Goal: Task Accomplishment & Management: Use online tool/utility

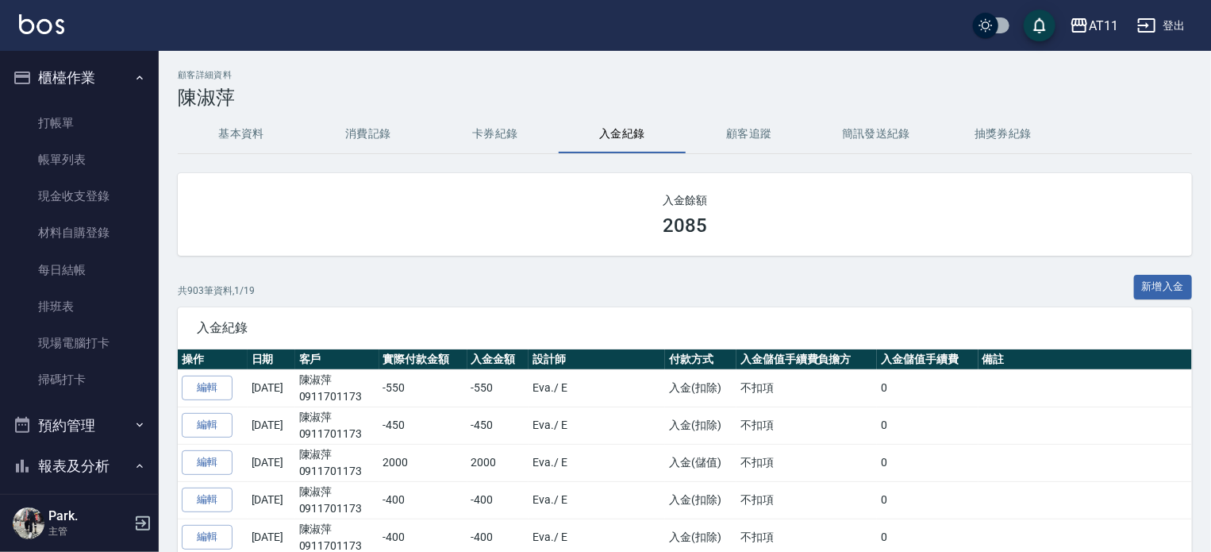
scroll to position [476, 0]
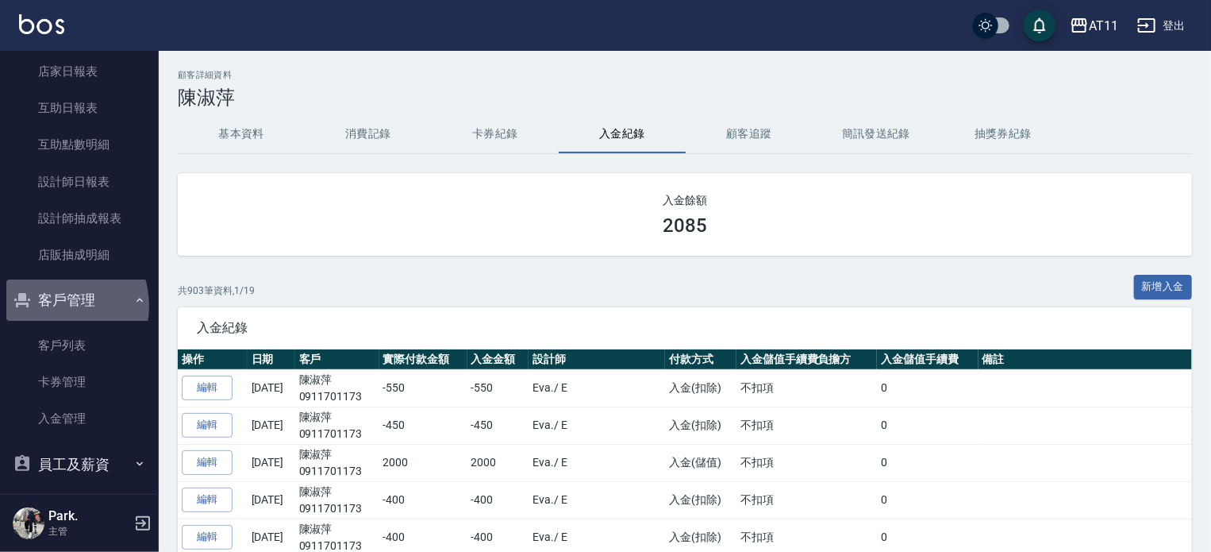
drag, startPoint x: 54, startPoint y: 305, endPoint x: 38, endPoint y: 322, distance: 23.6
click at [54, 303] on button "客戶管理" at bounding box center [79, 299] width 146 height 41
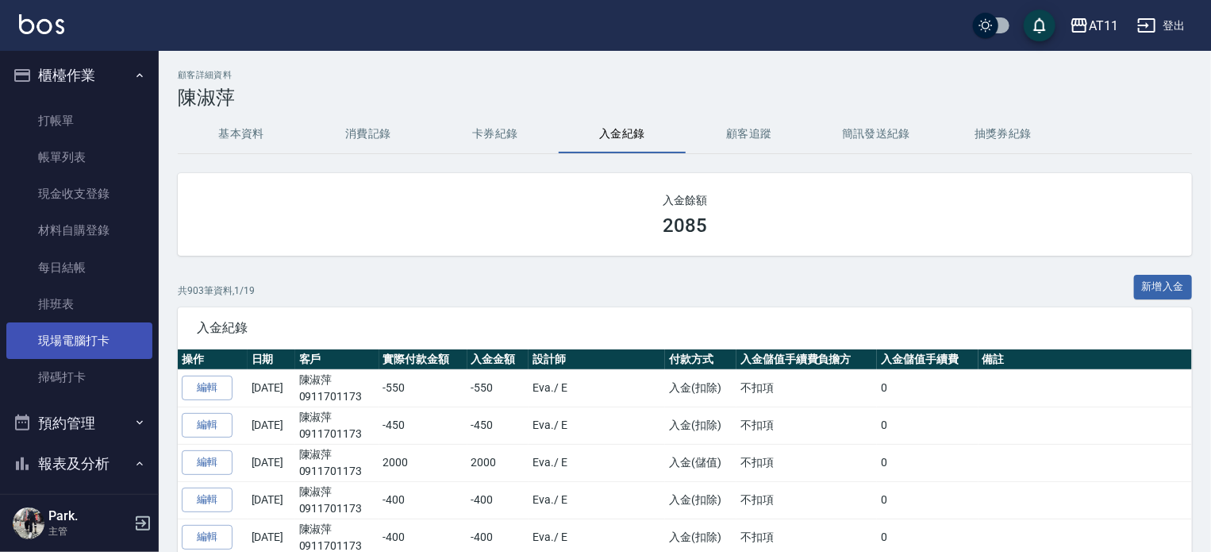
scroll to position [0, 0]
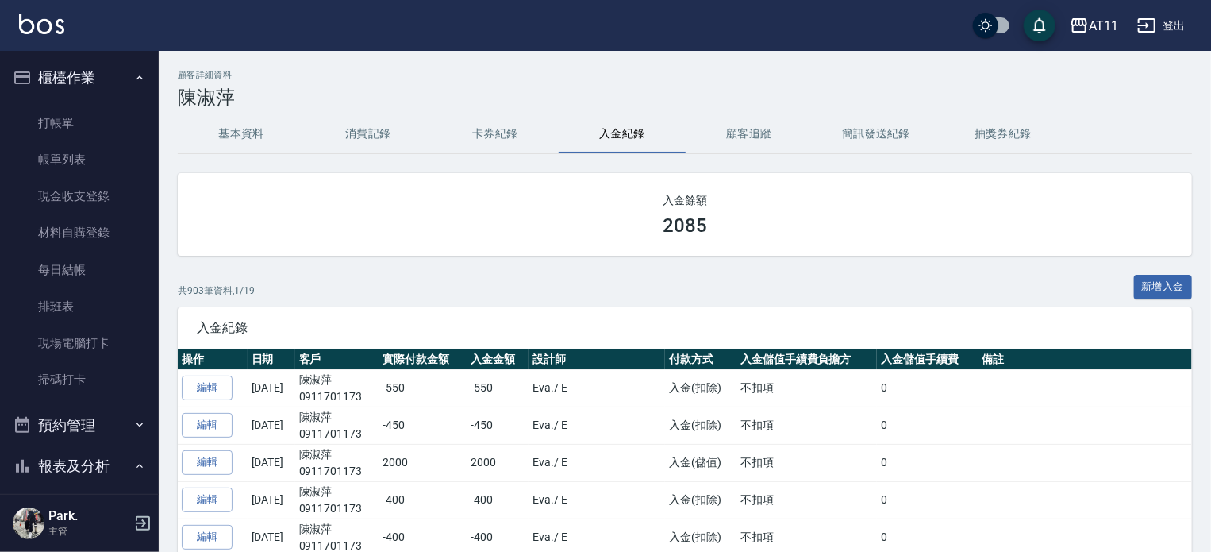
drag, startPoint x: 82, startPoint y: 461, endPoint x: 82, endPoint y: 446, distance: 15.1
click at [82, 462] on button "報表及分析" at bounding box center [79, 465] width 146 height 41
click at [75, 80] on button "櫃檯作業" at bounding box center [79, 77] width 146 height 41
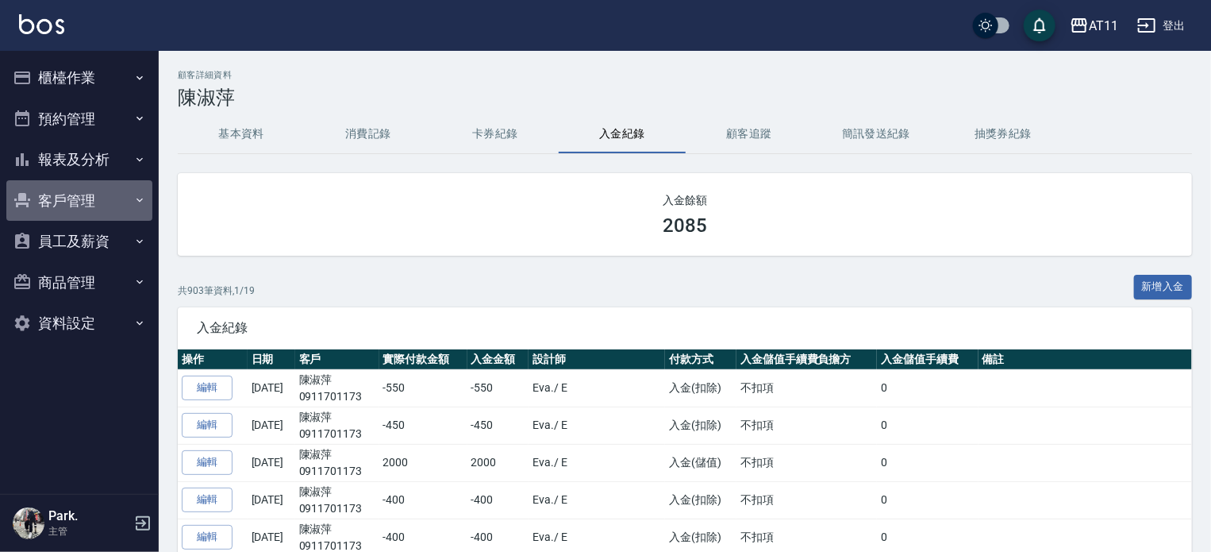
click at [67, 200] on button "客戶管理" at bounding box center [79, 200] width 146 height 41
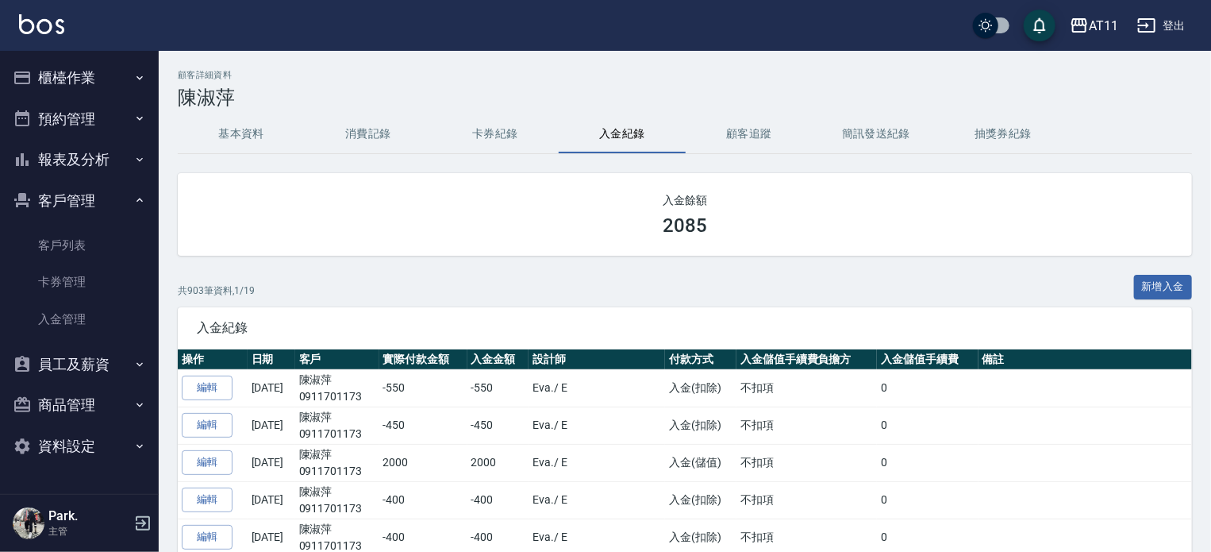
drag, startPoint x: 73, startPoint y: 307, endPoint x: 949, endPoint y: 21, distance: 921.0
click at [73, 307] on link "入金管理" at bounding box center [79, 319] width 146 height 37
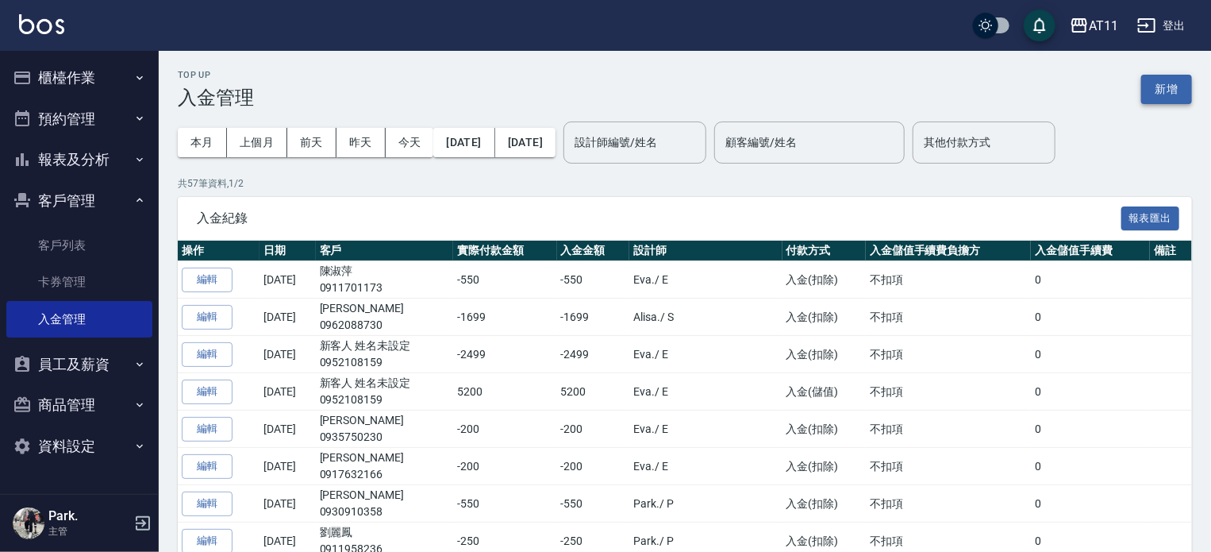
click at [1149, 91] on button "新增" at bounding box center [1166, 89] width 51 height 29
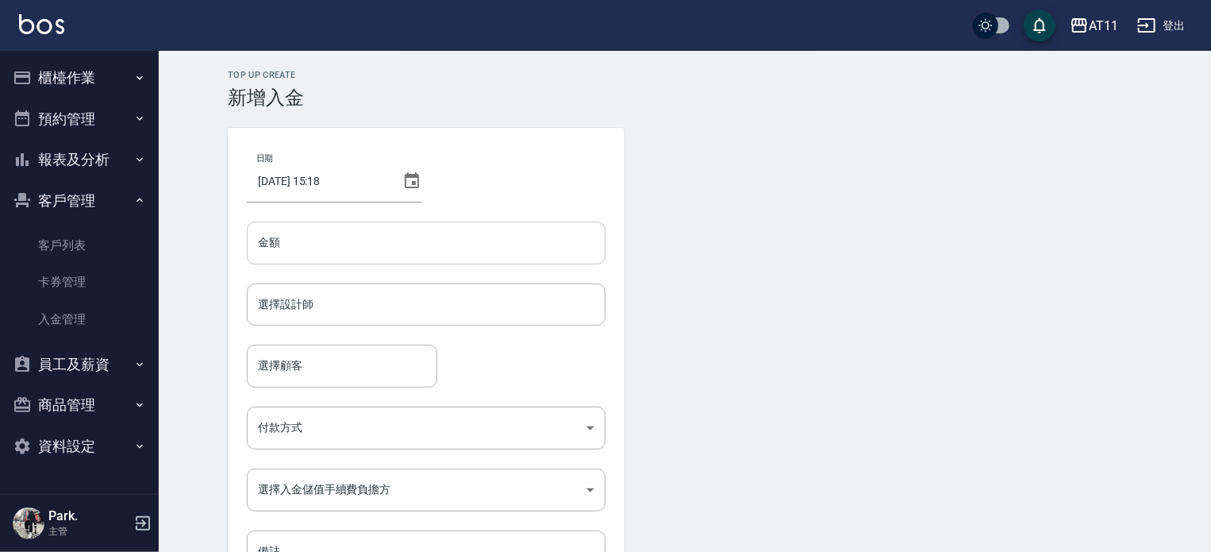
click at [276, 240] on input "金額" at bounding box center [426, 242] width 359 height 43
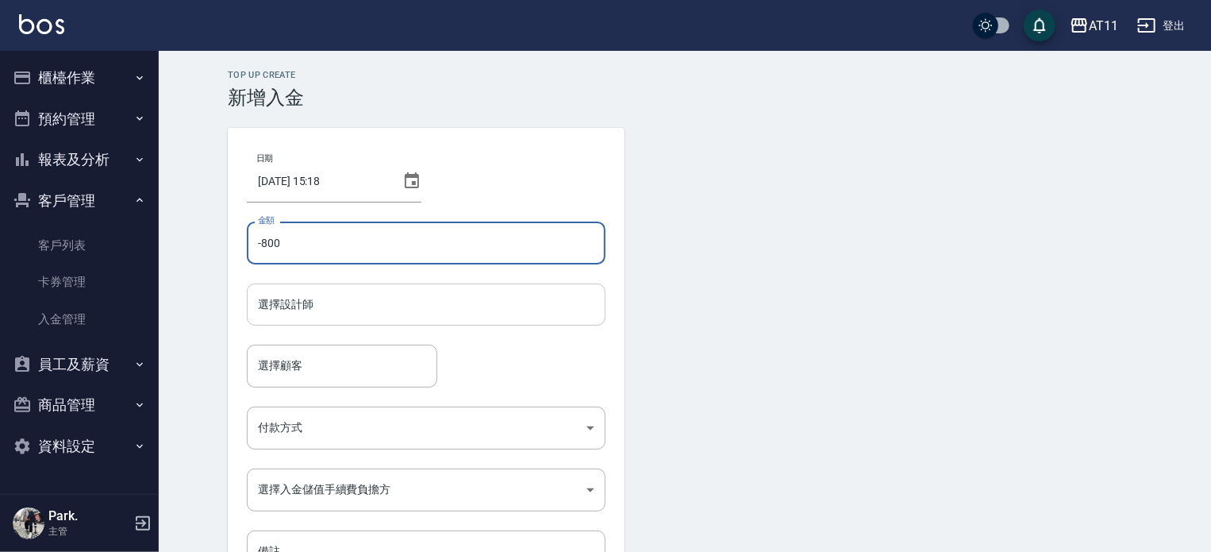
type input "-800"
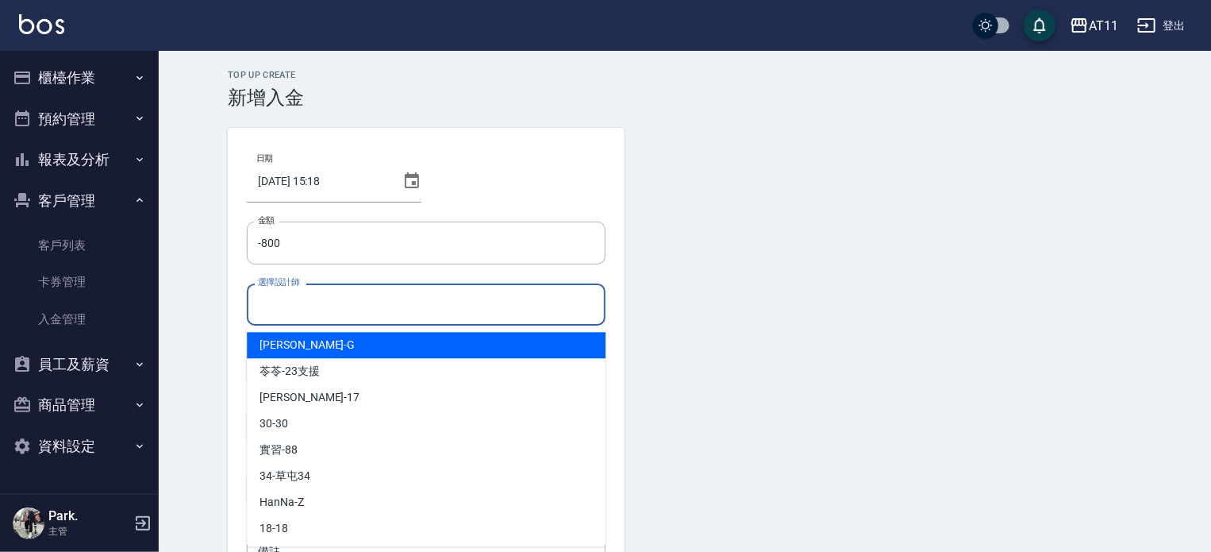
click at [304, 310] on input "選擇設計師" at bounding box center [426, 305] width 344 height 28
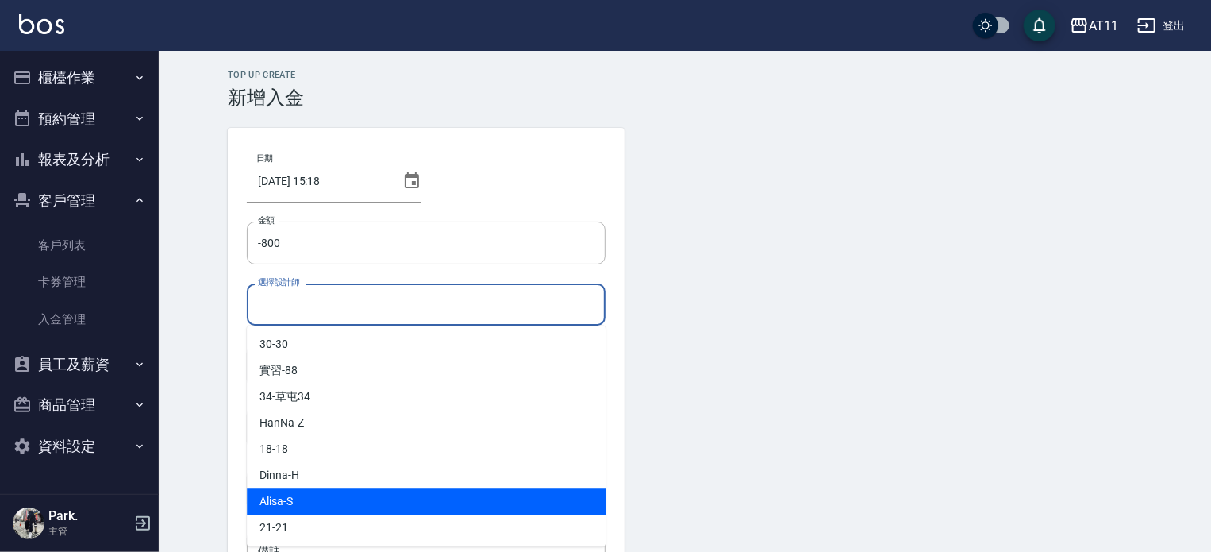
scroll to position [159, 0]
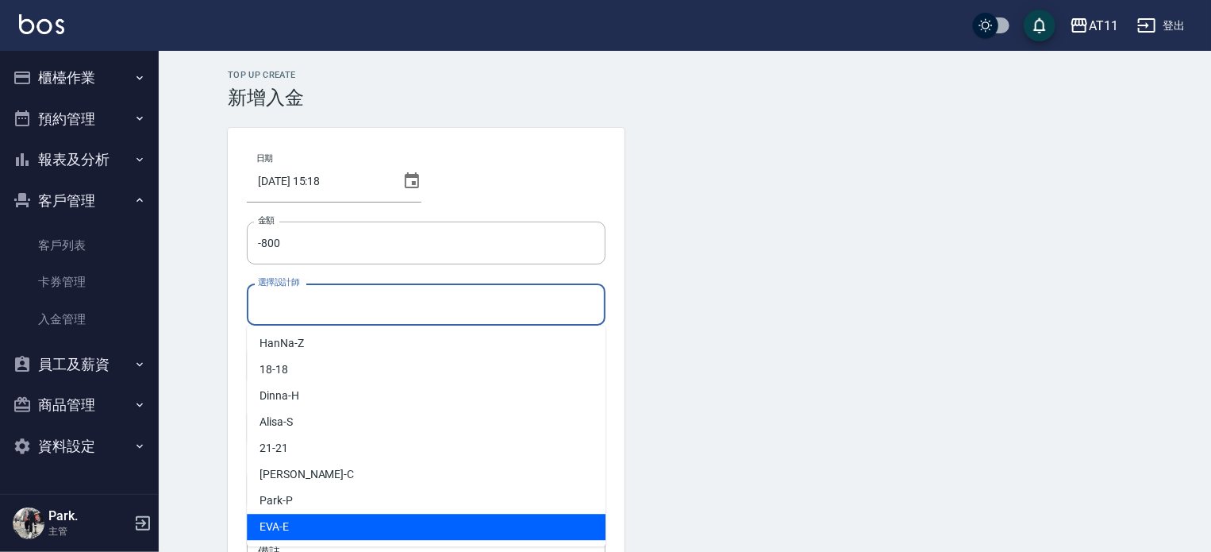
click at [340, 518] on div "EVA -E" at bounding box center [426, 527] width 359 height 26
type input "EVA-E"
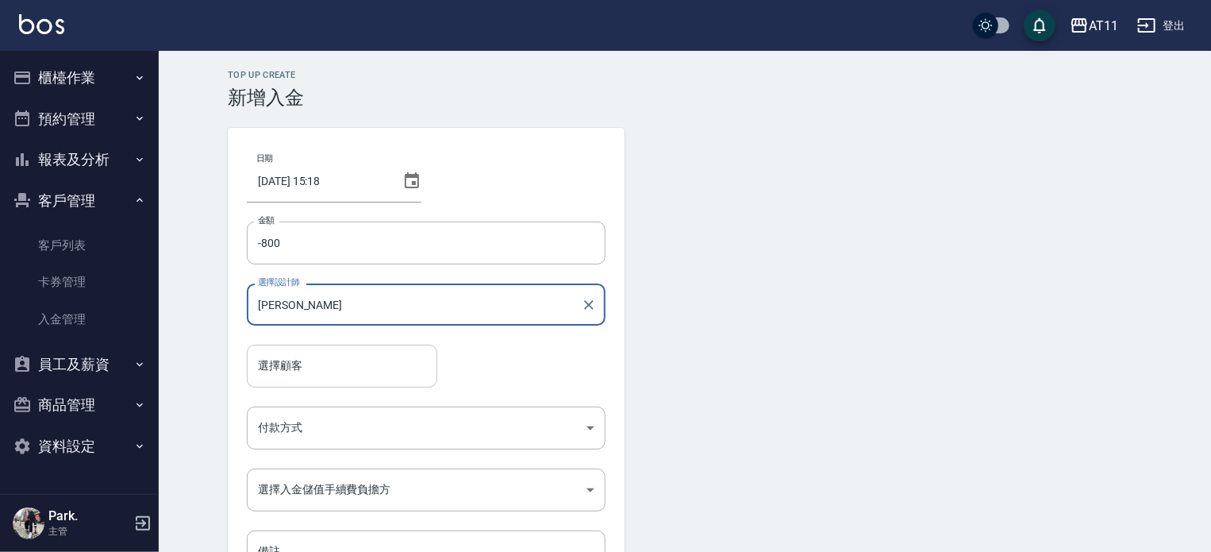
click at [292, 374] on input "選擇顧客" at bounding box center [342, 366] width 176 height 28
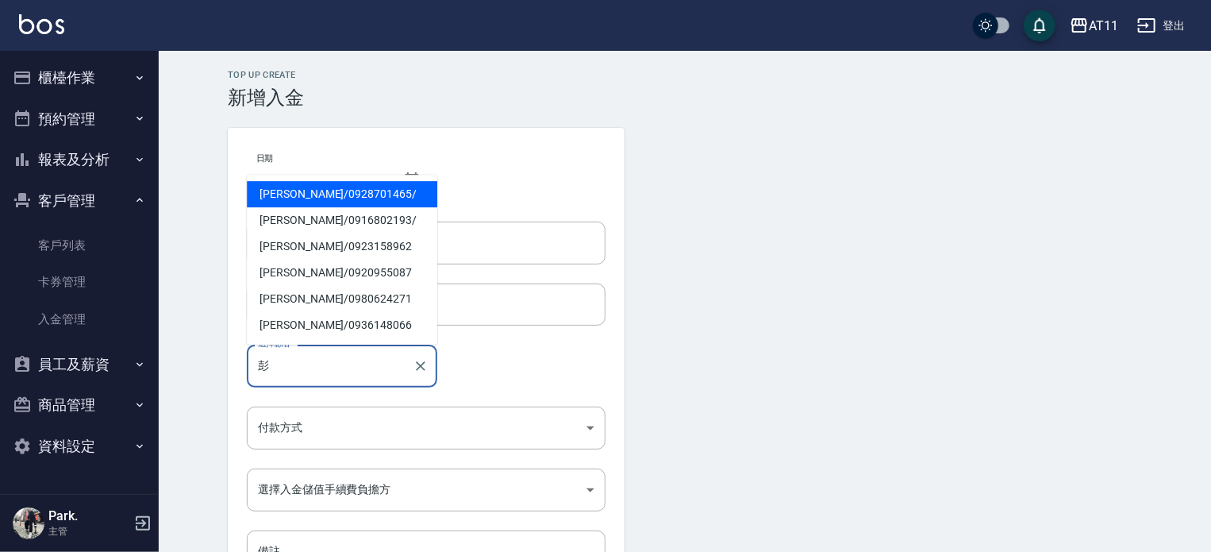
click at [298, 196] on span "彭定儀 / 0928701465 /" at bounding box center [342, 194] width 191 height 26
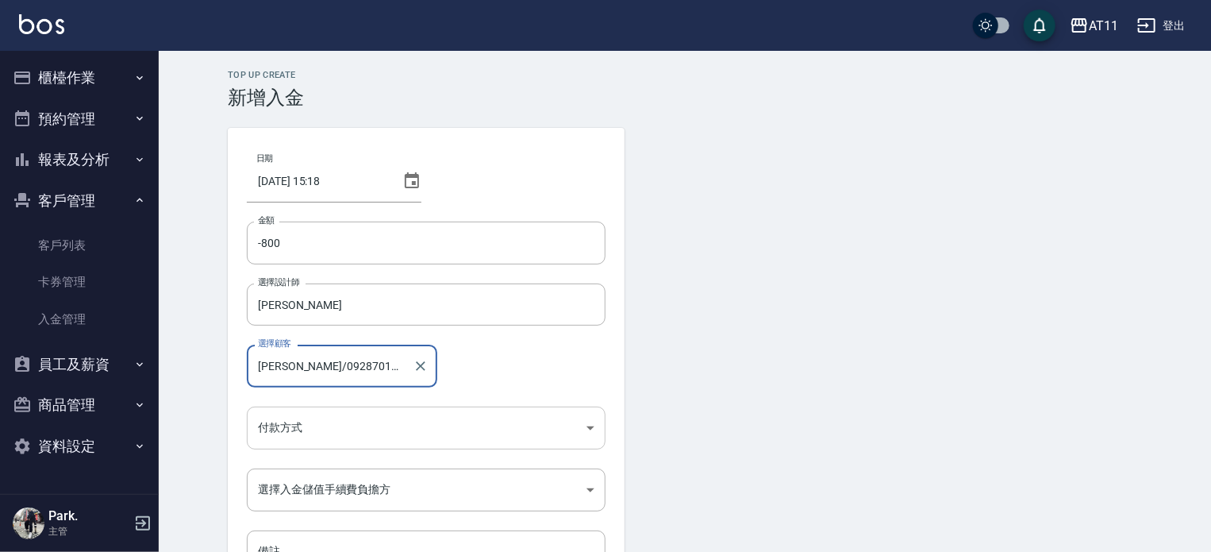
type input "彭定儀/0928701465/"
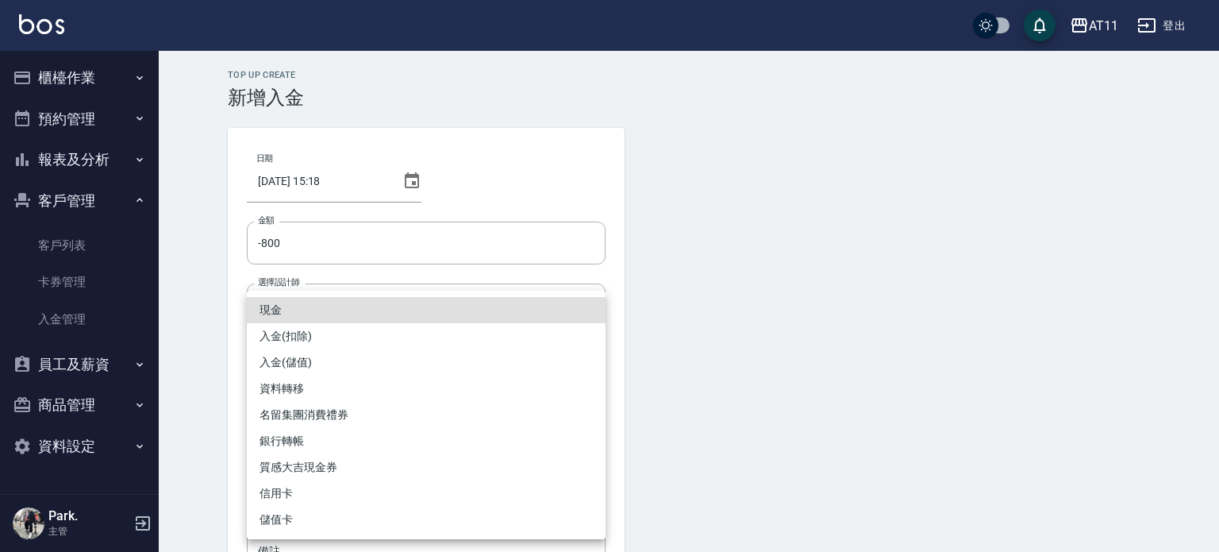
click at [352, 421] on body "AT11 登出 櫃檯作業 打帳單 帳單列表 現金收支登錄 材料自購登錄 每日結帳 排班表 現場電腦打卡 掃碼打卡 預約管理 預約管理 單日預約紀錄 單週預約紀…" at bounding box center [609, 329] width 1219 height 659
click at [320, 333] on li "入金(扣除)" at bounding box center [426, 336] width 359 height 26
type input "入金(扣除)"
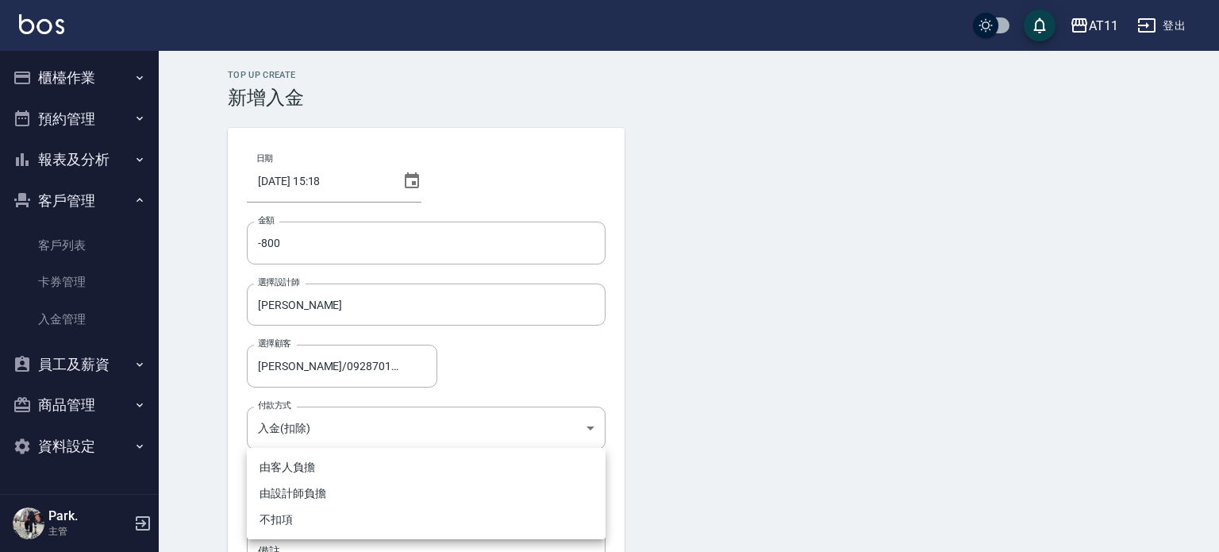
click at [314, 485] on body "AT11 登出 櫃檯作業 打帳單 帳單列表 現金收支登錄 材料自購登錄 每日結帳 排班表 現場電腦打卡 掃碼打卡 預約管理 預約管理 單日預約紀錄 單週預約紀…" at bounding box center [609, 329] width 1219 height 659
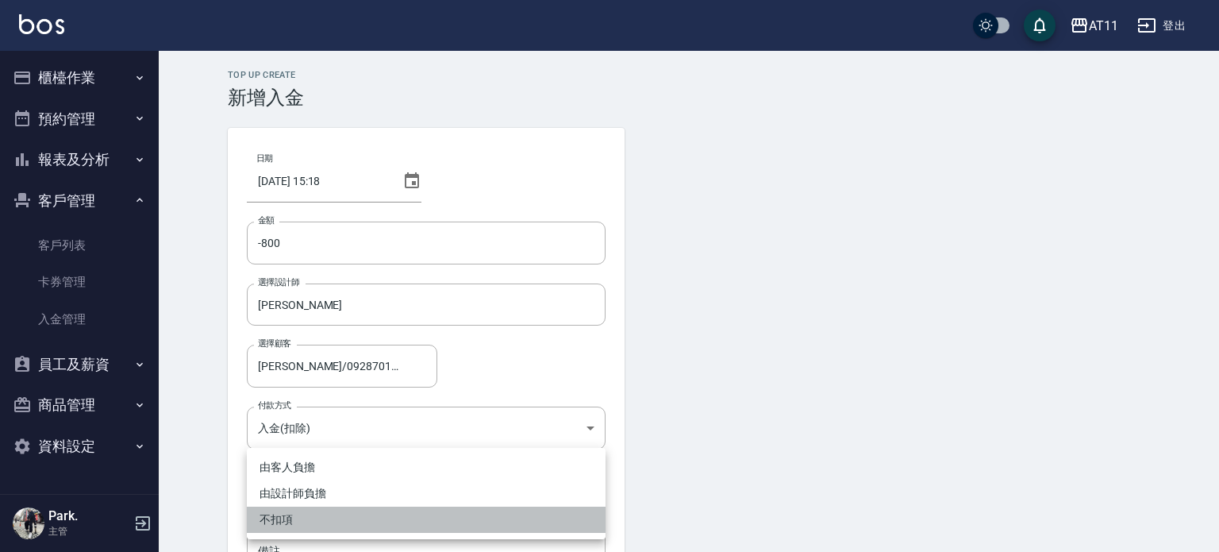
click at [304, 518] on li "不扣項" at bounding box center [426, 519] width 359 height 26
type input "WITHOUTHANDLINGFEE"
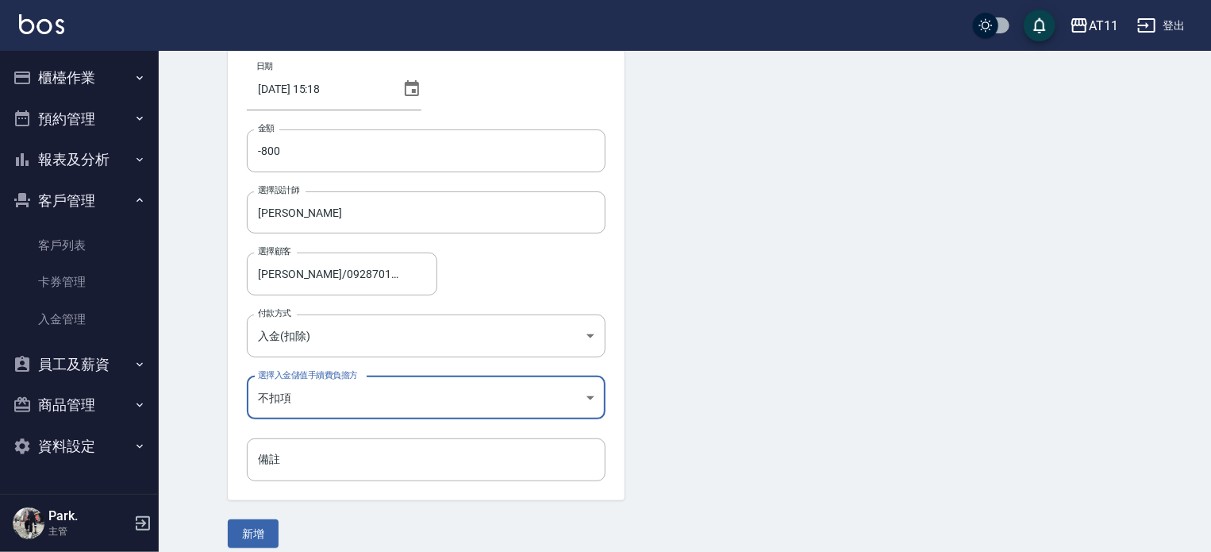
scroll to position [107, 0]
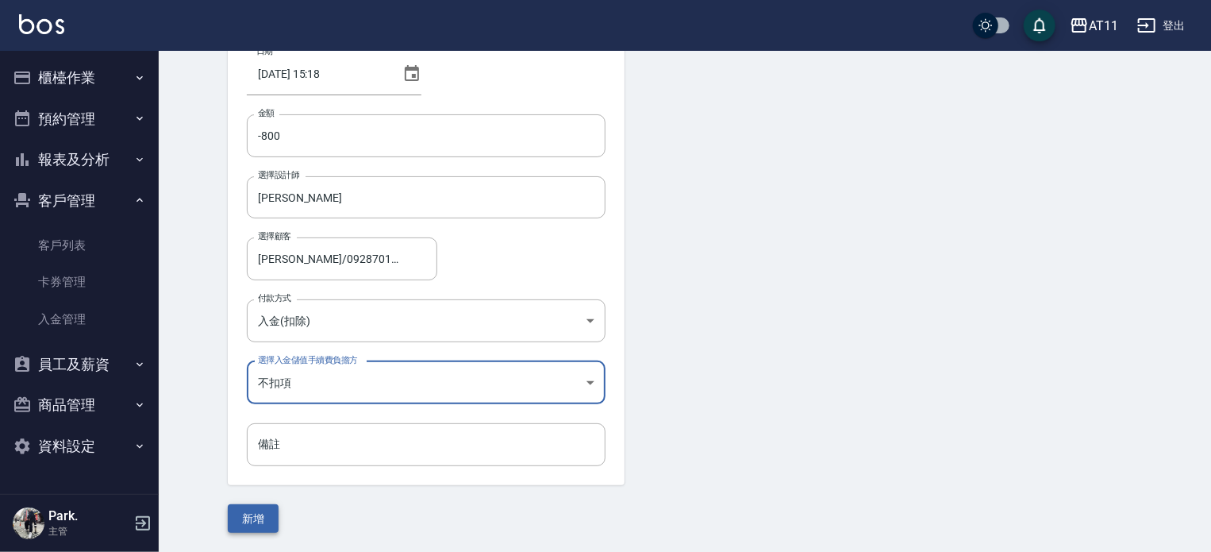
click at [257, 510] on button "新增" at bounding box center [253, 518] width 51 height 29
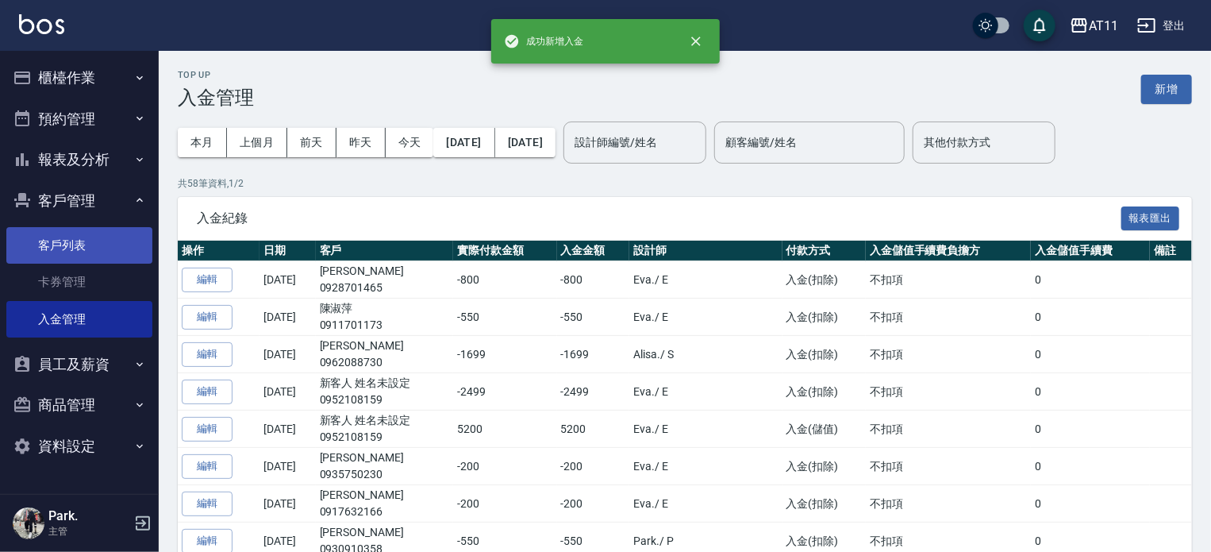
drag, startPoint x: 77, startPoint y: 237, endPoint x: 90, endPoint y: 241, distance: 13.1
click at [77, 237] on link "客戶列表" at bounding box center [79, 245] width 146 height 37
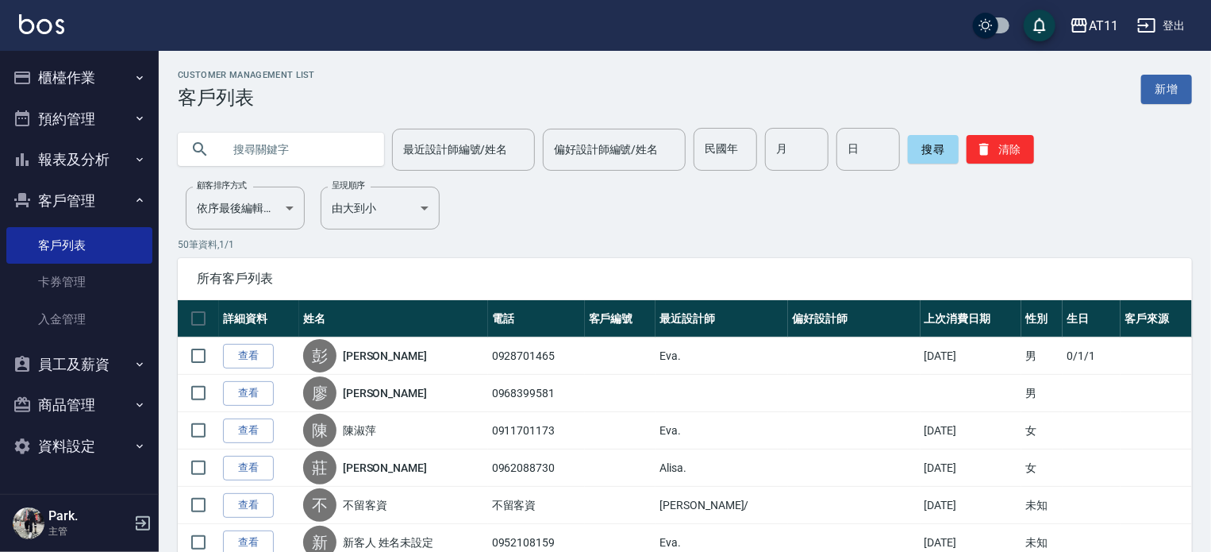
click at [311, 154] on input "text" at bounding box center [296, 149] width 149 height 43
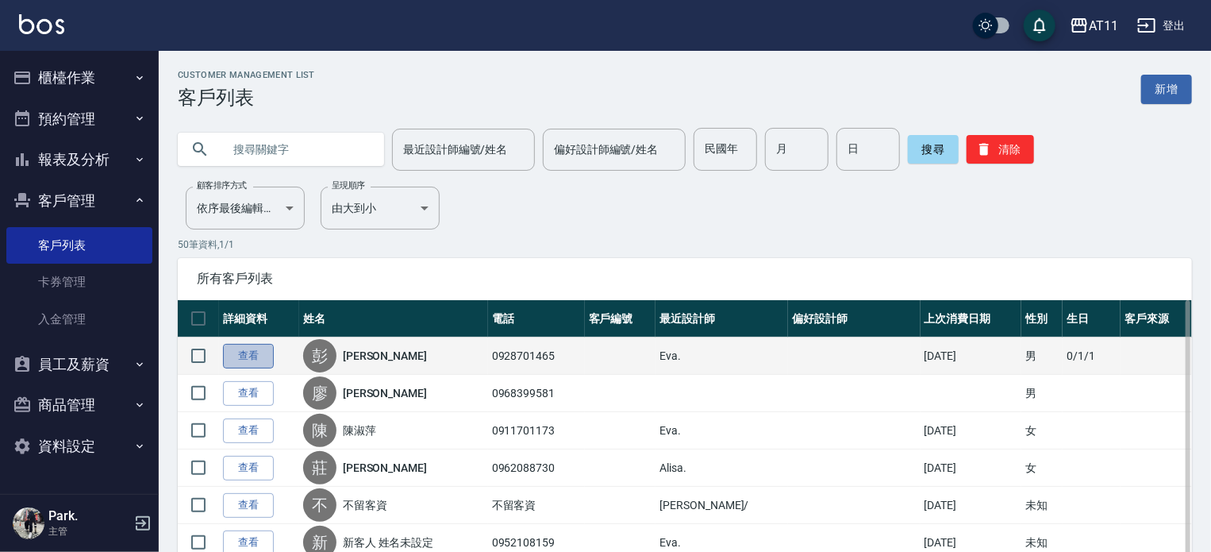
click at [246, 354] on link "查看" at bounding box center [248, 356] width 51 height 25
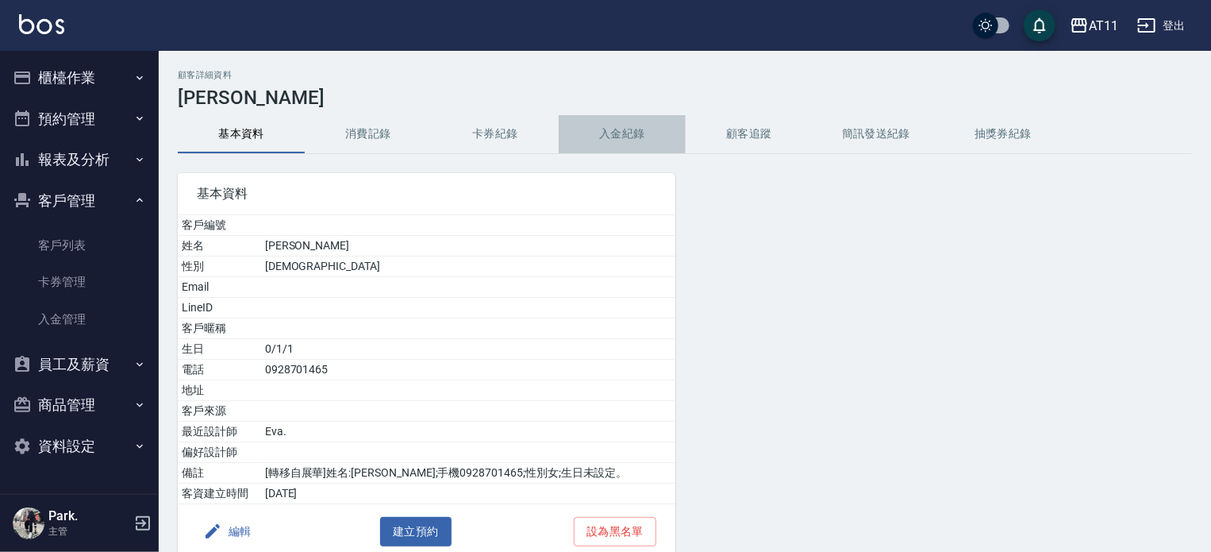
click at [613, 128] on button "入金紀錄" at bounding box center [622, 134] width 127 height 38
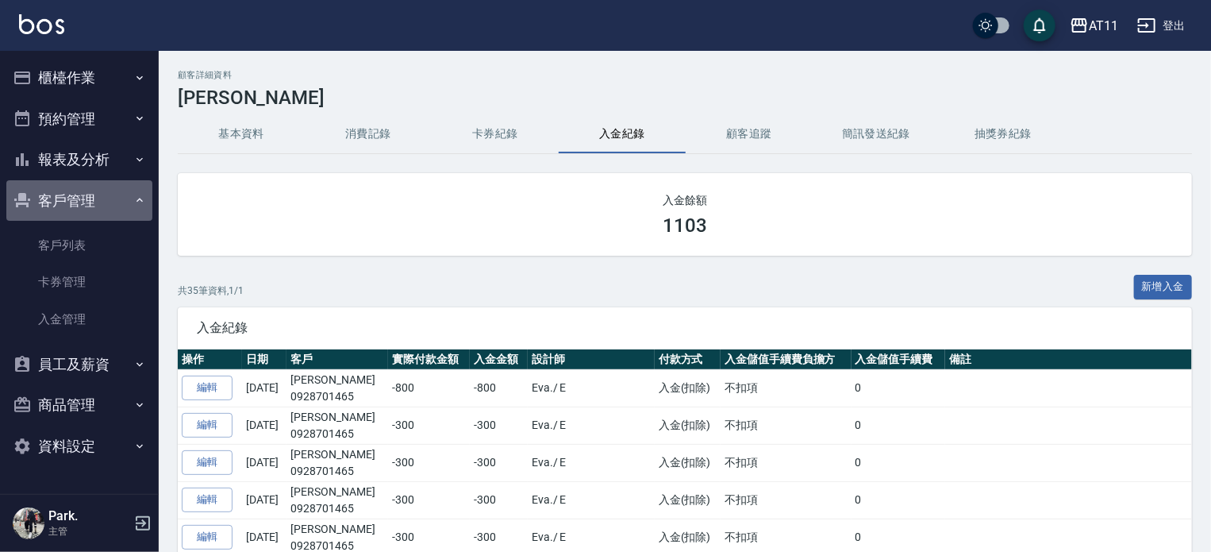
click at [82, 198] on button "客戶管理" at bounding box center [79, 200] width 146 height 41
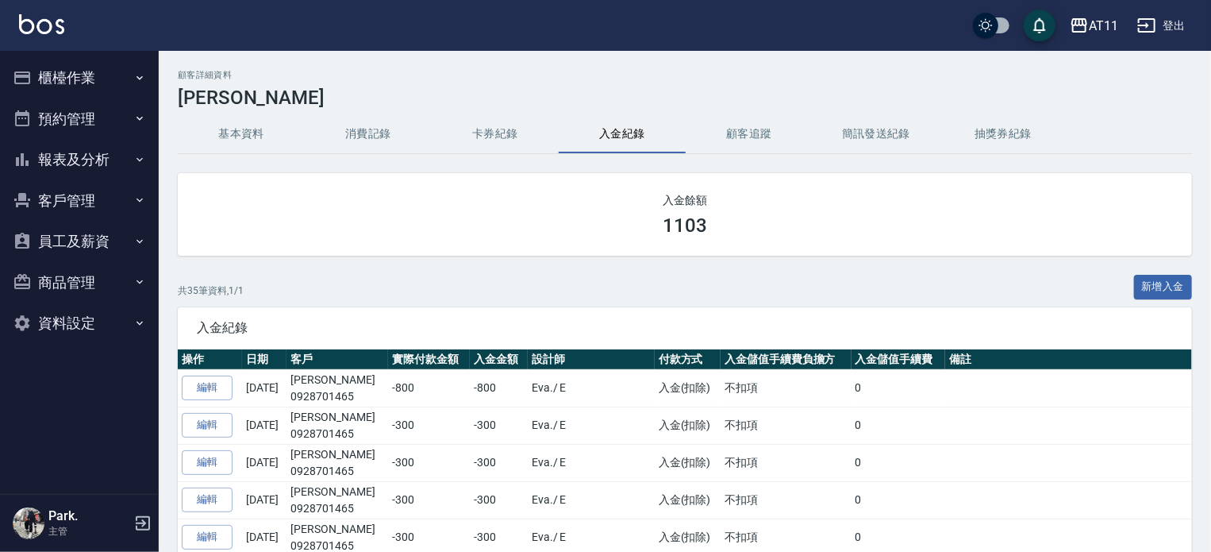
click at [83, 202] on button "客戶管理" at bounding box center [79, 200] width 146 height 41
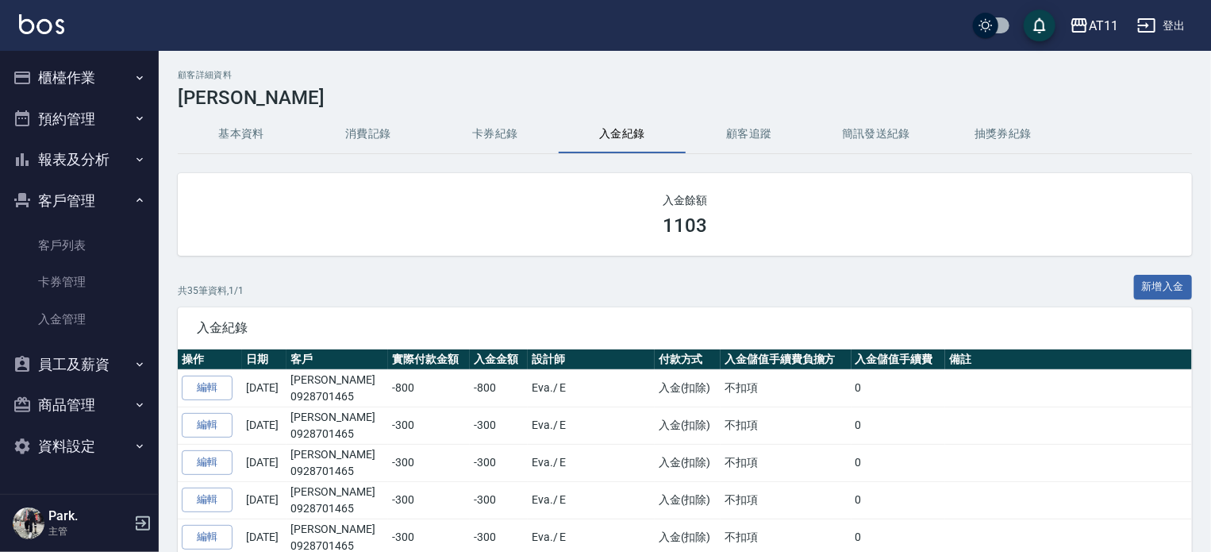
click at [80, 194] on button "客戶管理" at bounding box center [79, 200] width 146 height 41
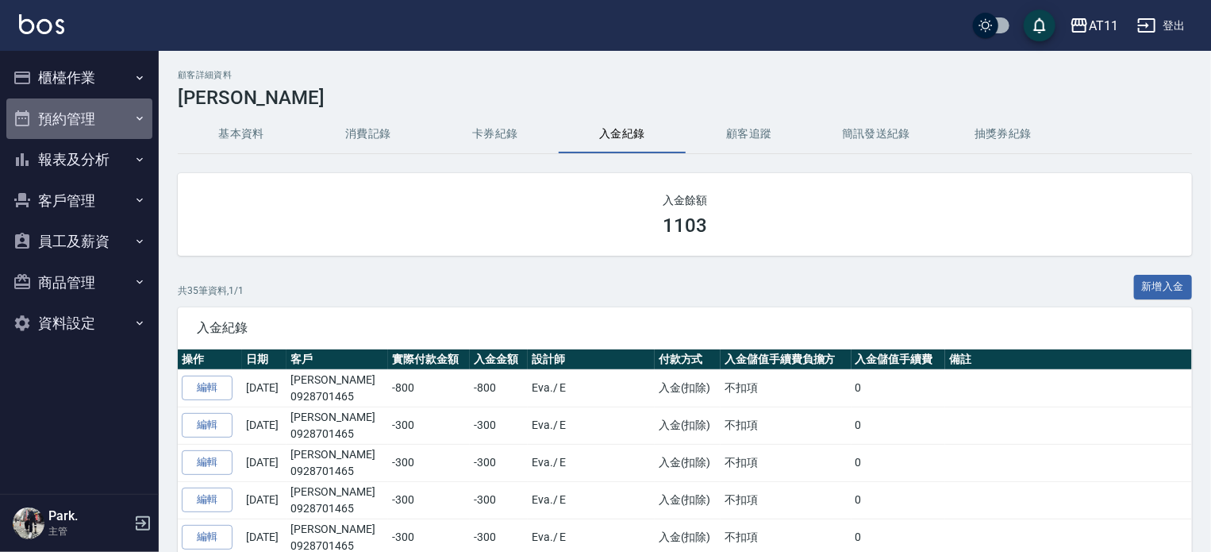
click at [94, 120] on button "預約管理" at bounding box center [79, 118] width 146 height 41
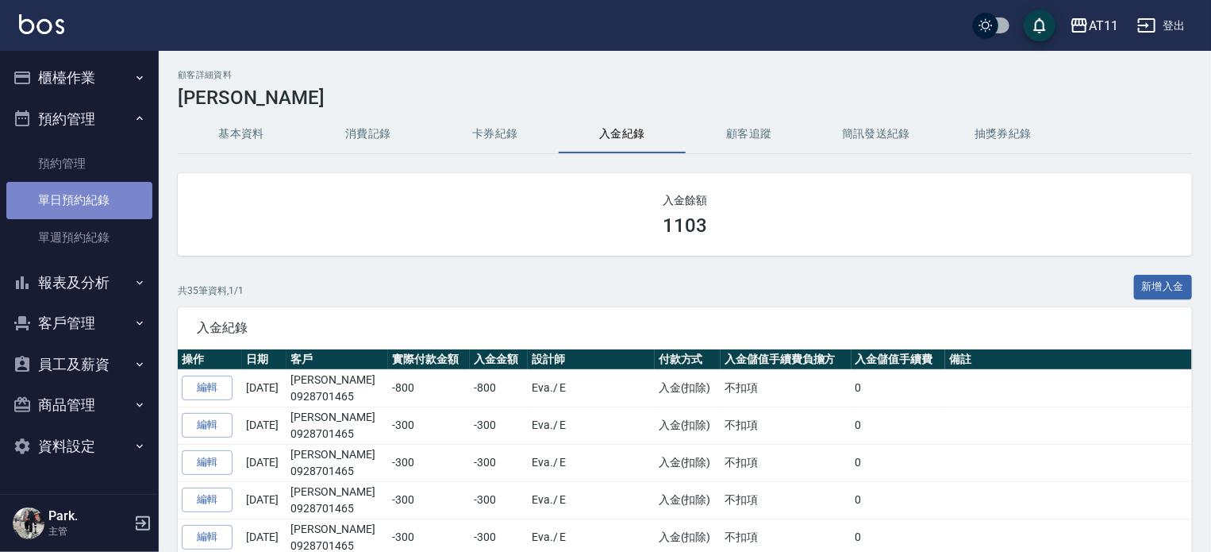
click at [83, 202] on link "單日預約紀錄" at bounding box center [79, 200] width 146 height 37
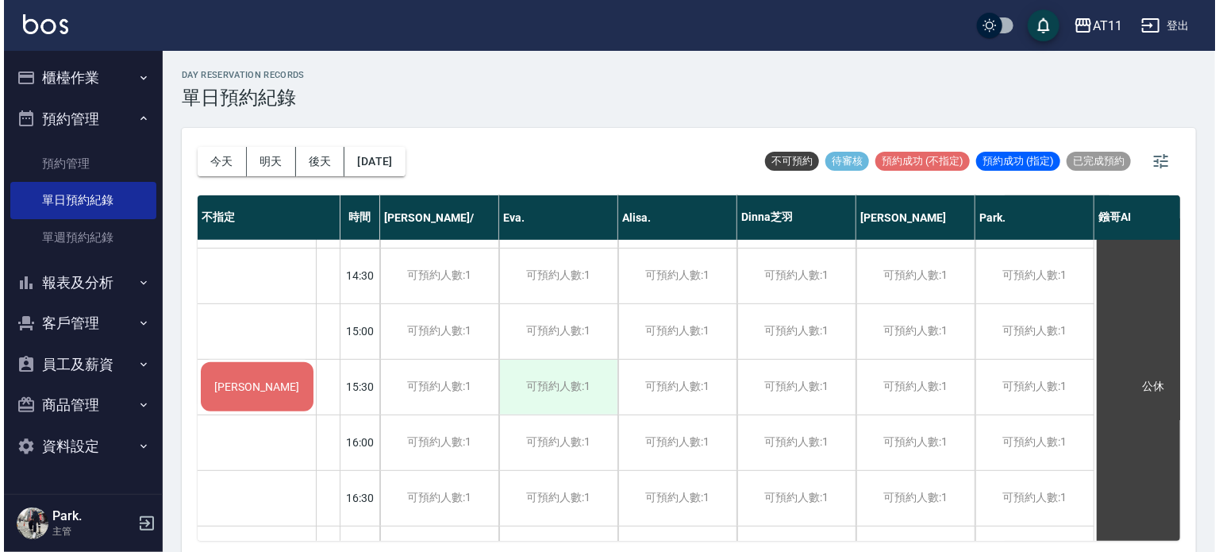
scroll to position [476, 0]
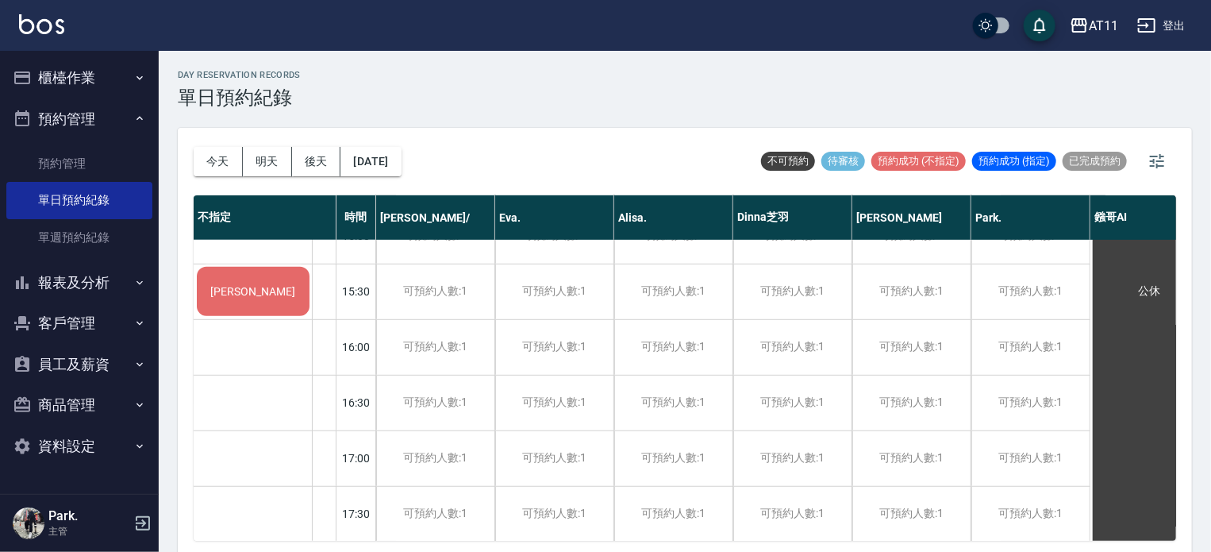
click at [1172, 21] on button "登出" at bounding box center [1161, 25] width 61 height 29
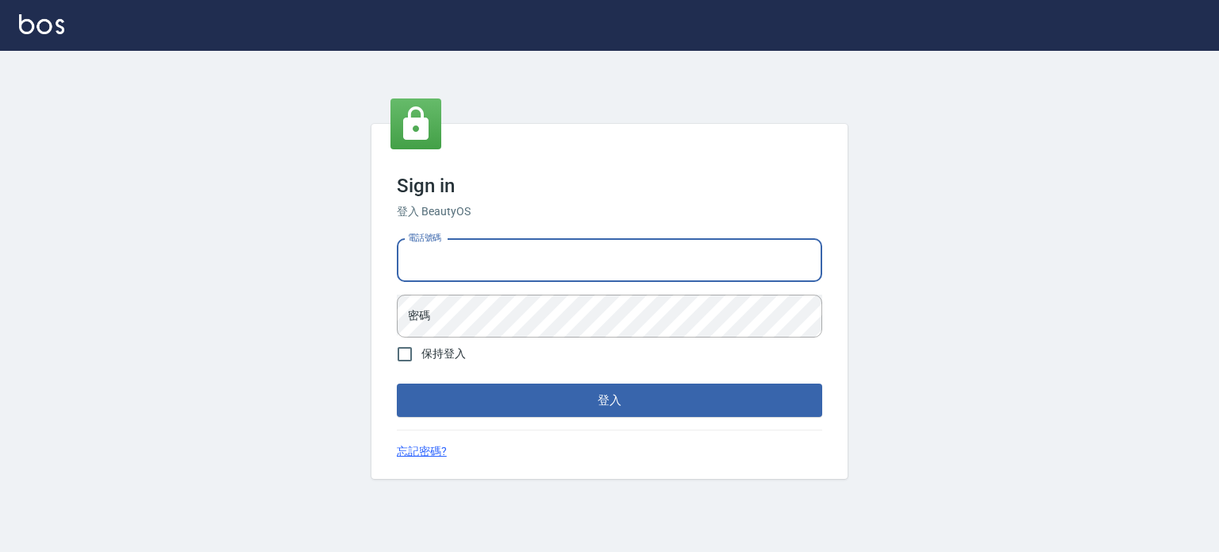
click at [699, 266] on input "電話號碼" at bounding box center [609, 260] width 425 height 43
type input "0987925494"
click at [397, 383] on button "登入" at bounding box center [609, 399] width 425 height 33
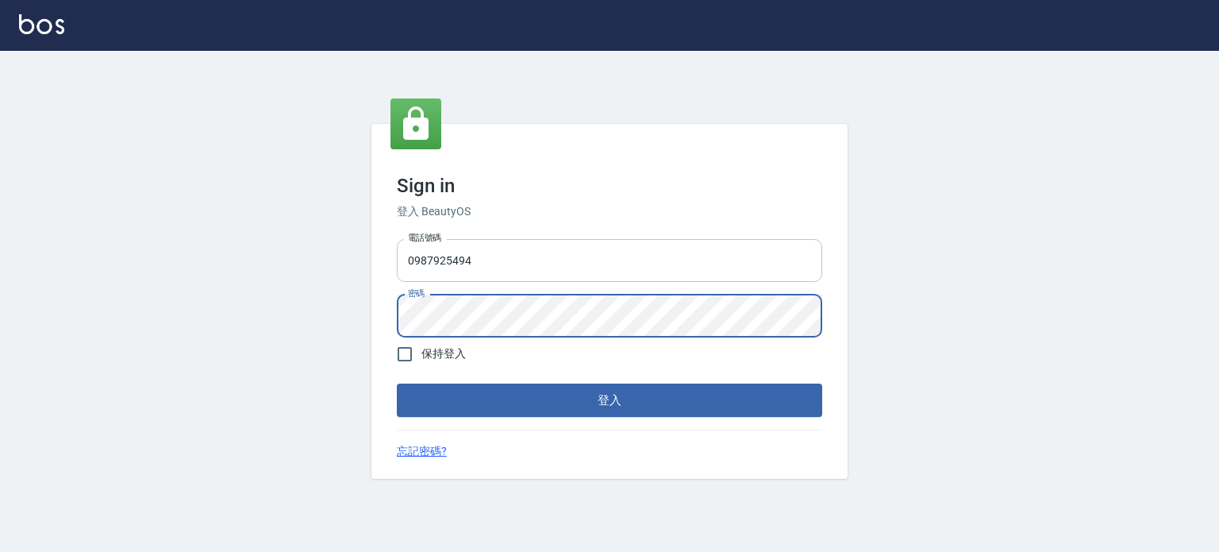
click at [397, 383] on button "登入" at bounding box center [609, 399] width 425 height 33
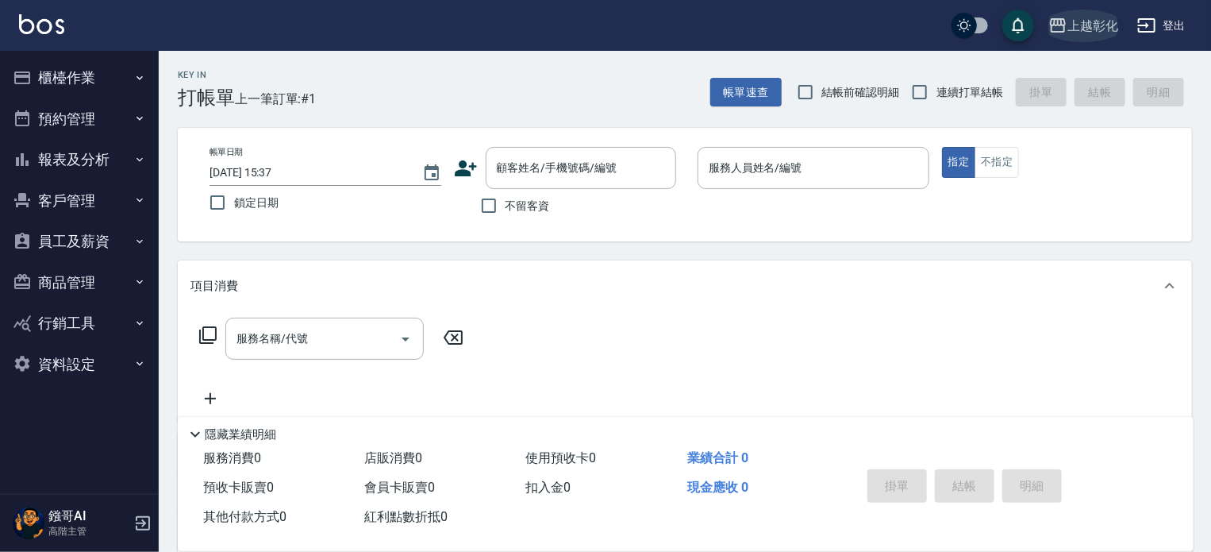
click at [1104, 22] on div "上越彰化" at bounding box center [1093, 26] width 51 height 20
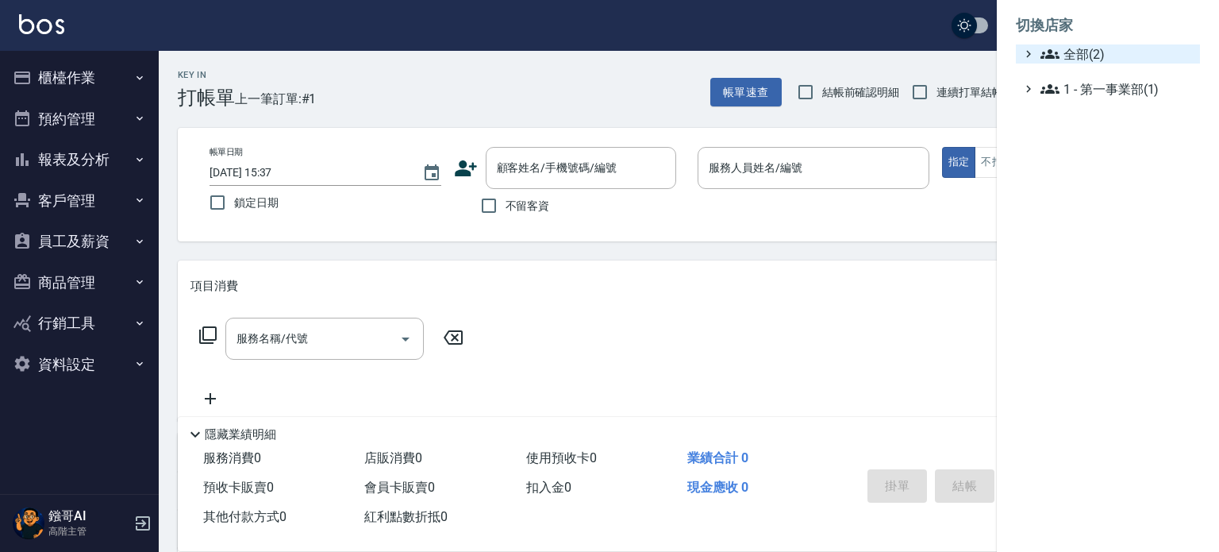
click at [1082, 53] on span "全部(2)" at bounding box center [1117, 53] width 153 height 19
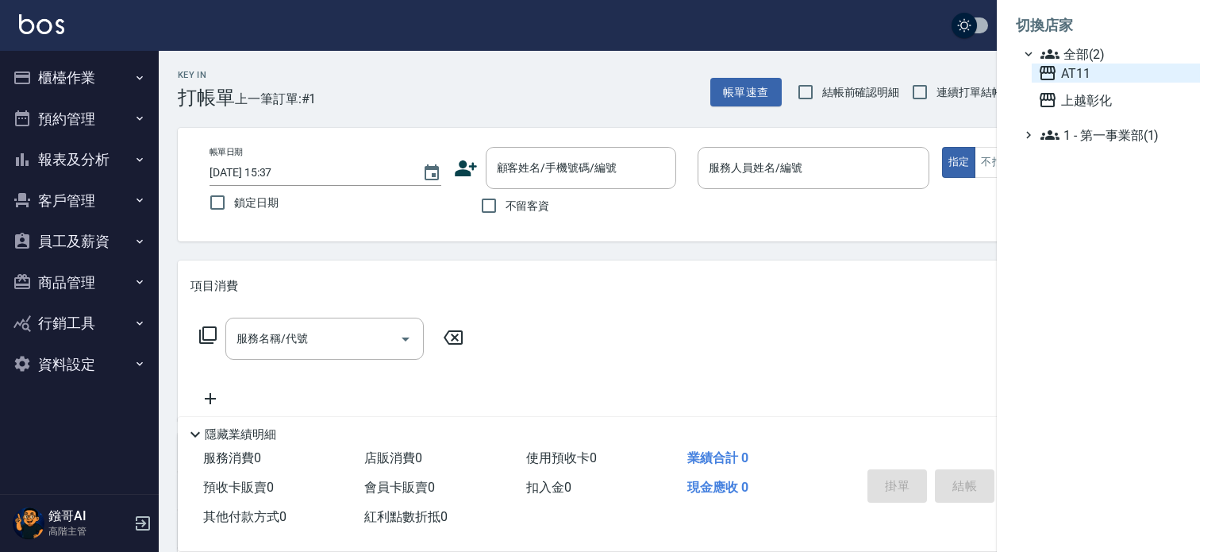
click at [1083, 76] on span "AT11" at bounding box center [1116, 73] width 156 height 19
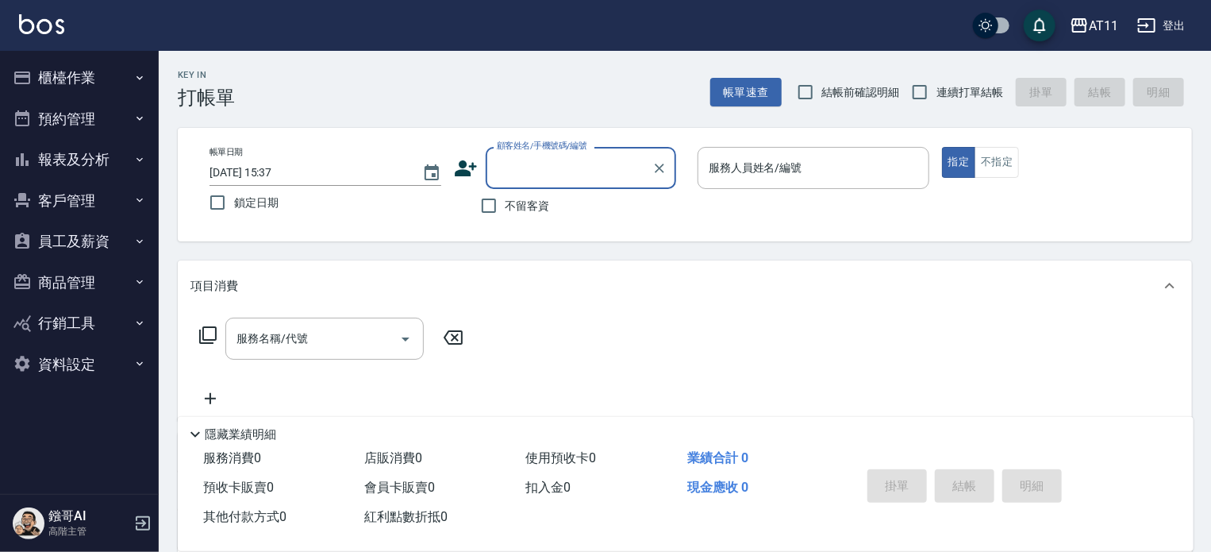
click at [95, 199] on button "客戶管理" at bounding box center [79, 200] width 146 height 41
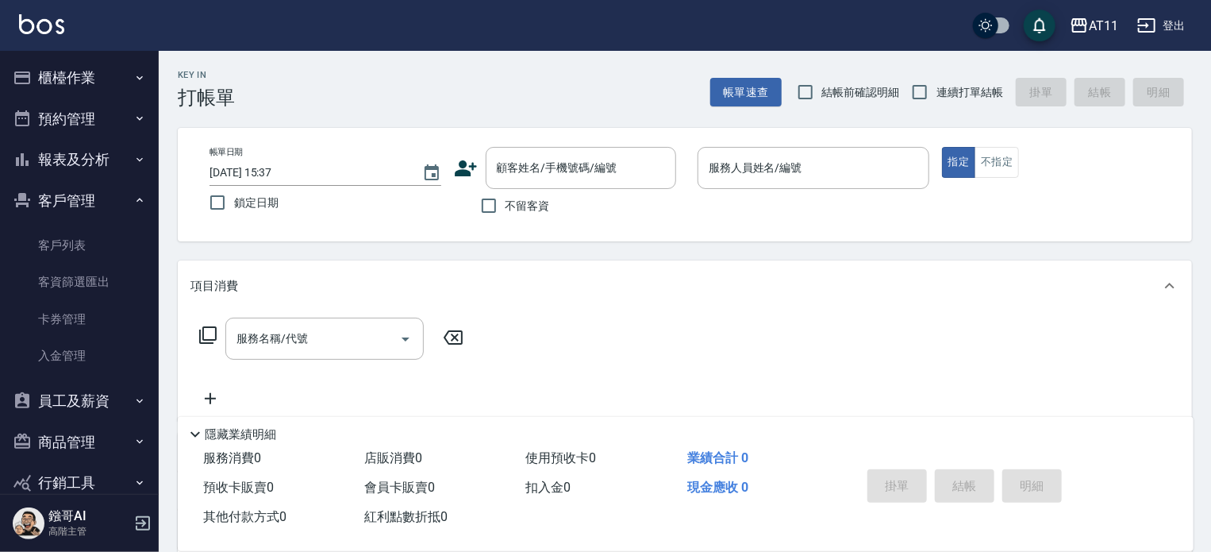
click at [92, 196] on button "客戶管理" at bounding box center [79, 200] width 146 height 41
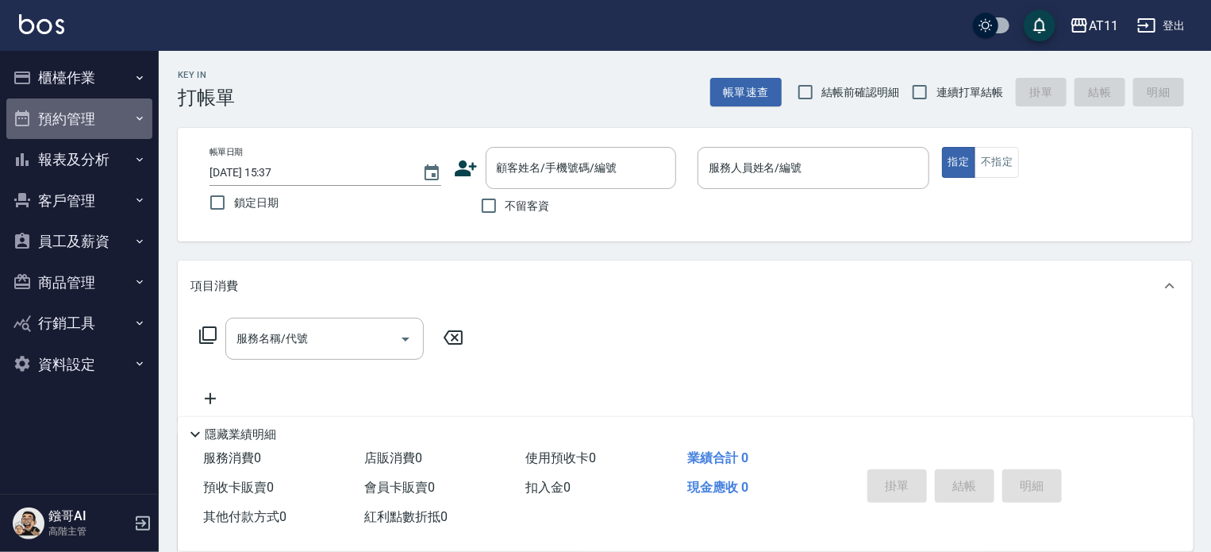
click at [81, 115] on button "預約管理" at bounding box center [79, 118] width 146 height 41
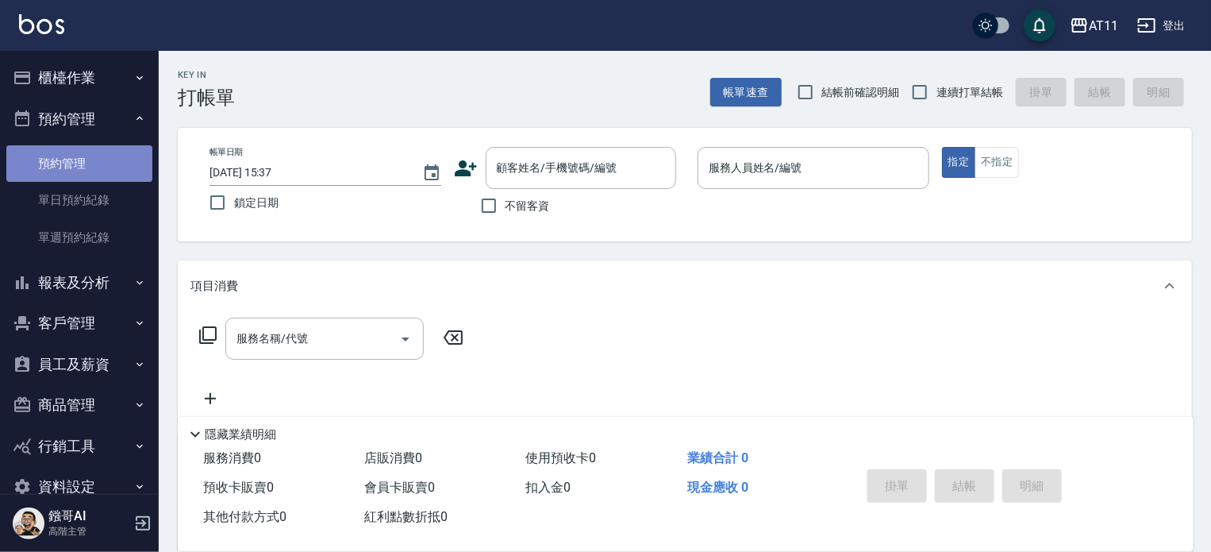
click at [80, 164] on link "預約管理" at bounding box center [79, 163] width 146 height 37
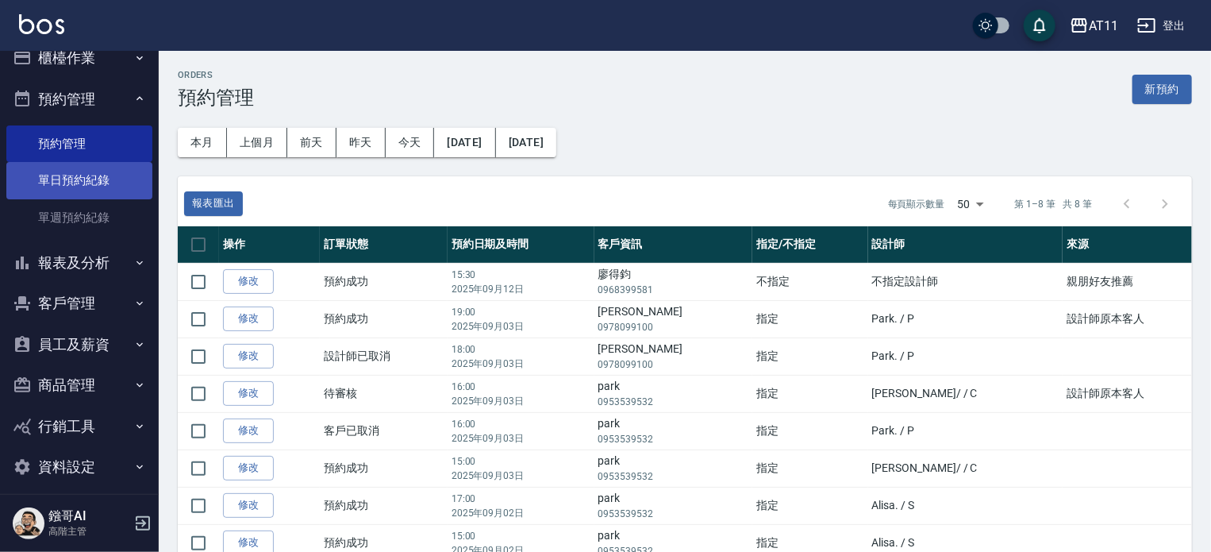
scroll to position [32, 0]
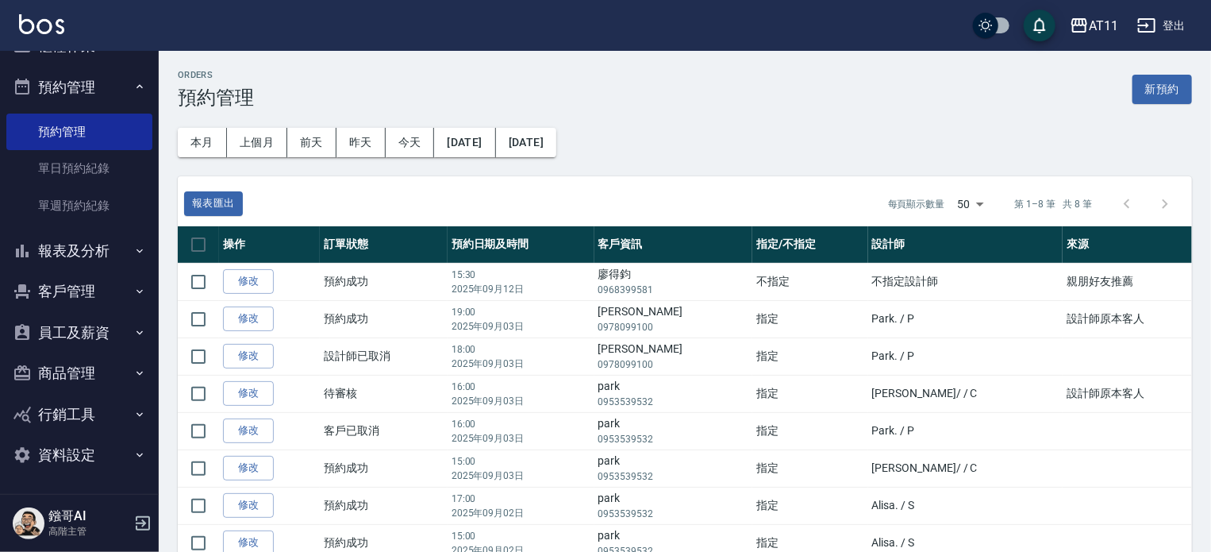
click at [90, 85] on button "預約管理" at bounding box center [79, 87] width 146 height 41
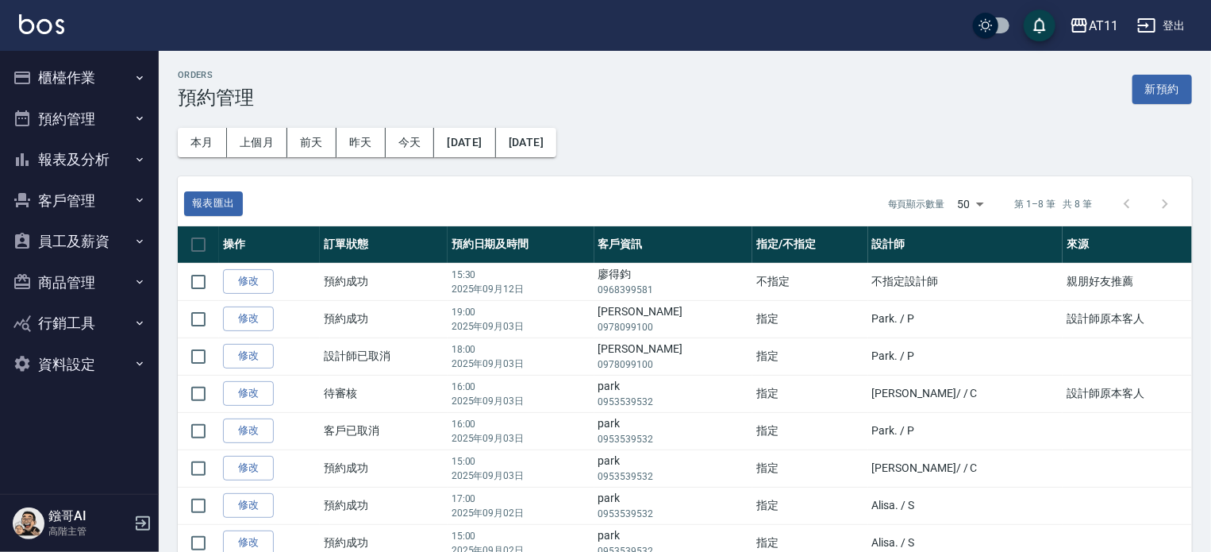
scroll to position [70, 0]
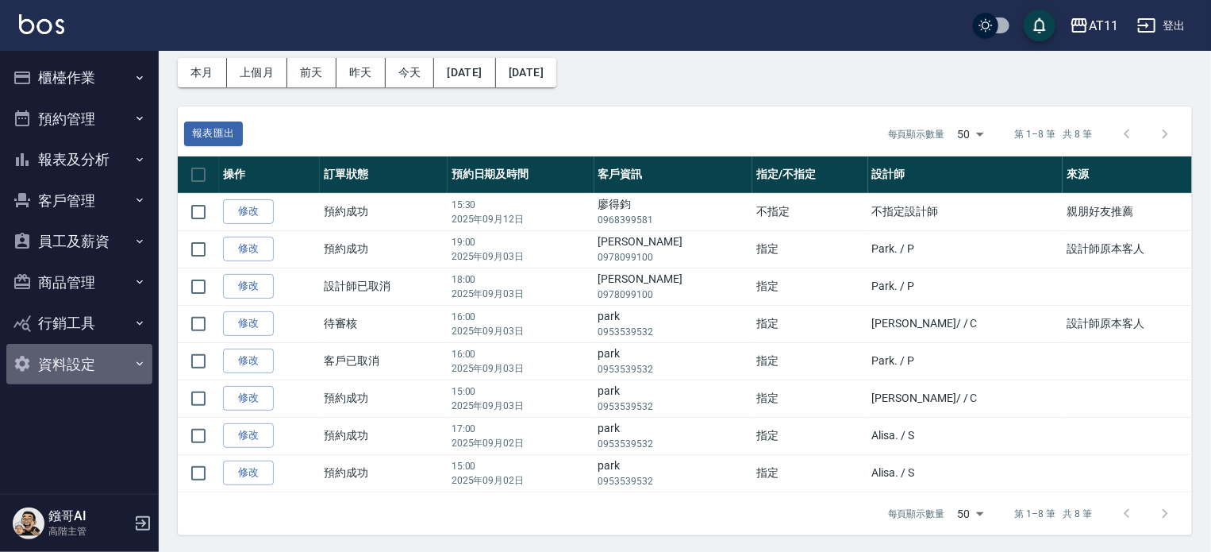
click at [86, 364] on button "資料設定" at bounding box center [79, 364] width 146 height 41
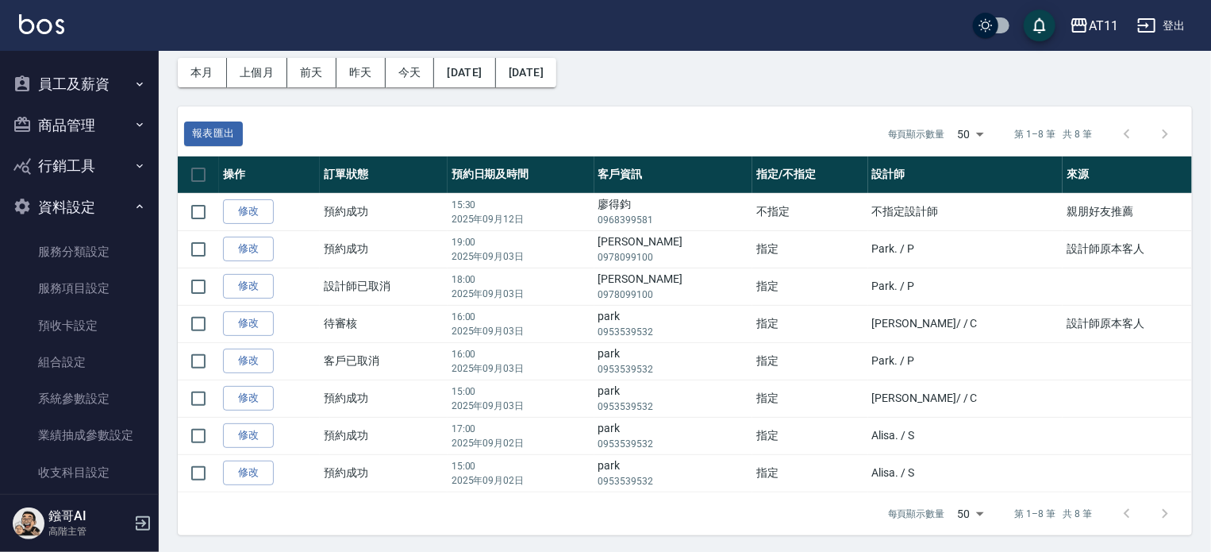
scroll to position [159, 0]
click at [92, 397] on link "系統參數設定" at bounding box center [79, 397] width 146 height 37
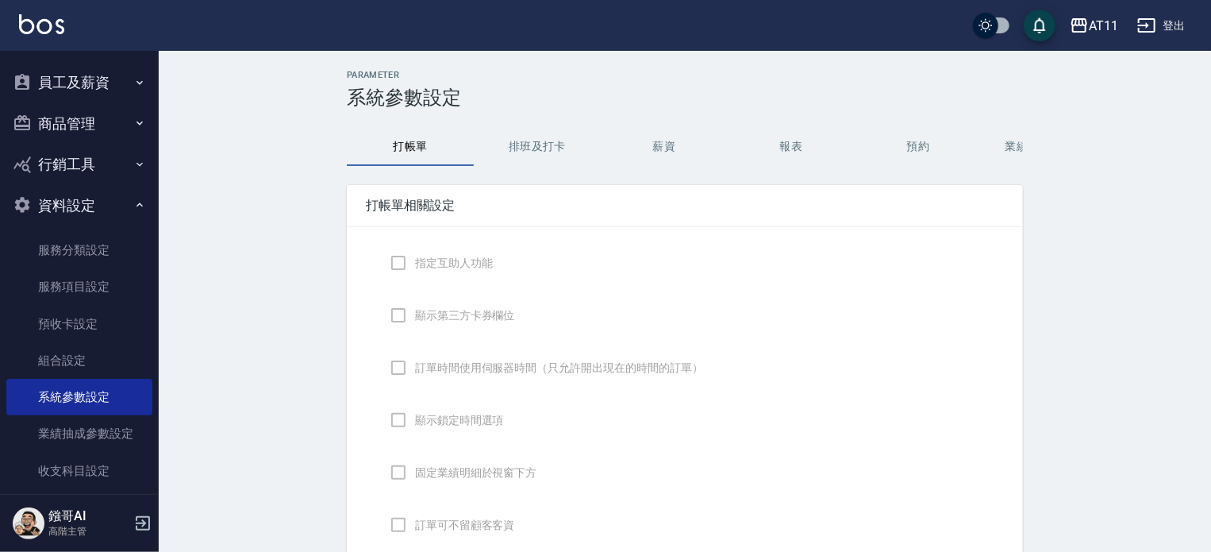
checkbox input "true"
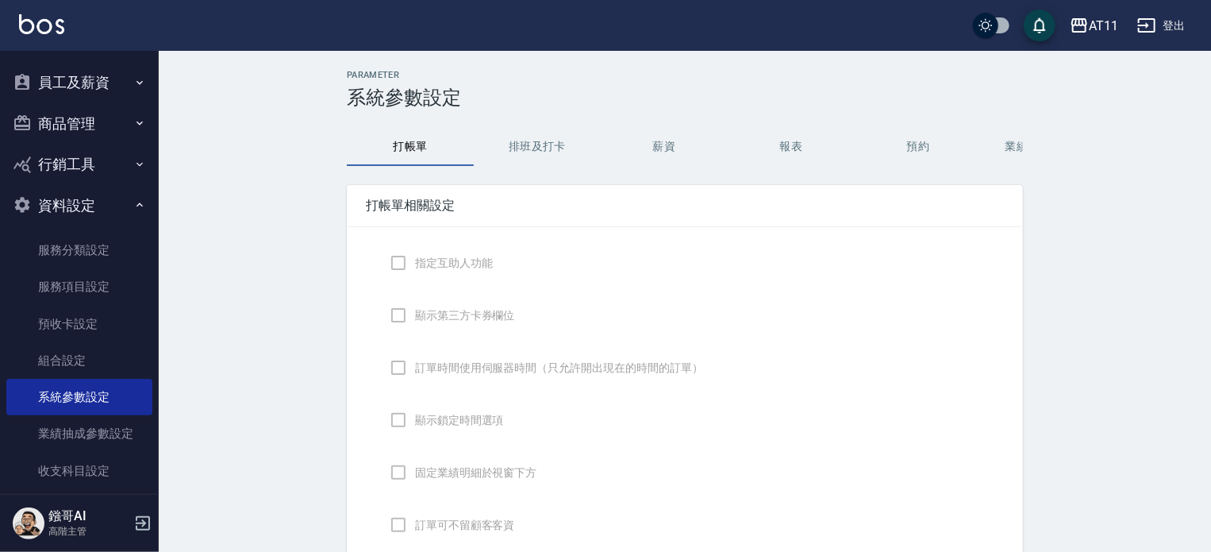
checkbox input "true"
checkbox input "false"
type input "NICKNAME"
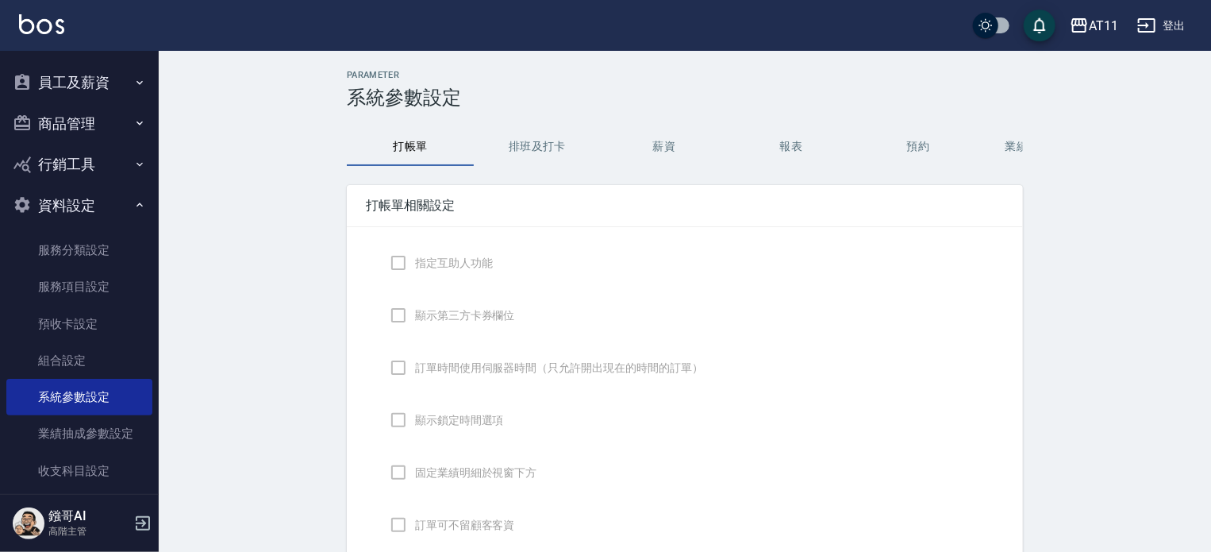
type input "LASTORDER"
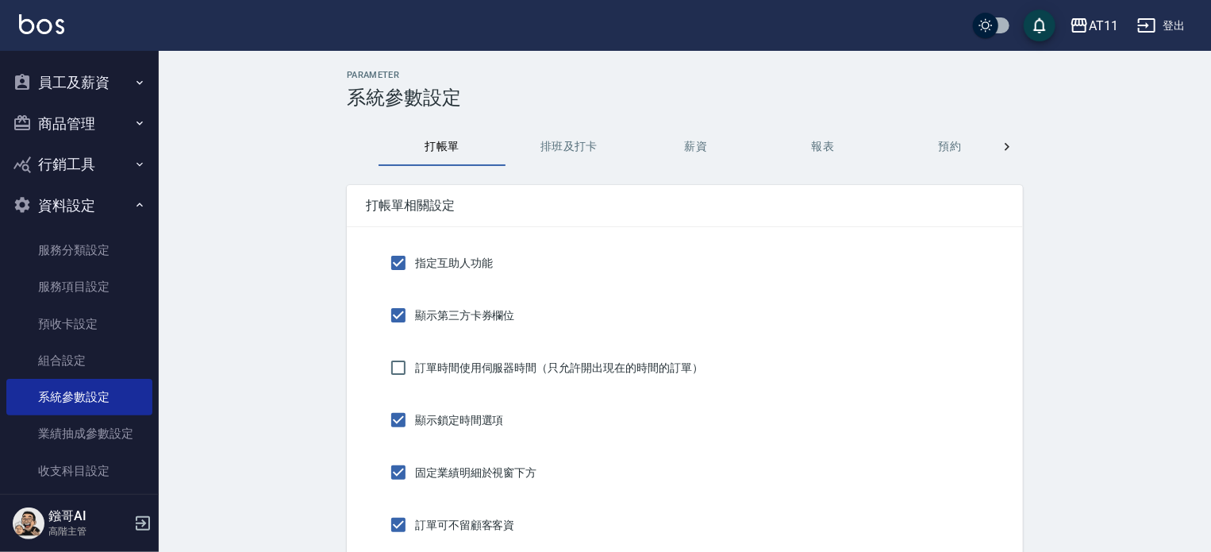
click at [972, 136] on button "預約" at bounding box center [950, 147] width 127 height 38
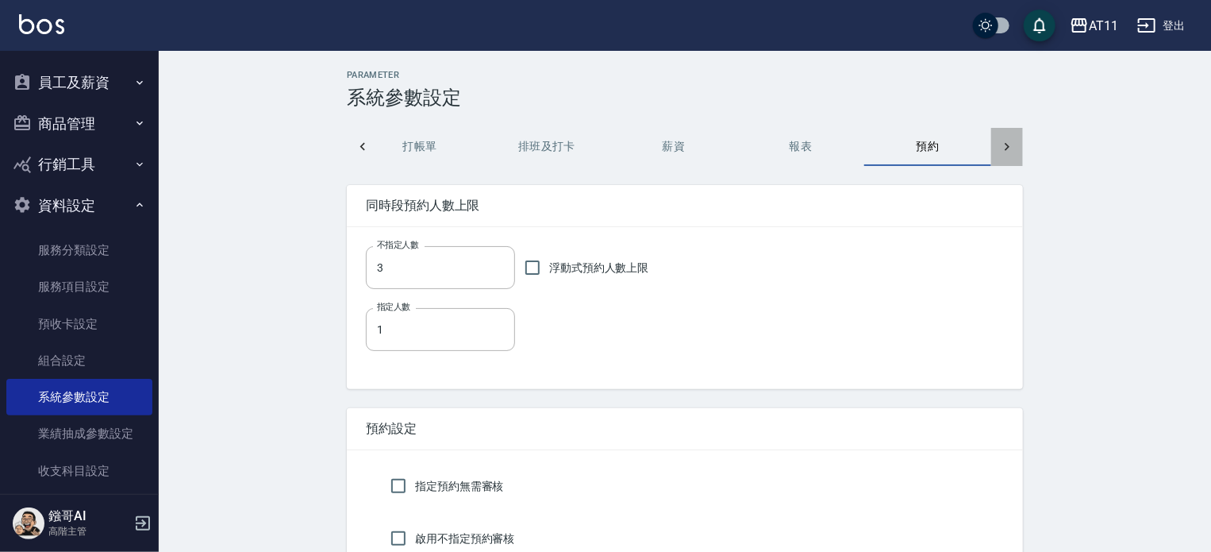
click at [1006, 146] on icon at bounding box center [1007, 147] width 16 height 16
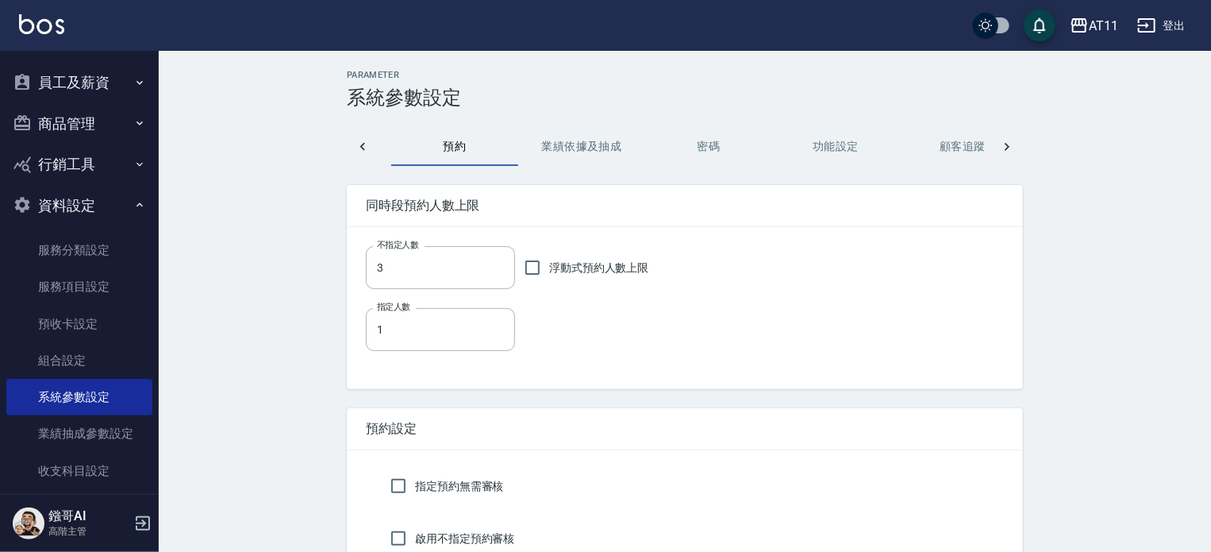
scroll to position [0, 530]
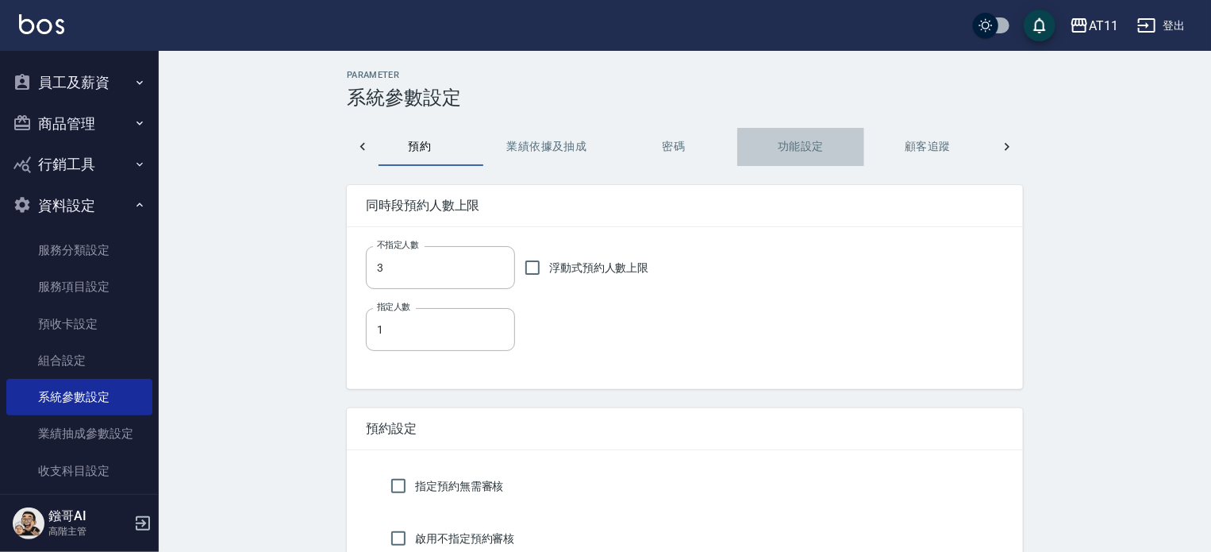
click at [810, 145] on button "功能設定" at bounding box center [800, 147] width 127 height 38
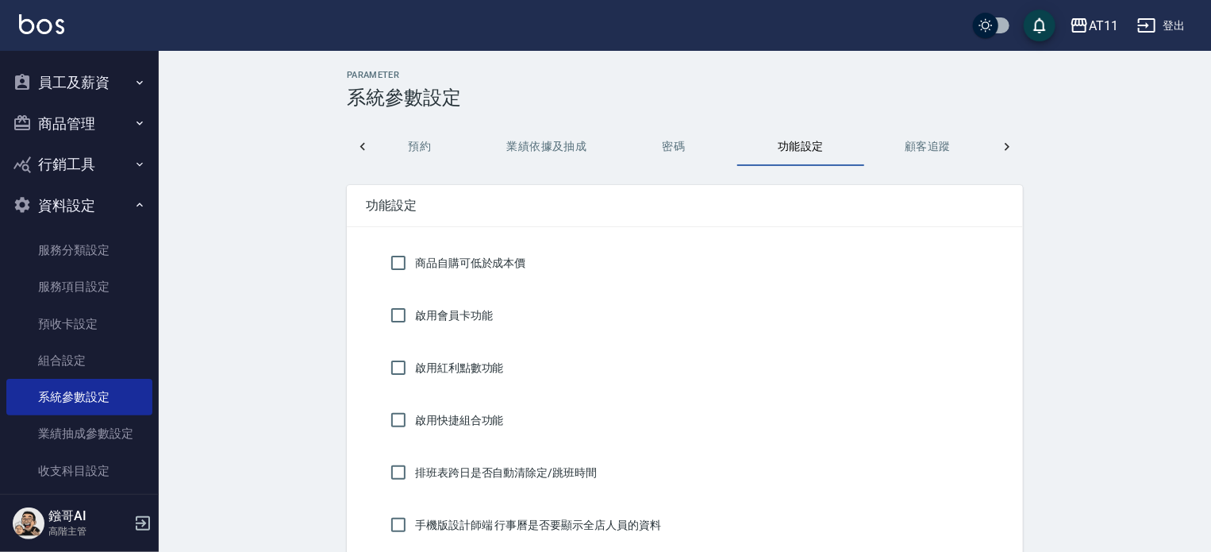
click at [417, 145] on button "預約" at bounding box center [419, 147] width 127 height 38
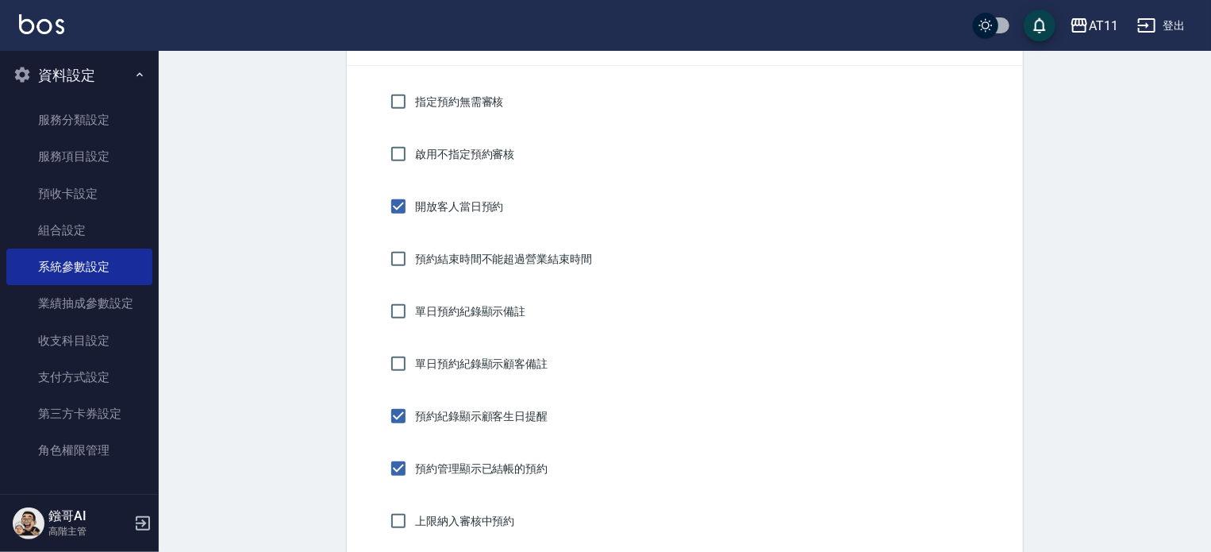
scroll to position [318, 0]
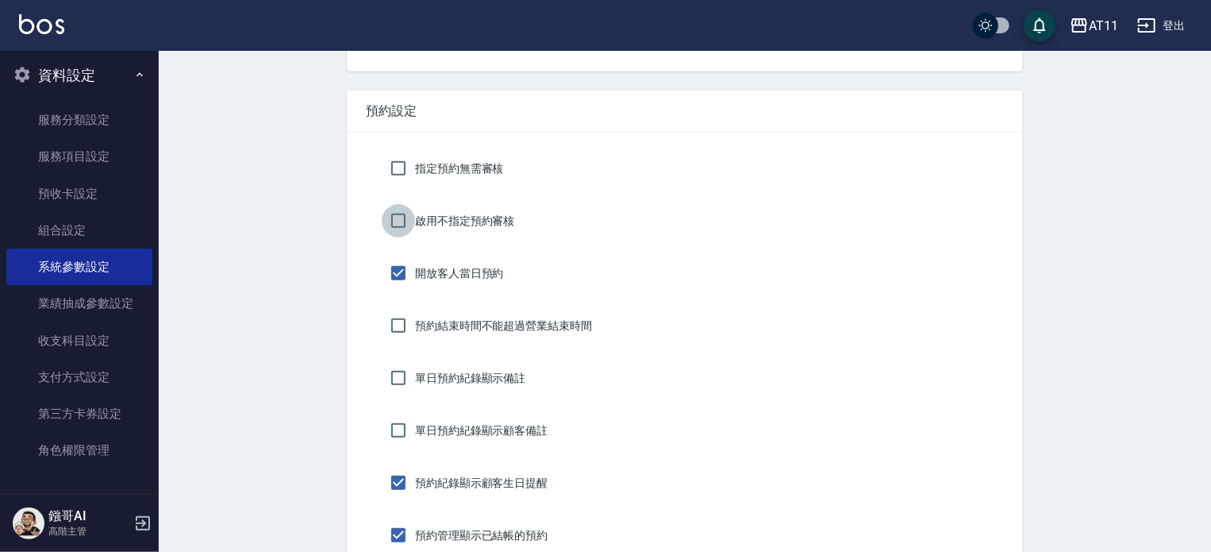
click at [398, 219] on input "啟用不指定預約審核" at bounding box center [398, 220] width 33 height 33
checkbox input "false"
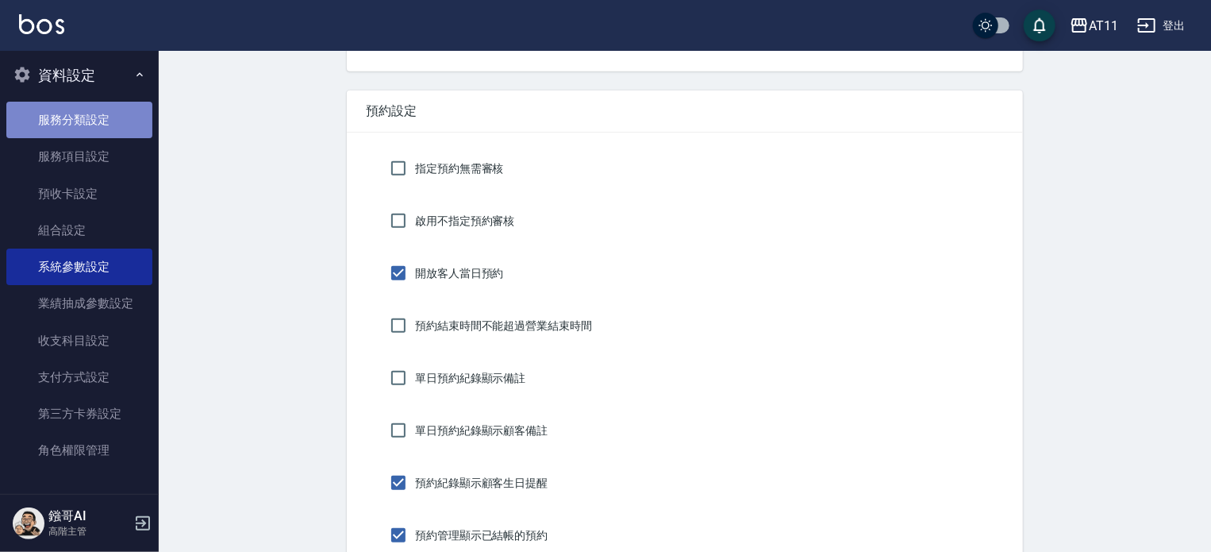
click at [87, 120] on link "服務分類設定" at bounding box center [79, 120] width 146 height 37
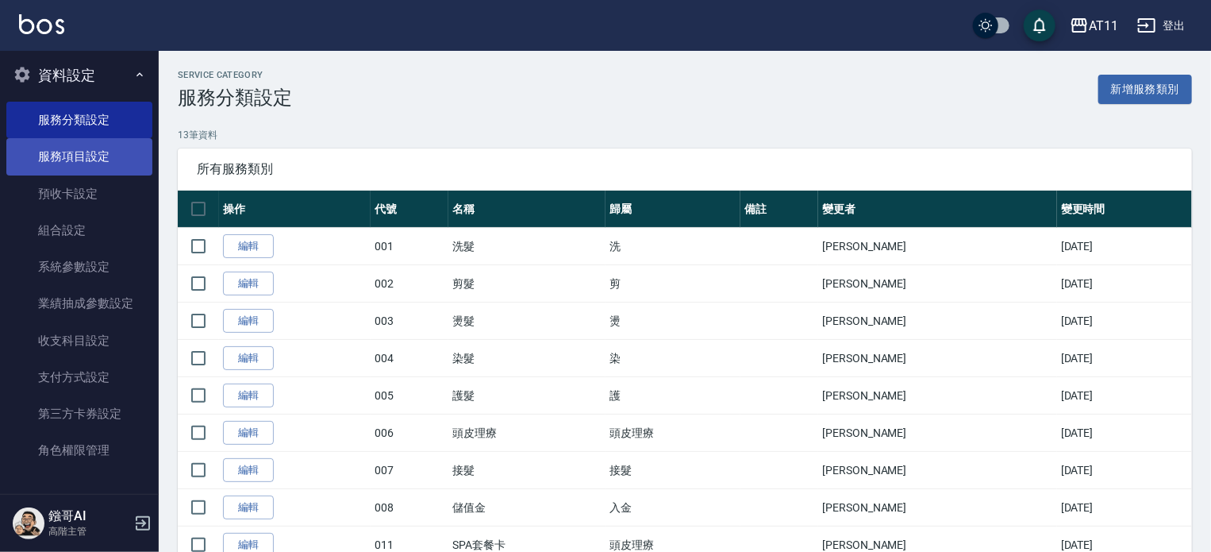
click at [79, 157] on link "服務項目設定" at bounding box center [79, 156] width 146 height 37
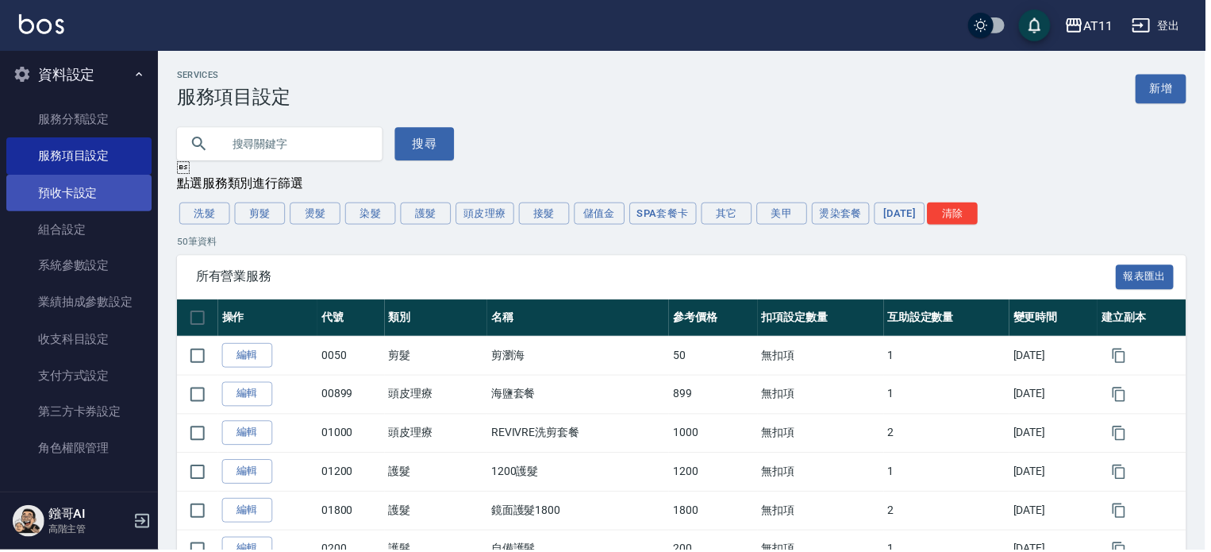
click at [83, 198] on link "預收卡設定" at bounding box center [79, 193] width 146 height 37
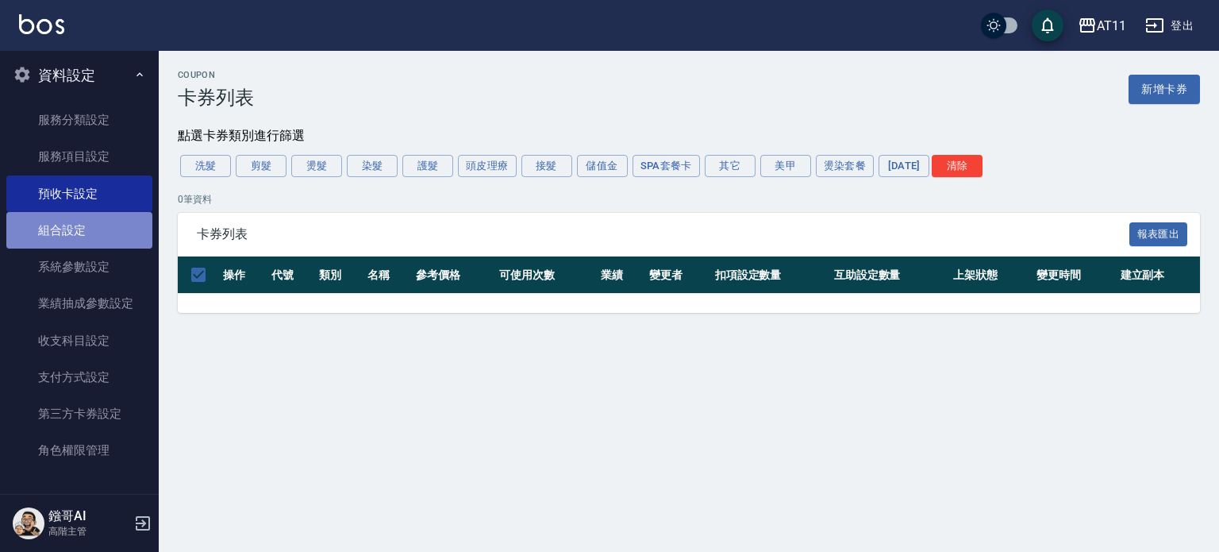
click at [83, 235] on link "組合設定" at bounding box center [79, 230] width 146 height 37
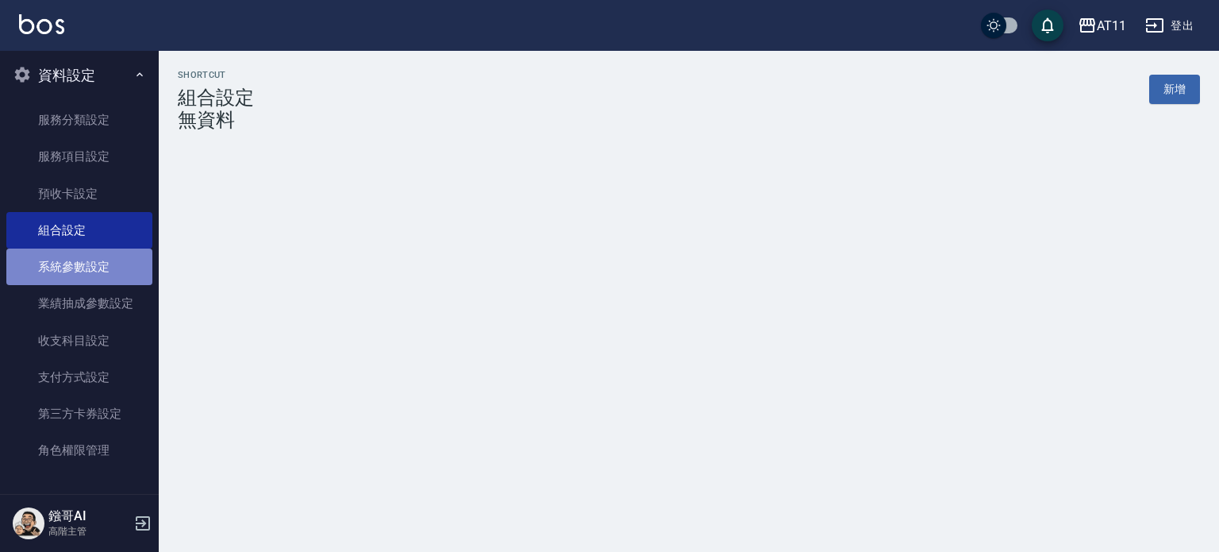
click at [90, 269] on link "系統參數設定" at bounding box center [79, 266] width 146 height 37
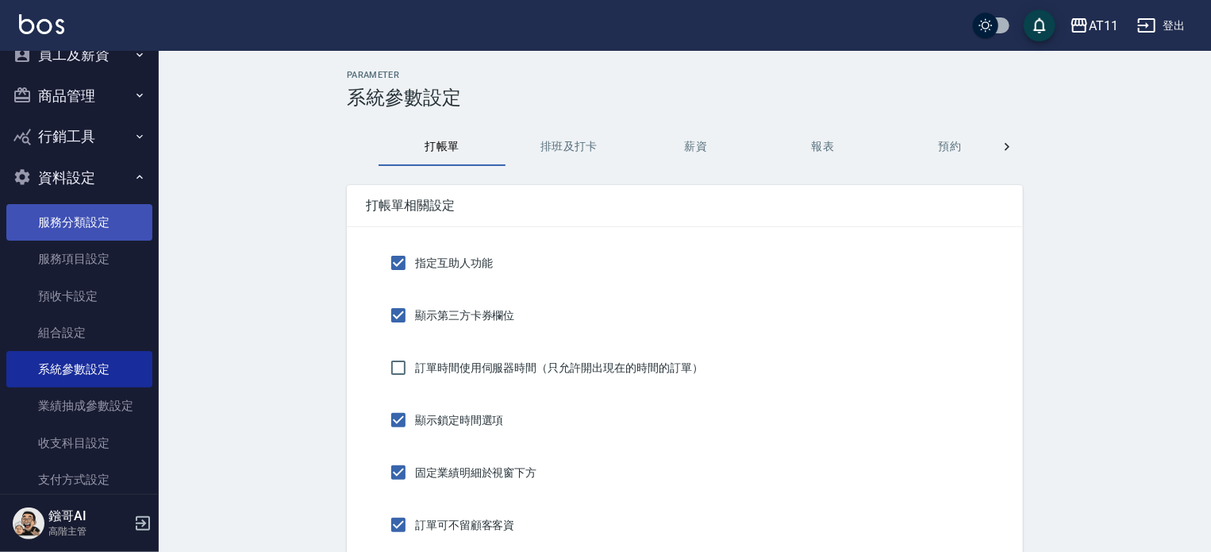
scroll to position [51, 0]
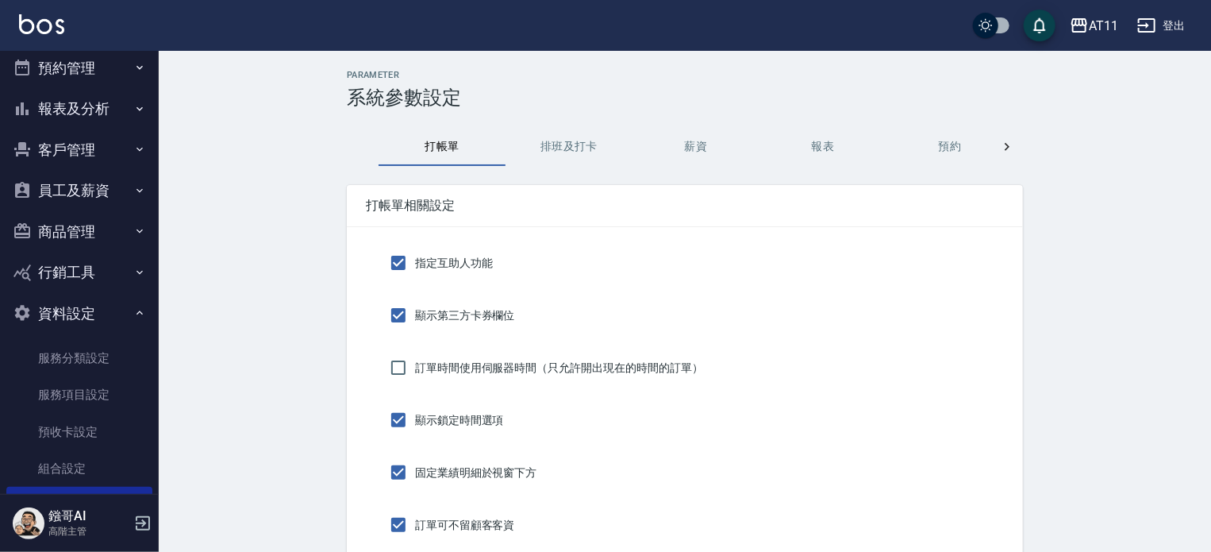
click at [953, 144] on button "預約" at bounding box center [950, 147] width 127 height 38
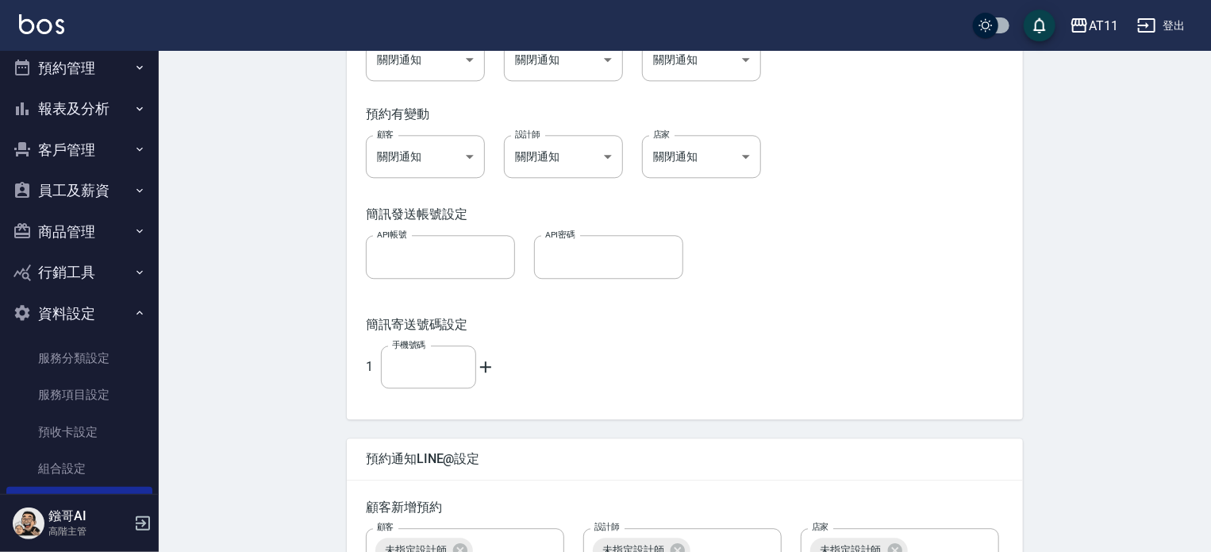
scroll to position [2064, 0]
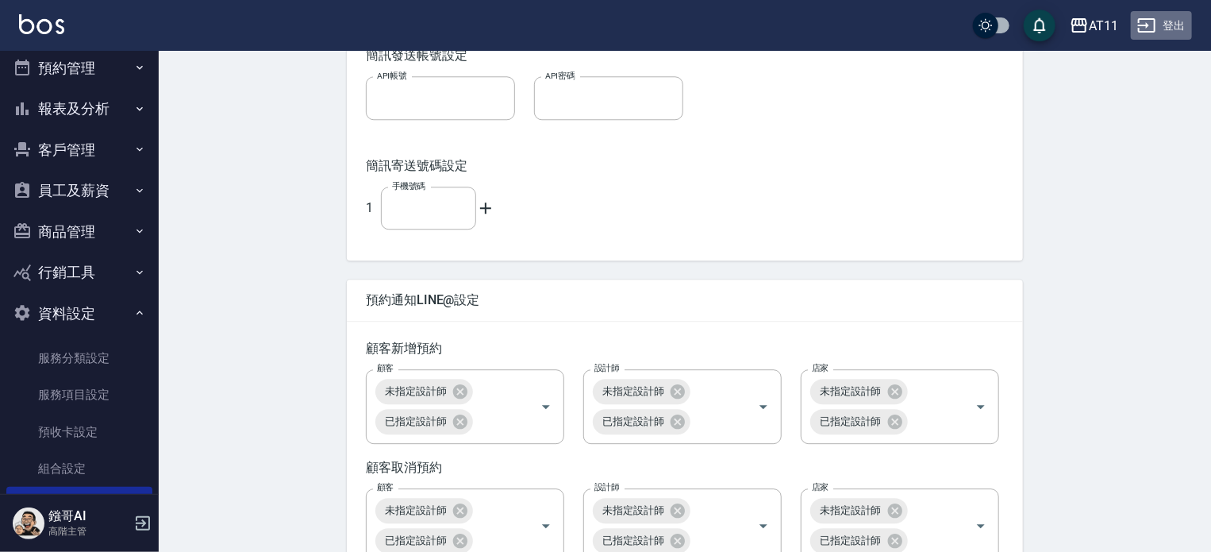
click at [1160, 24] on button "登出" at bounding box center [1161, 25] width 61 height 29
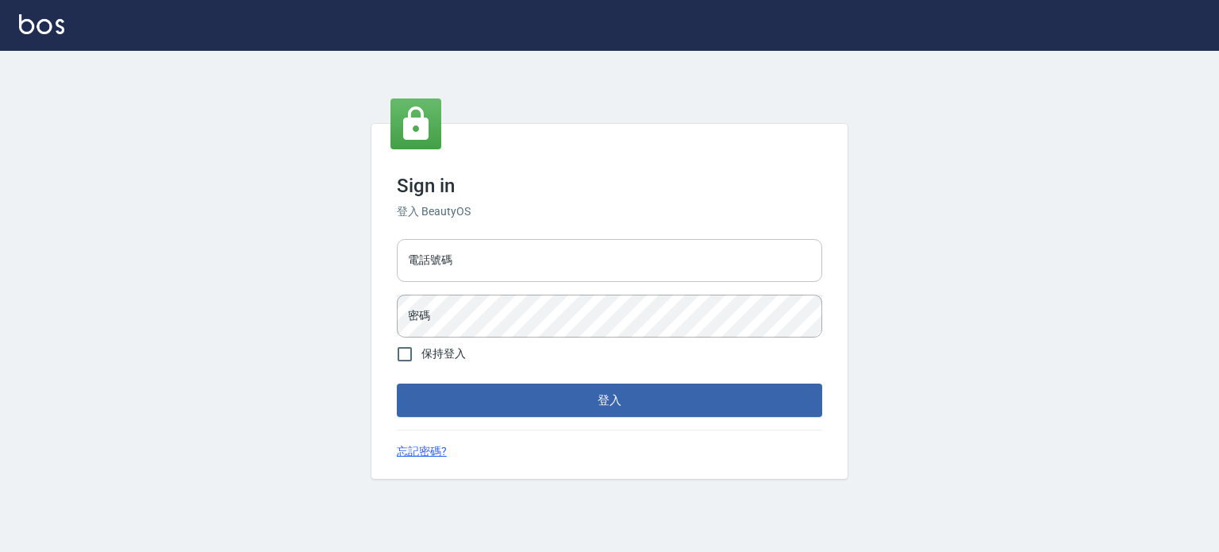
click at [651, 260] on input "電話號碼" at bounding box center [609, 260] width 425 height 43
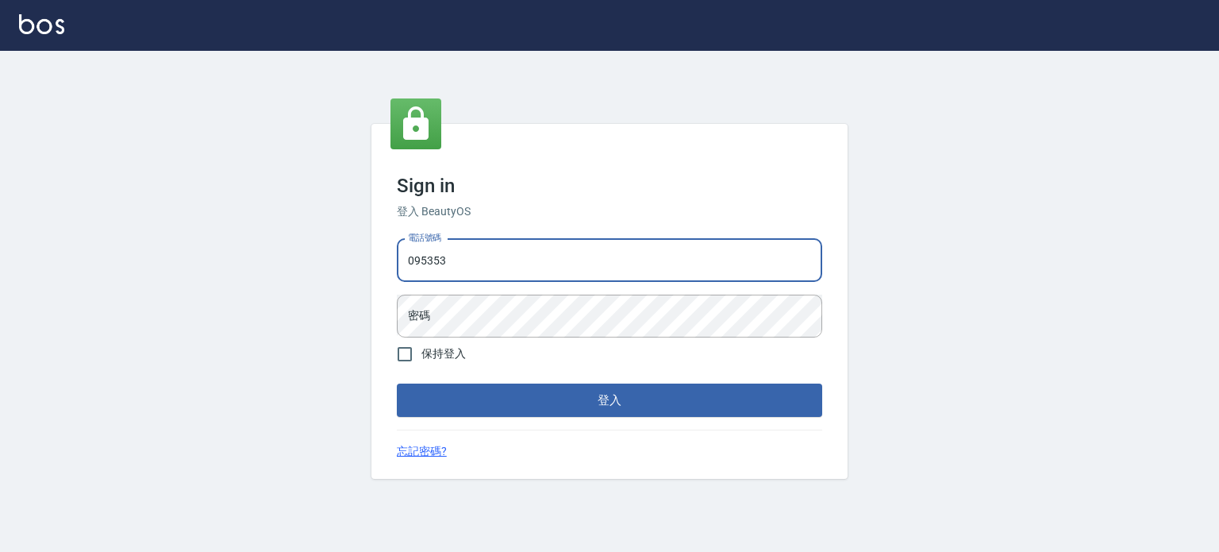
type input "0953539"
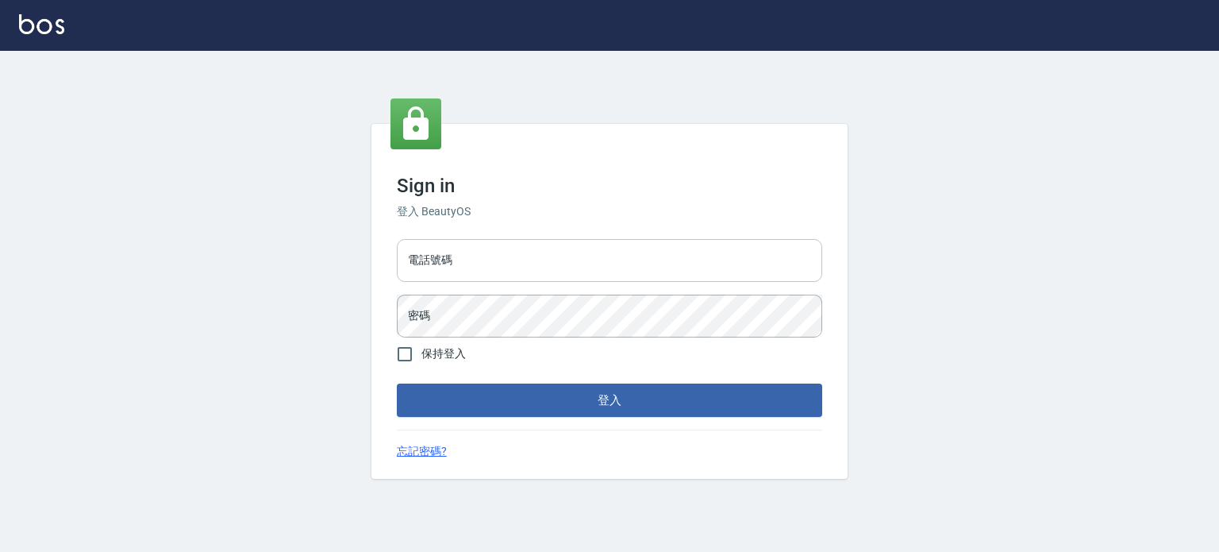
click at [652, 258] on input "電話號碼" at bounding box center [609, 260] width 425 height 43
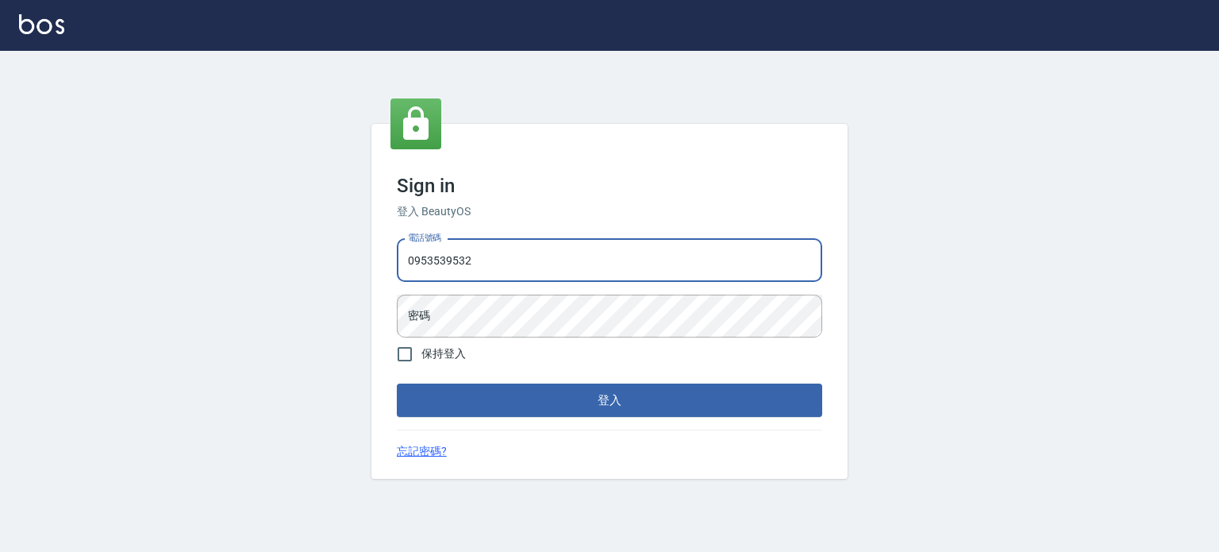
type input "0953539532"
click at [397, 383] on button "登入" at bounding box center [609, 399] width 425 height 33
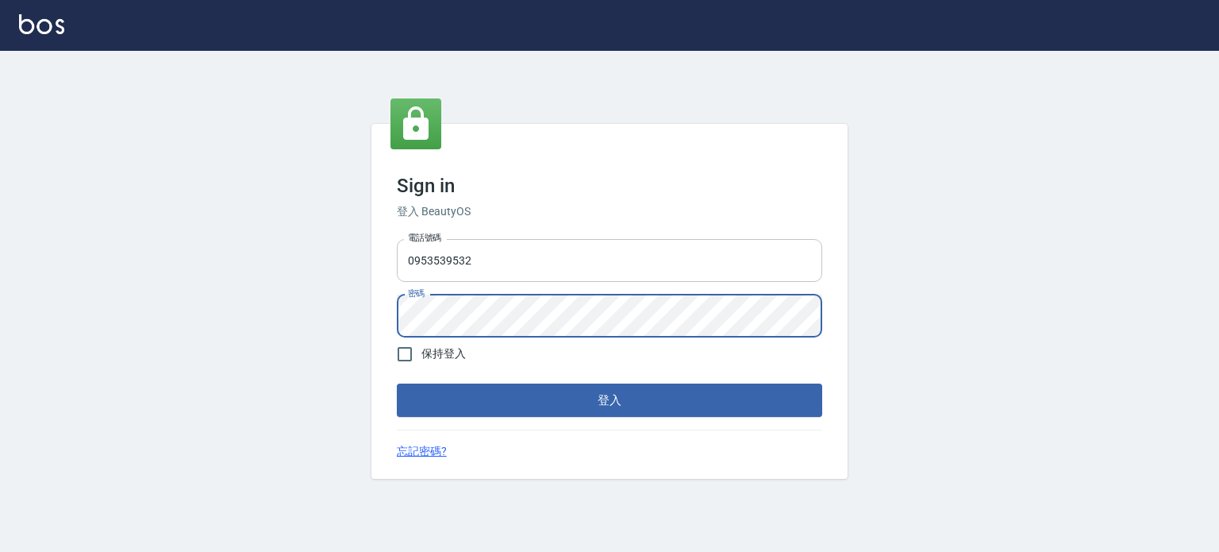
click at [397, 383] on button "登入" at bounding box center [609, 399] width 425 height 33
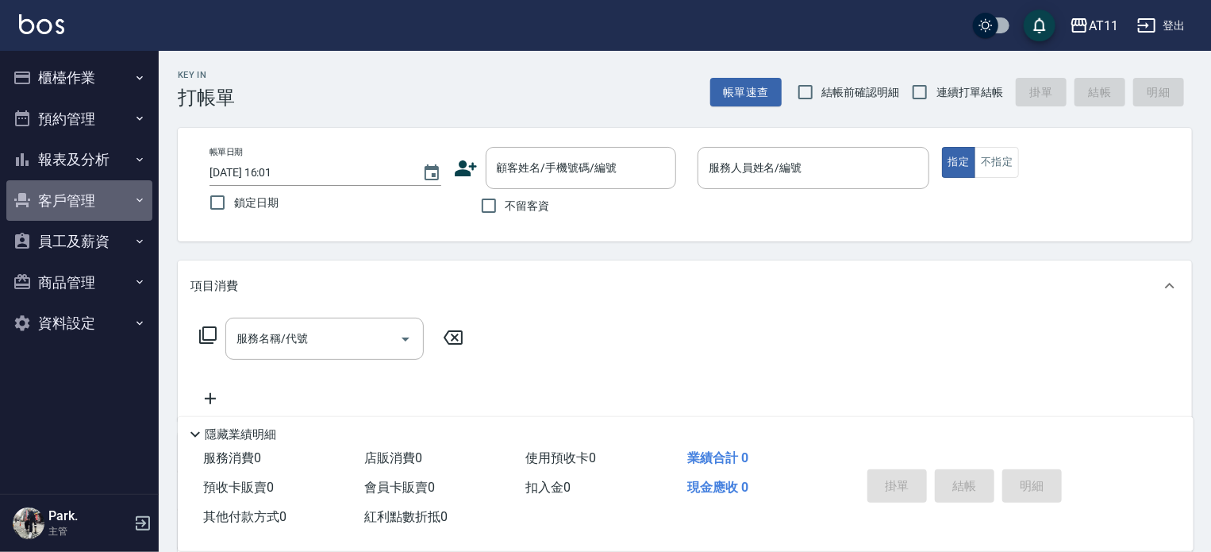
click at [61, 191] on button "客戶管理" at bounding box center [79, 200] width 146 height 41
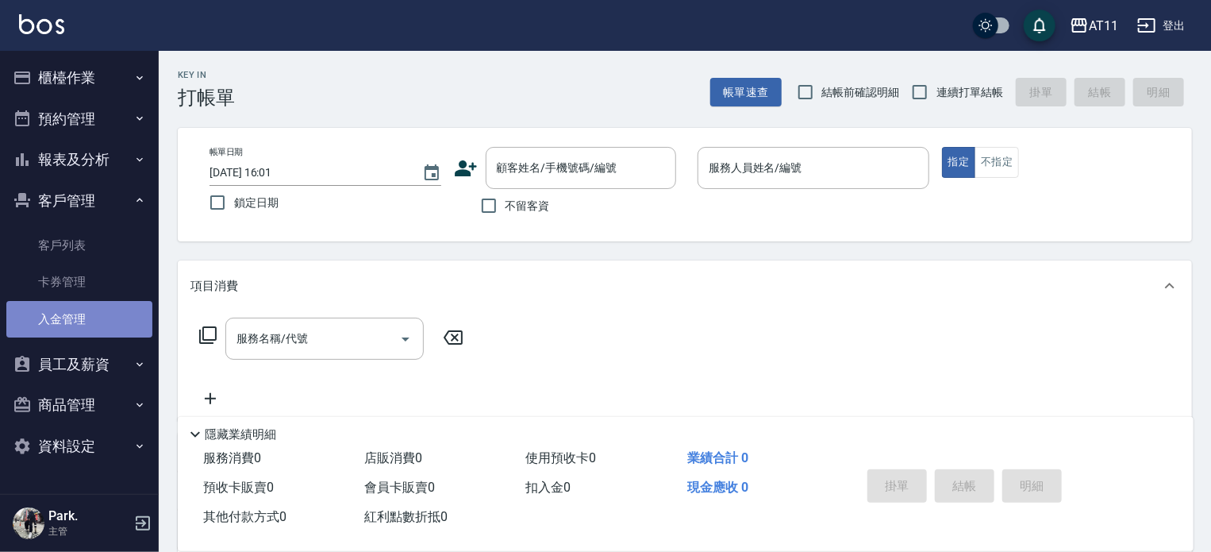
click at [119, 312] on link "入金管理" at bounding box center [79, 319] width 146 height 37
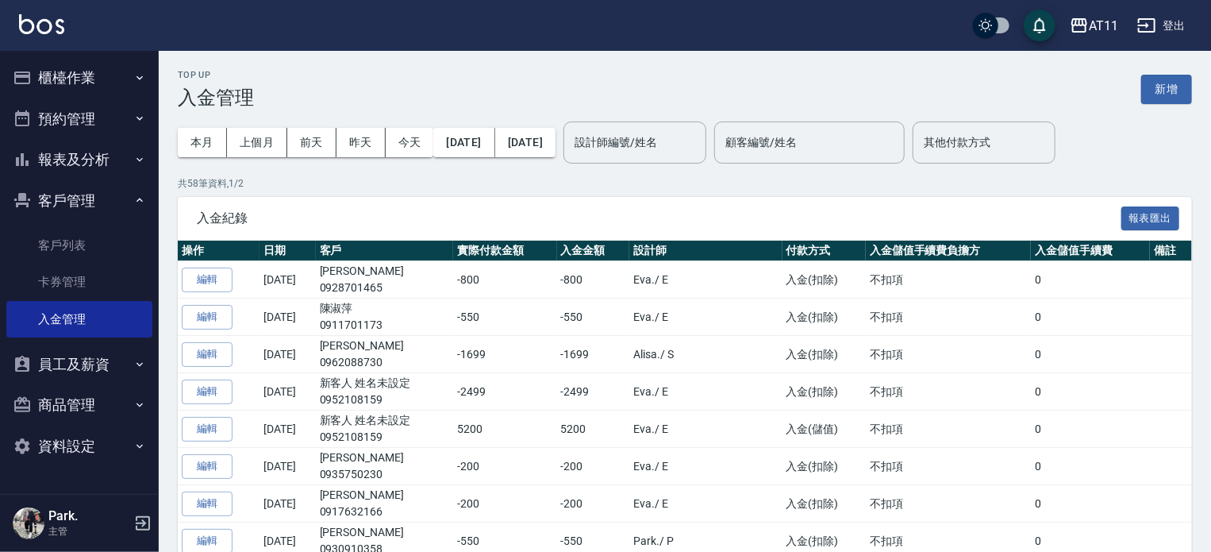
click at [1143, 88] on button "新增" at bounding box center [1166, 89] width 51 height 29
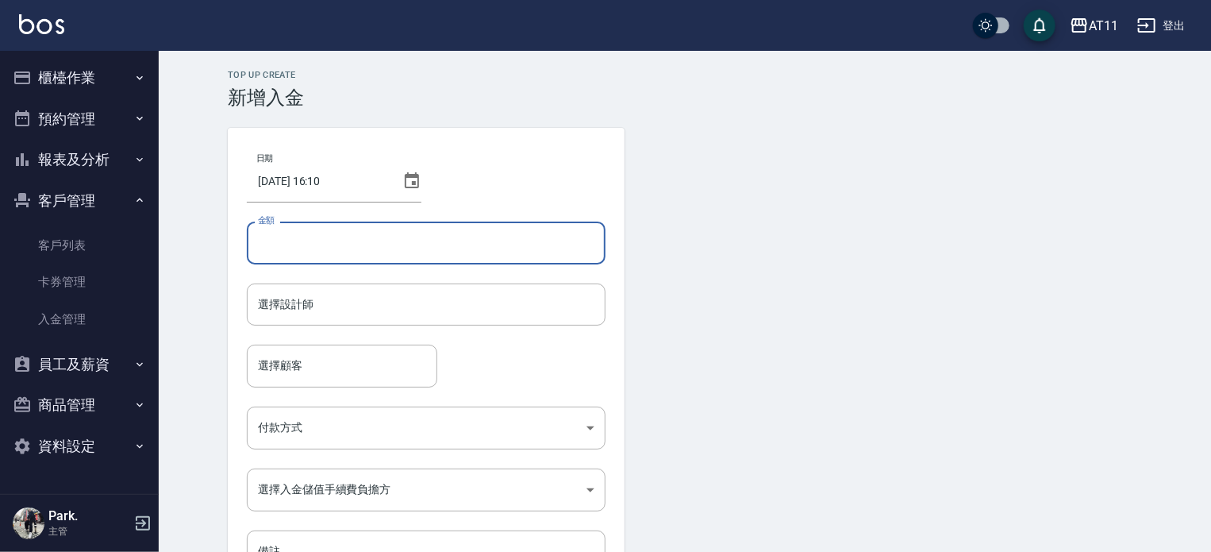
drag, startPoint x: 303, startPoint y: 241, endPoint x: 305, endPoint y: 233, distance: 8.1
click at [304, 240] on input "金額" at bounding box center [426, 242] width 359 height 43
type input "-400"
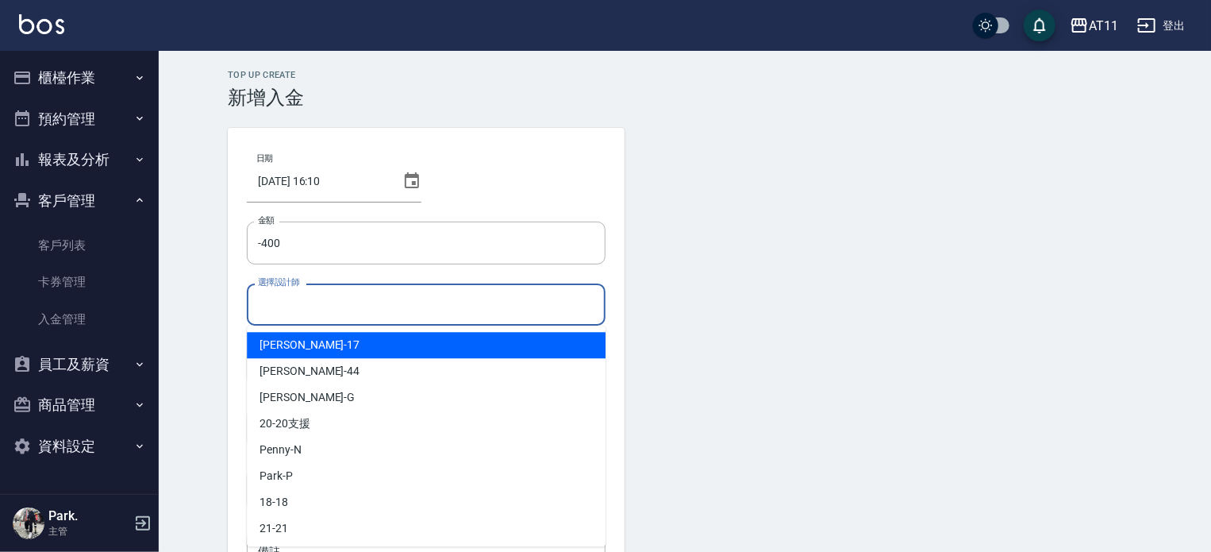
click at [283, 316] on input "選擇設計師" at bounding box center [426, 305] width 344 height 28
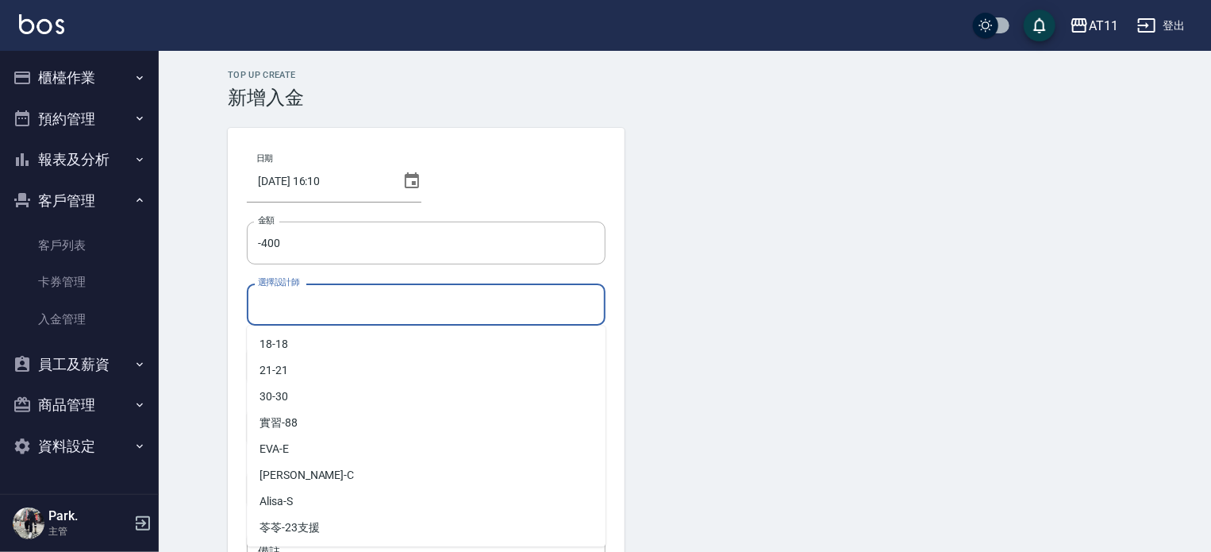
scroll to position [159, 0]
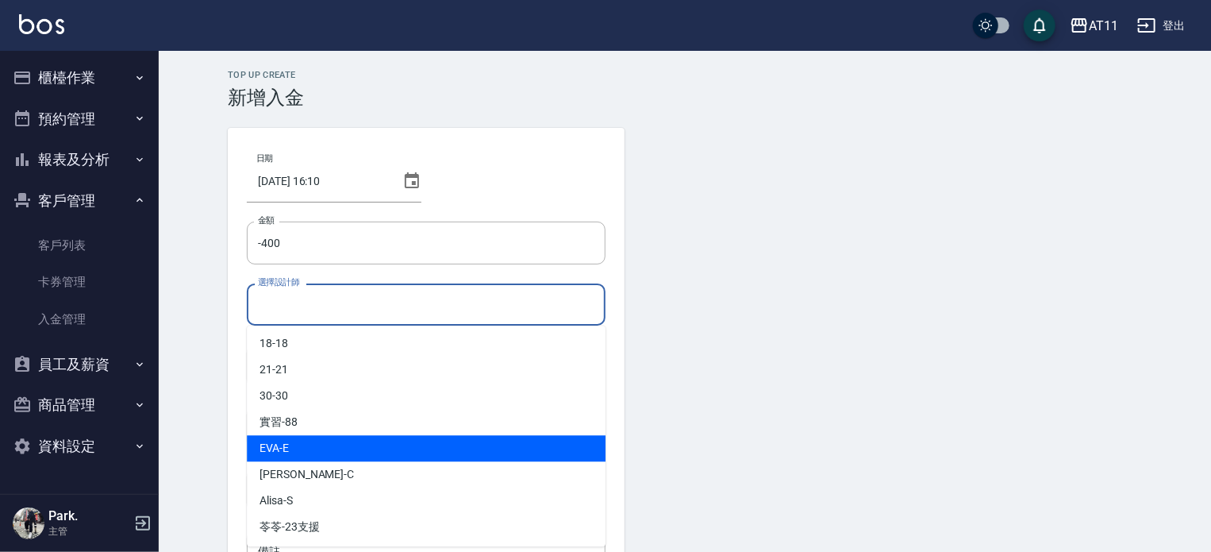
click at [329, 444] on div "EVA -E" at bounding box center [426, 448] width 359 height 26
type input "EVA-E"
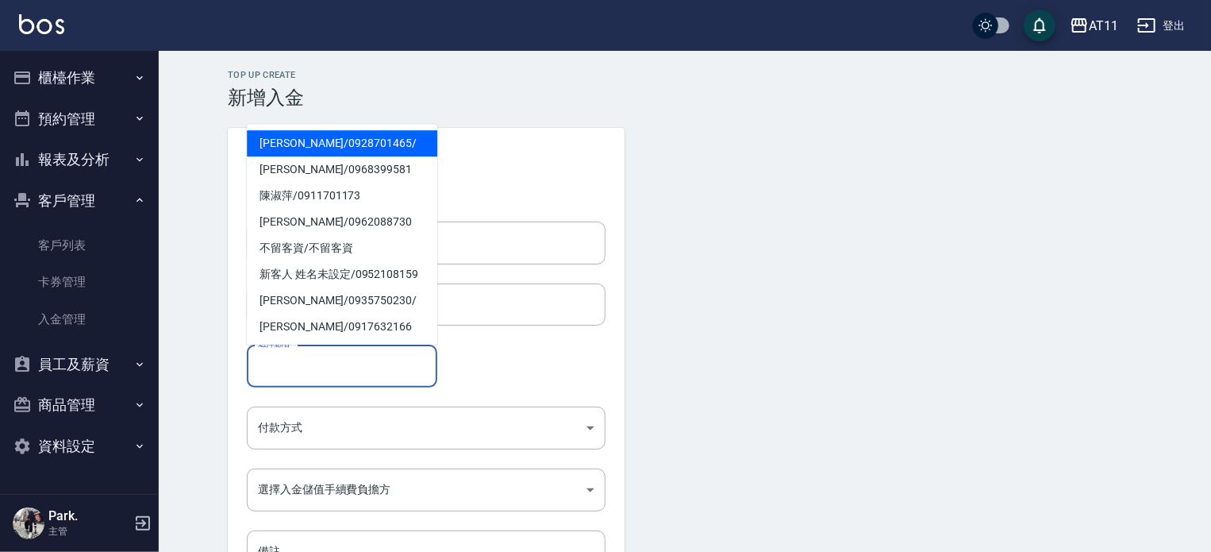
click at [307, 367] on input "選擇顧客" at bounding box center [342, 366] width 176 height 28
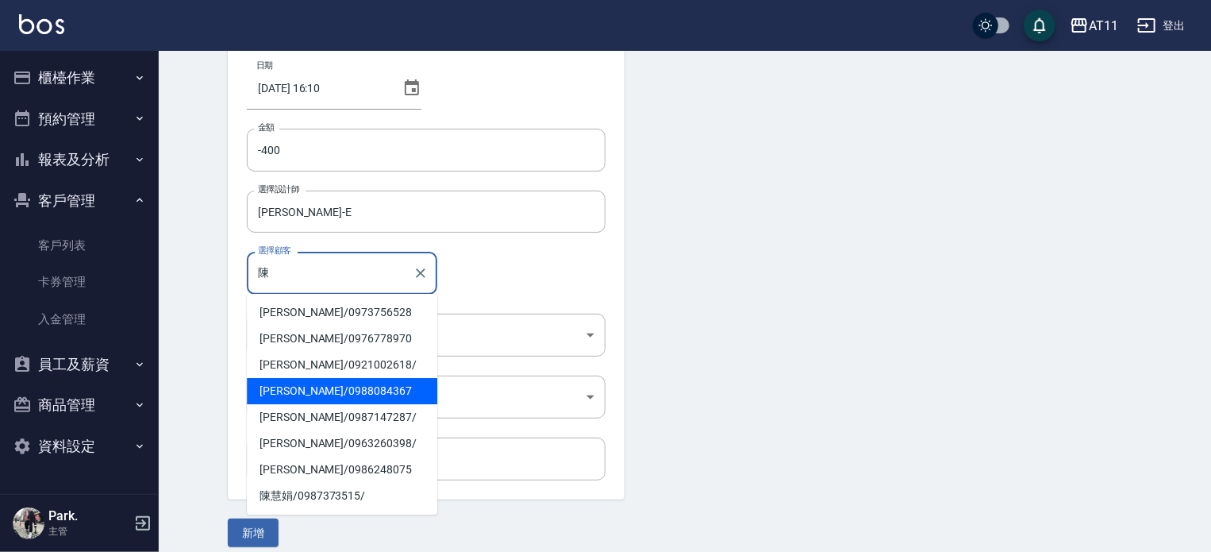
scroll to position [107, 0]
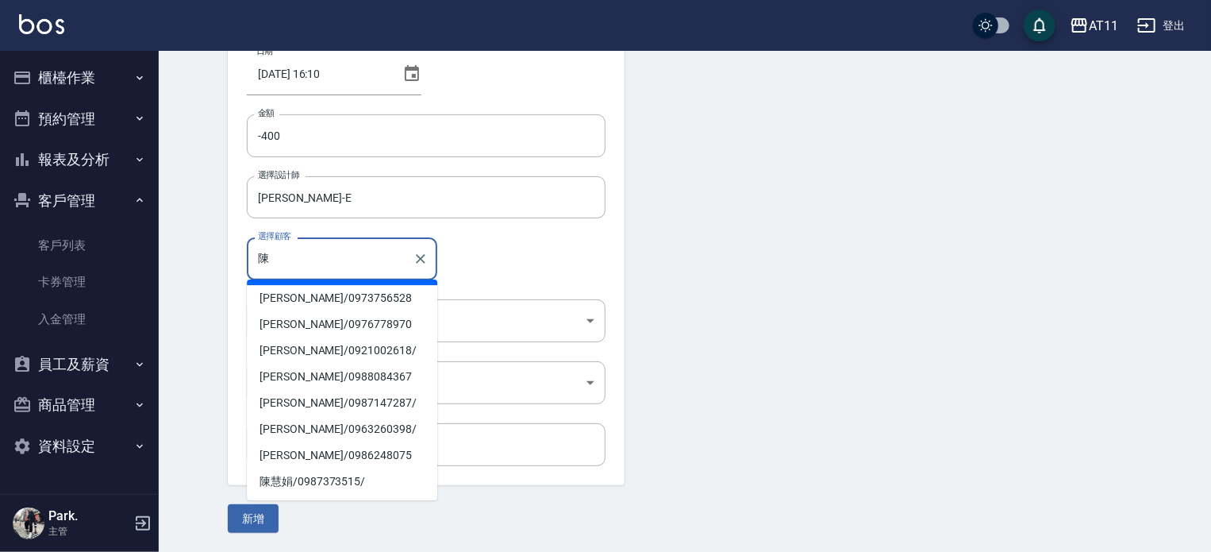
click at [305, 266] on input "陳" at bounding box center [330, 258] width 152 height 28
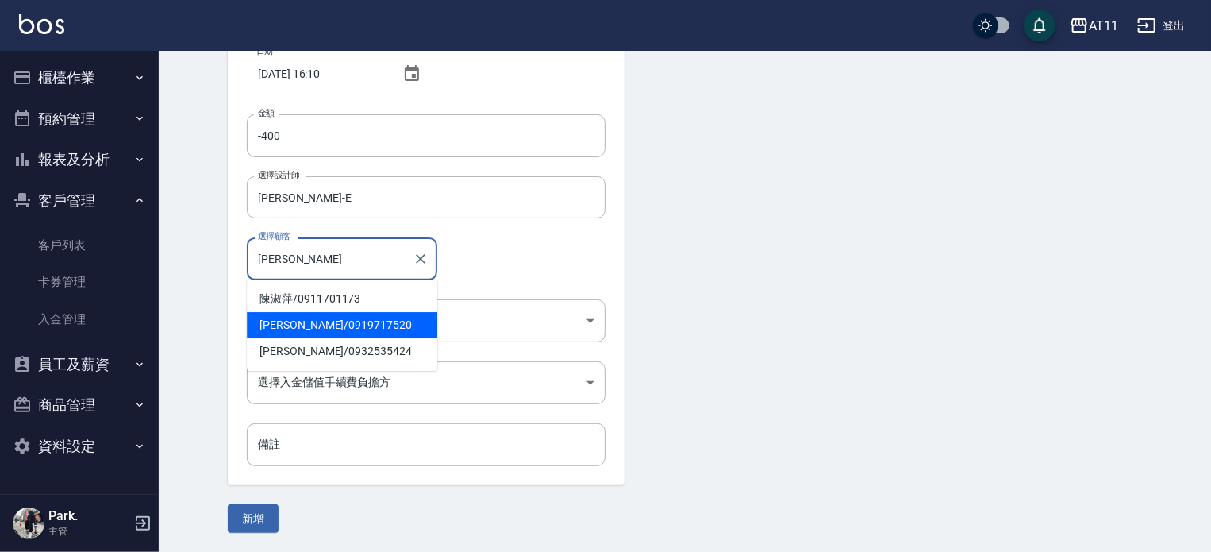
click at [296, 333] on span "陳淑菁 / 0919717520" at bounding box center [342, 325] width 191 height 26
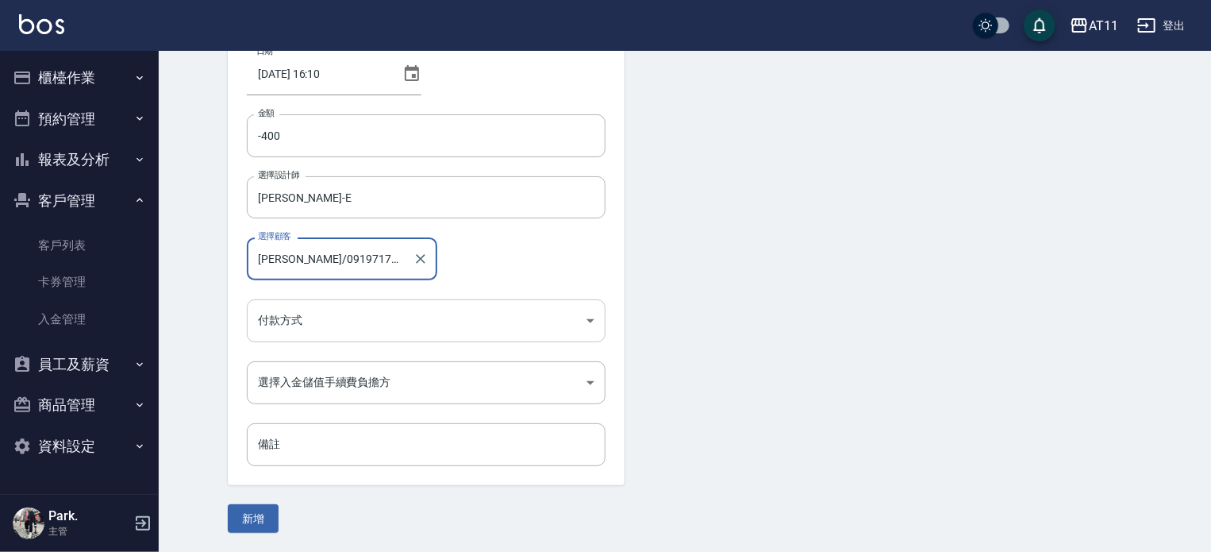
type input "陳淑菁/0919717520"
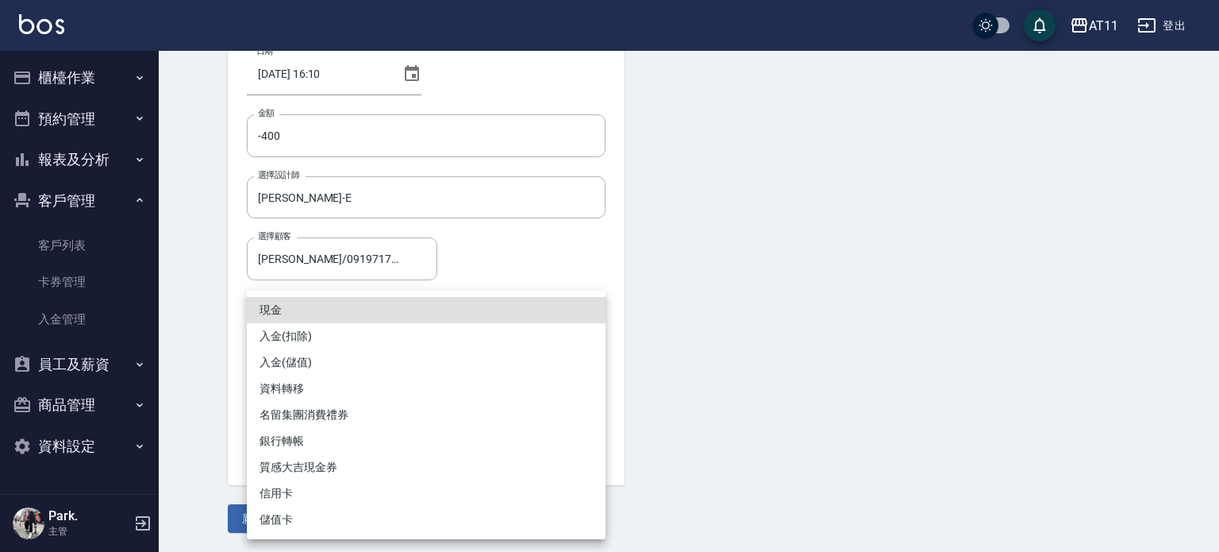
click at [298, 328] on body "AT11 登出 櫃檯作業 打帳單 帳單列表 現金收支登錄 材料自購登錄 每日結帳 排班表 現場電腦打卡 掃碼打卡 預約管理 預約管理 單日預約紀錄 單週預約紀…" at bounding box center [609, 222] width 1219 height 659
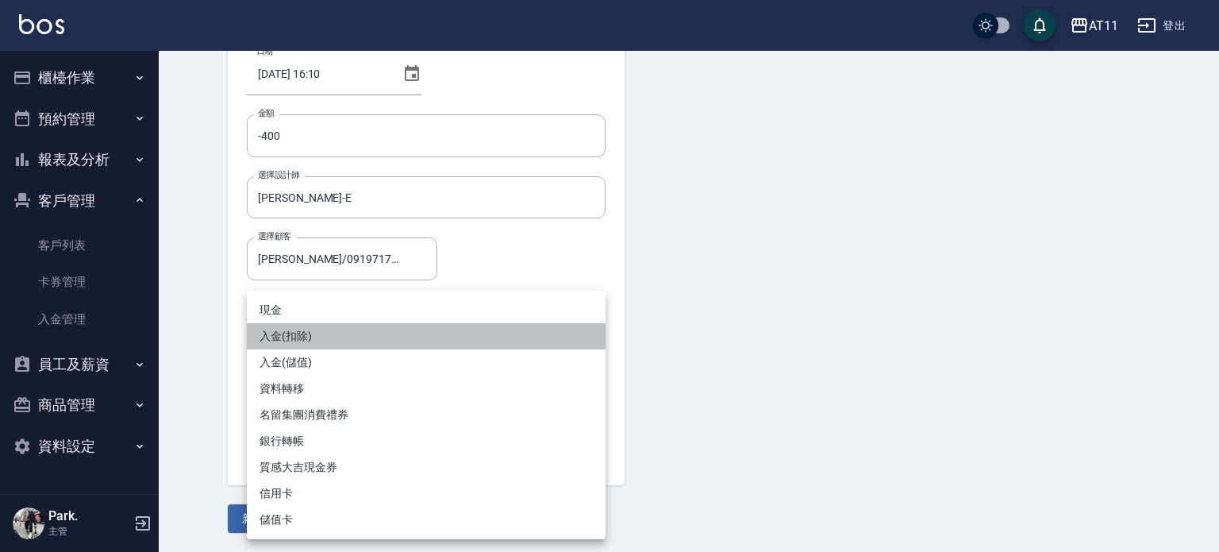
click at [310, 336] on li "入金(扣除)" at bounding box center [426, 336] width 359 height 26
type input "入金(扣除)"
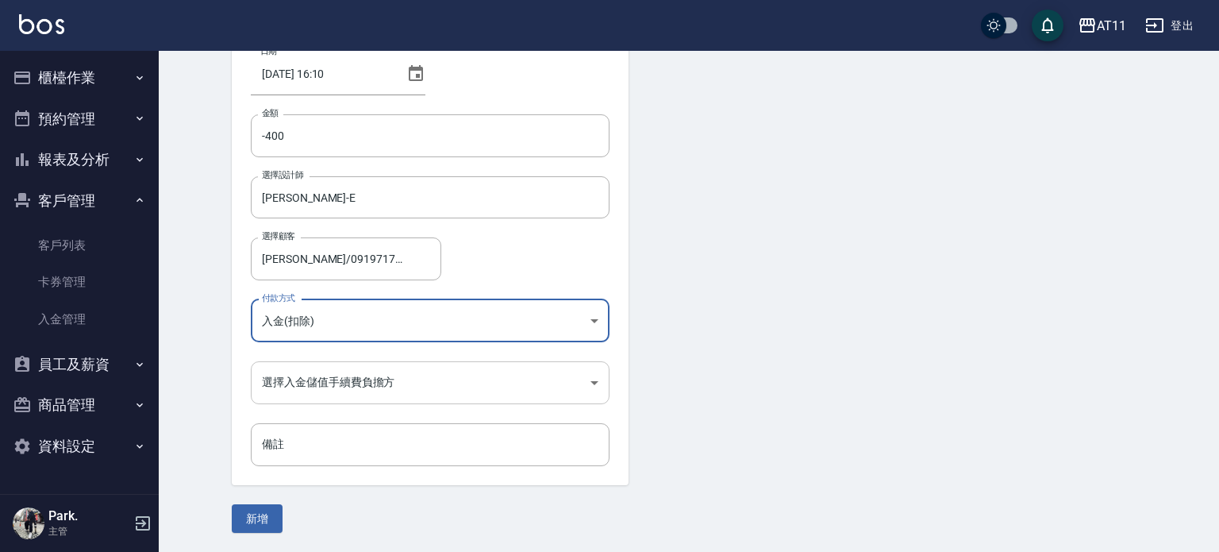
click at [318, 380] on body "AT11 登出 櫃檯作業 打帳單 帳單列表 現金收支登錄 材料自購登錄 每日結帳 排班表 現場電腦打卡 掃碼打卡 預約管理 預約管理 單日預約紀錄 單週預約紀…" at bounding box center [609, 222] width 1219 height 659
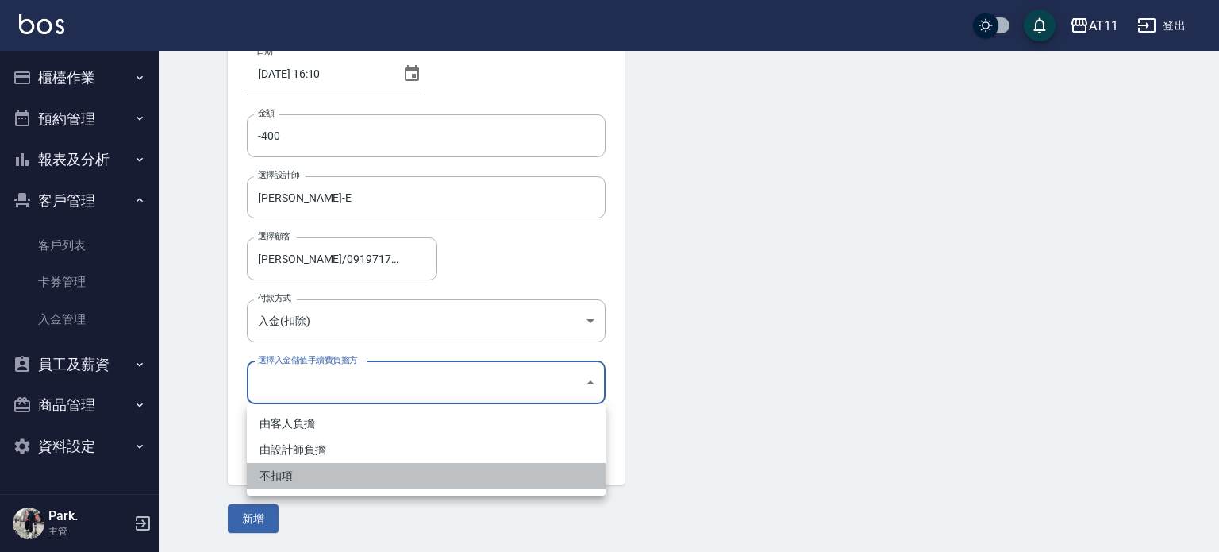
click at [314, 481] on li "不扣項" at bounding box center [426, 476] width 359 height 26
type input "WITHOUTHANDLINGFEE"
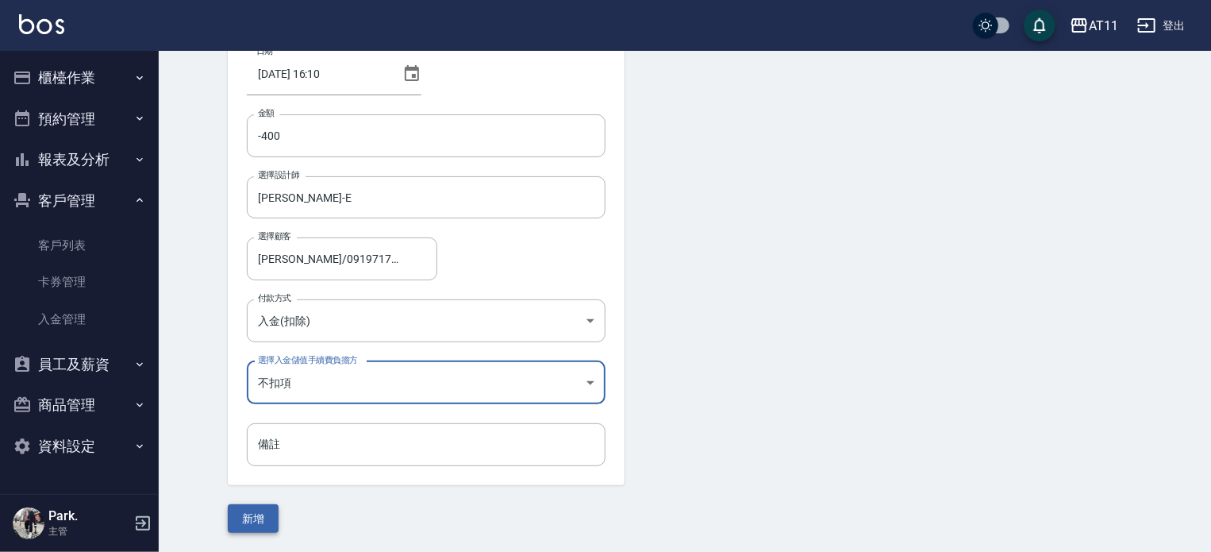
click at [252, 519] on button "新增" at bounding box center [253, 518] width 51 height 29
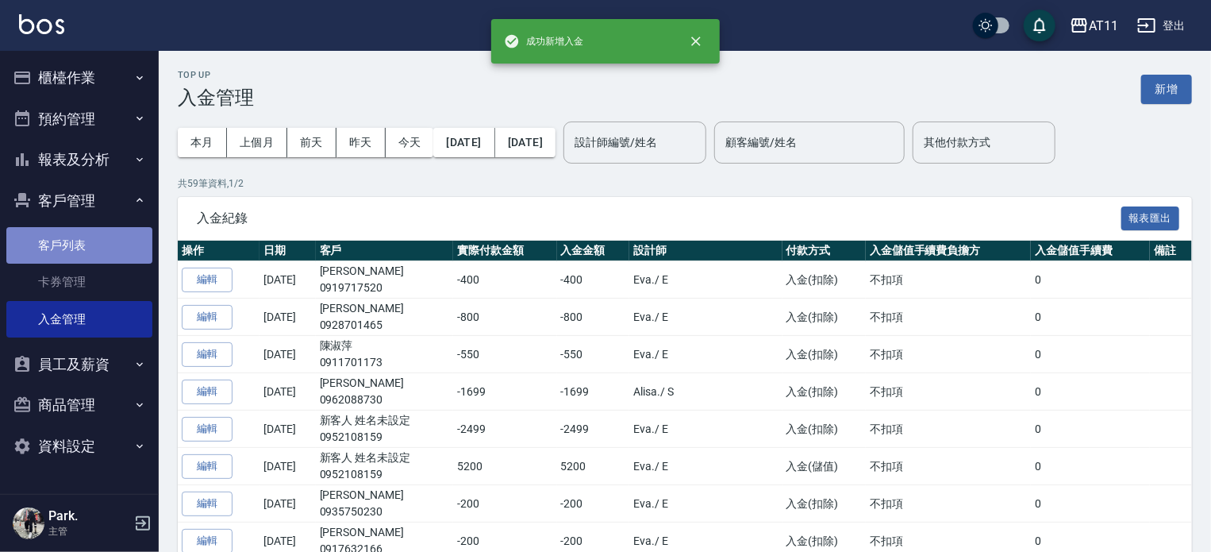
click at [67, 252] on link "客戶列表" at bounding box center [79, 245] width 146 height 37
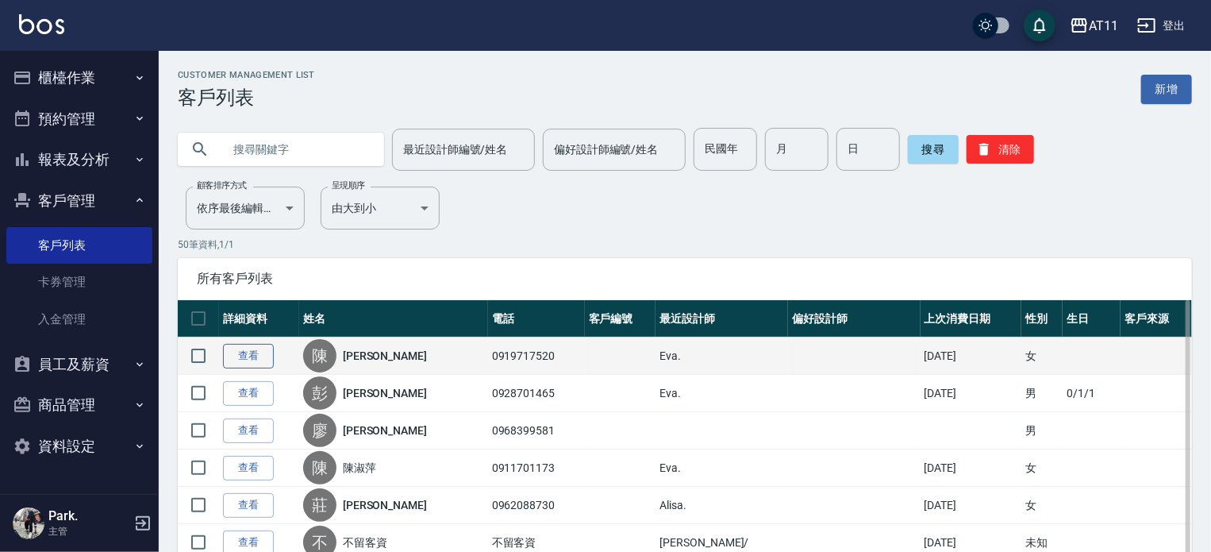
click at [244, 349] on link "查看" at bounding box center [248, 356] width 51 height 25
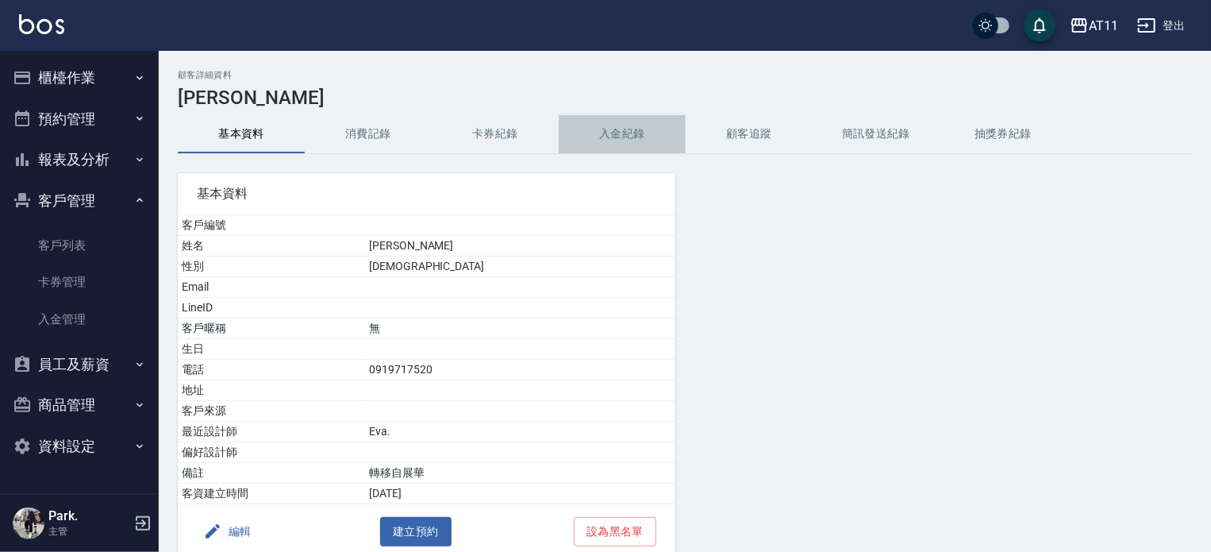
click at [621, 135] on button "入金紀錄" at bounding box center [622, 134] width 127 height 38
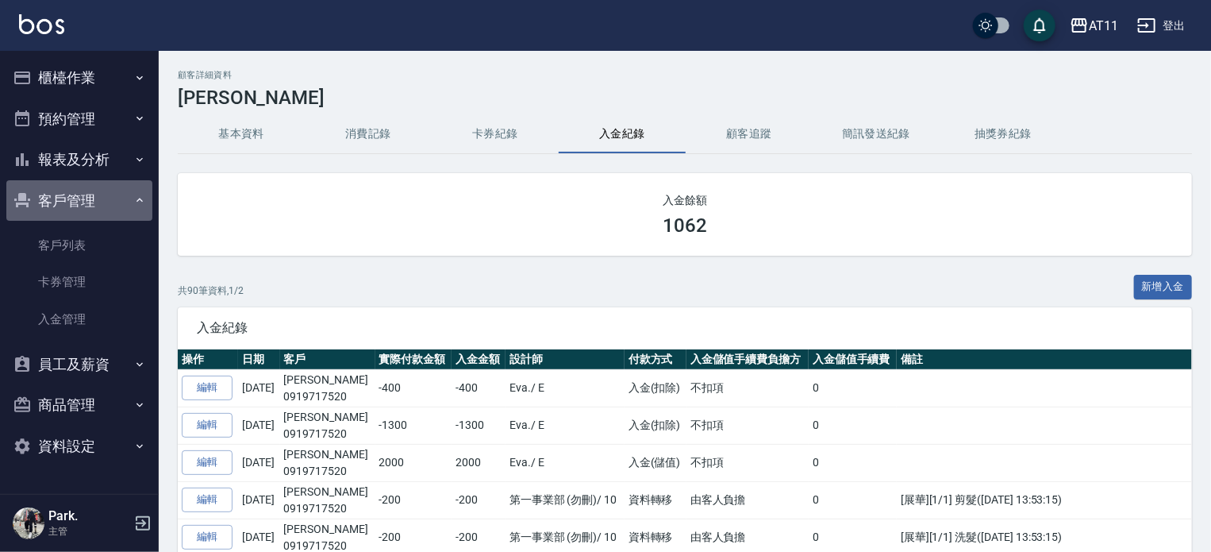
click at [46, 205] on button "客戶管理" at bounding box center [79, 200] width 146 height 41
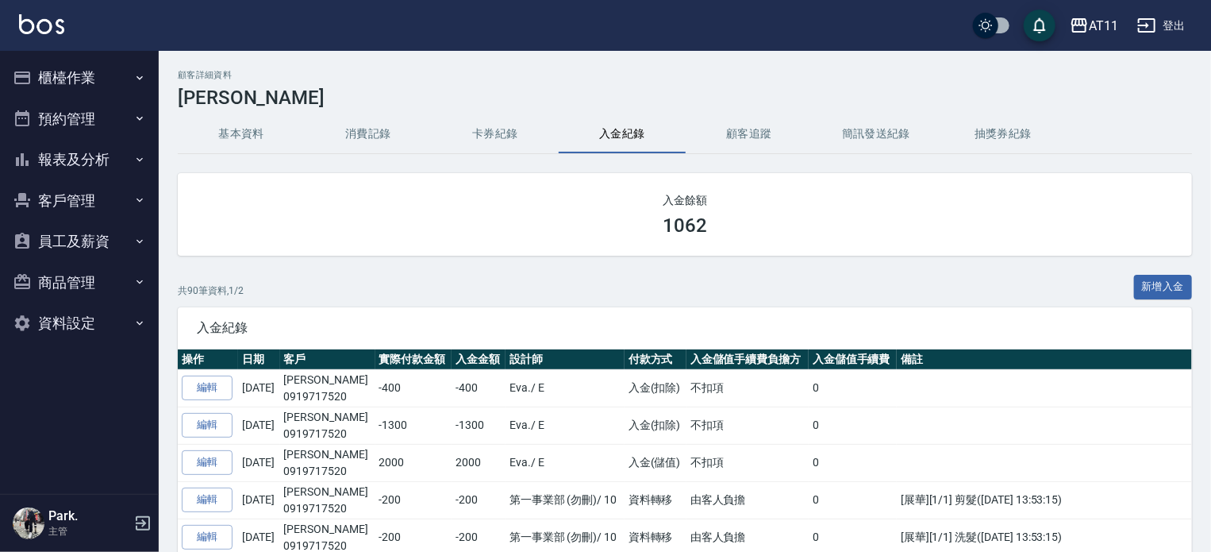
click at [57, 94] on button "櫃檯作業" at bounding box center [79, 77] width 146 height 41
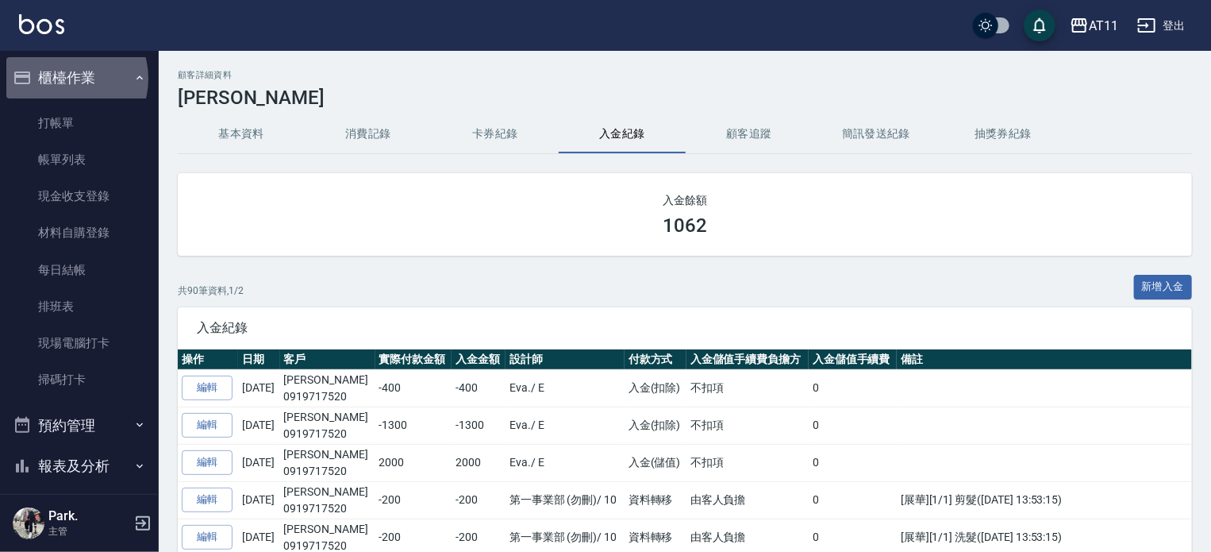
click at [64, 79] on button "櫃檯作業" at bounding box center [79, 77] width 146 height 41
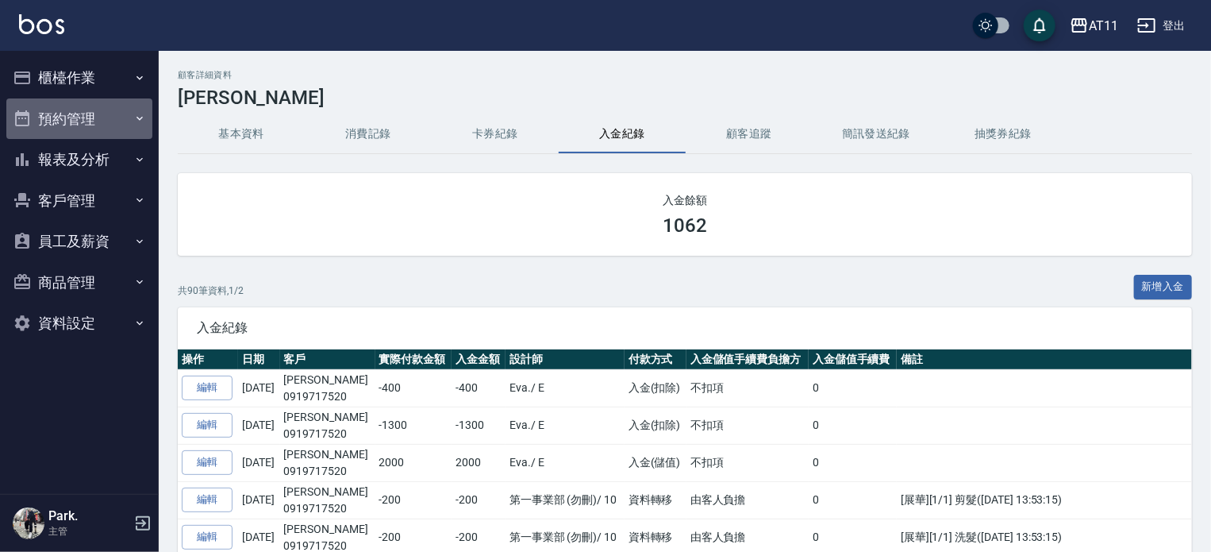
click at [79, 118] on button "預約管理" at bounding box center [79, 118] width 146 height 41
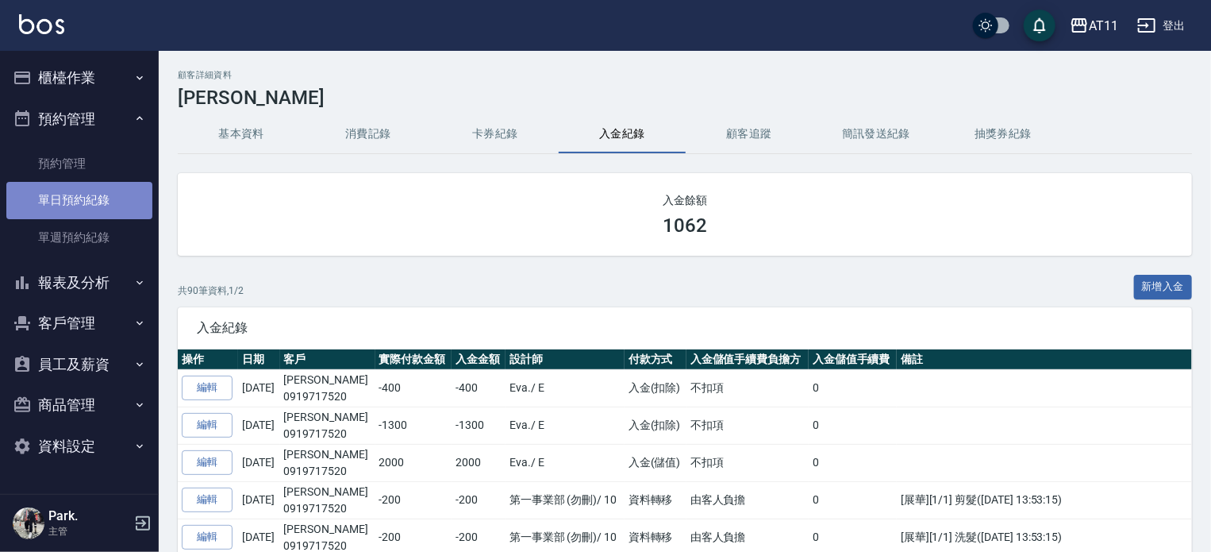
click at [98, 196] on link "單日預約紀錄" at bounding box center [79, 200] width 146 height 37
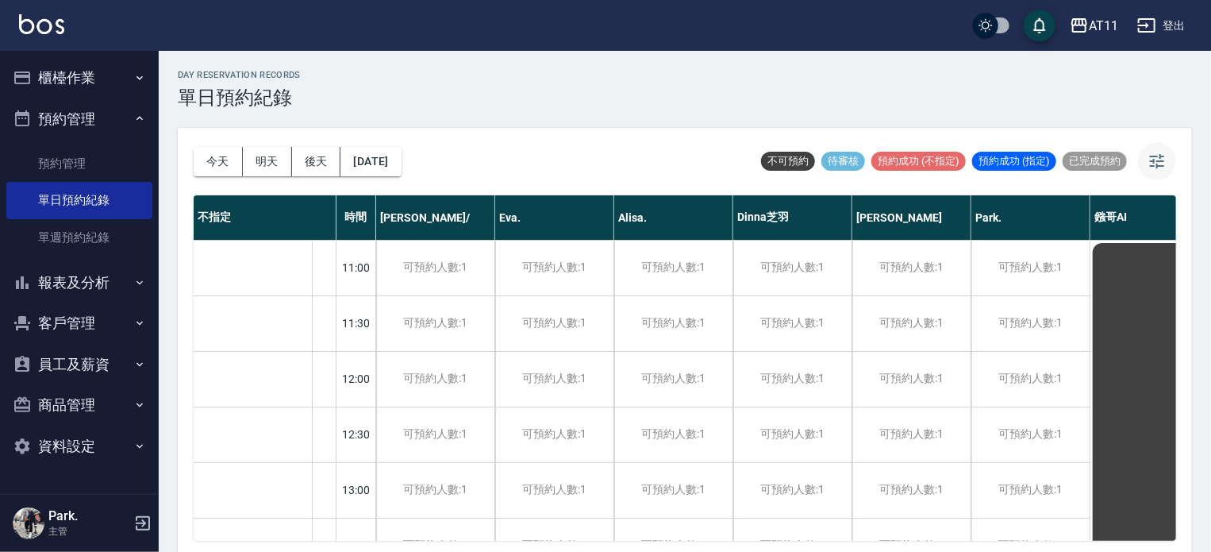
click at [1160, 158] on icon "button" at bounding box center [1157, 161] width 14 height 14
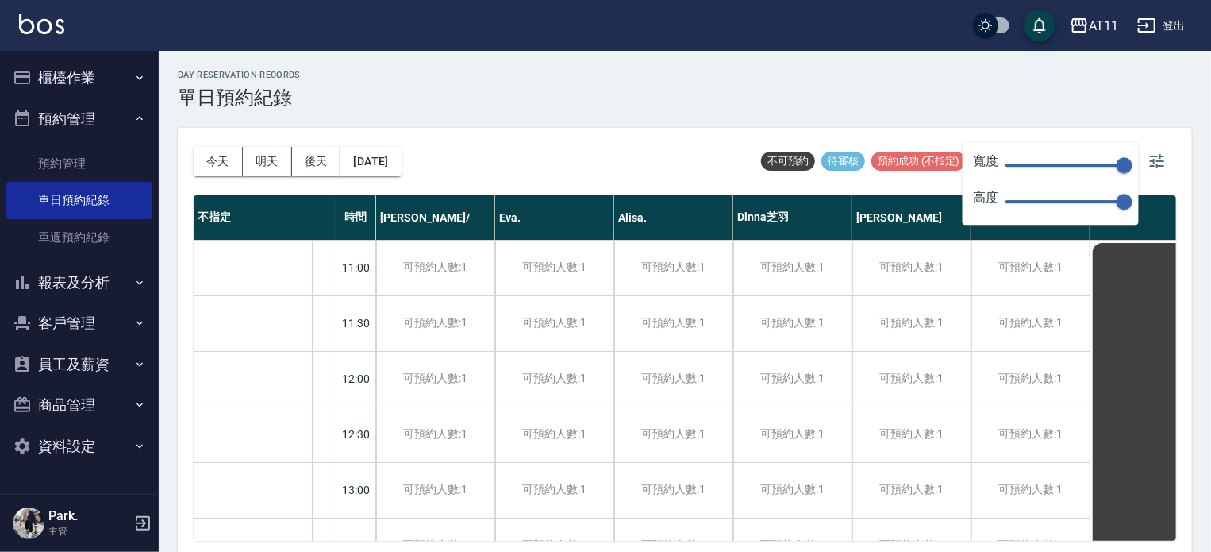
click at [972, 104] on div "day Reservation records 單日預約紀錄" at bounding box center [685, 89] width 1014 height 39
click at [674, 118] on div "day Reservation records 單日預約紀錄 今天 明天 後天 2025/09/12 不可預約 待審核 預約成功 (不指定) 預約成功 (指定…" at bounding box center [685, 304] width 1053 height 506
click at [1150, 167] on icon "button" at bounding box center [1157, 161] width 14 height 14
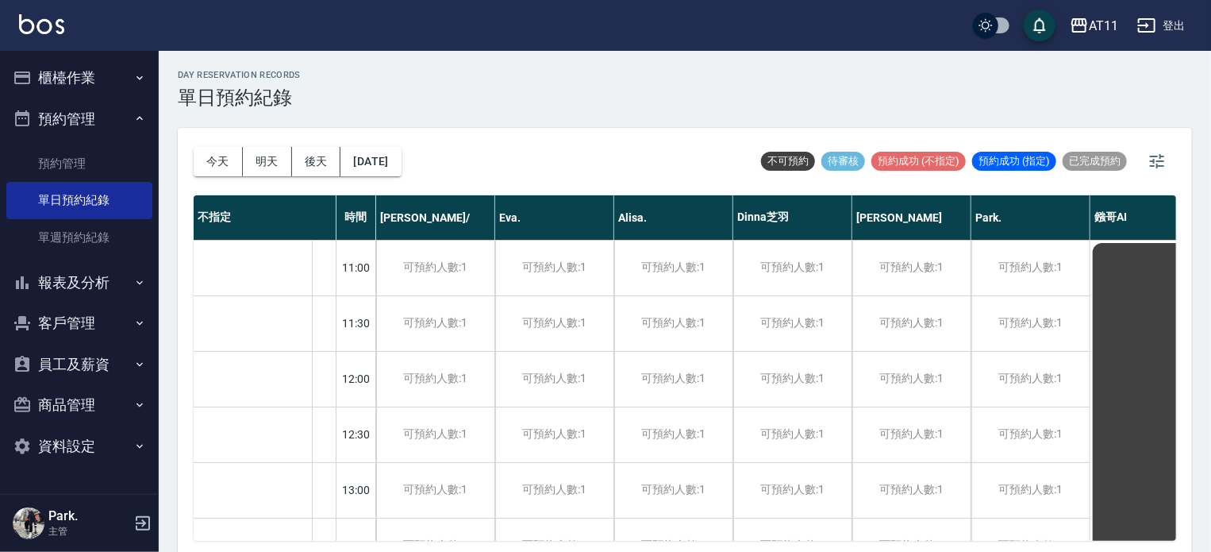
click at [73, 119] on button "預約管理" at bounding box center [79, 118] width 146 height 41
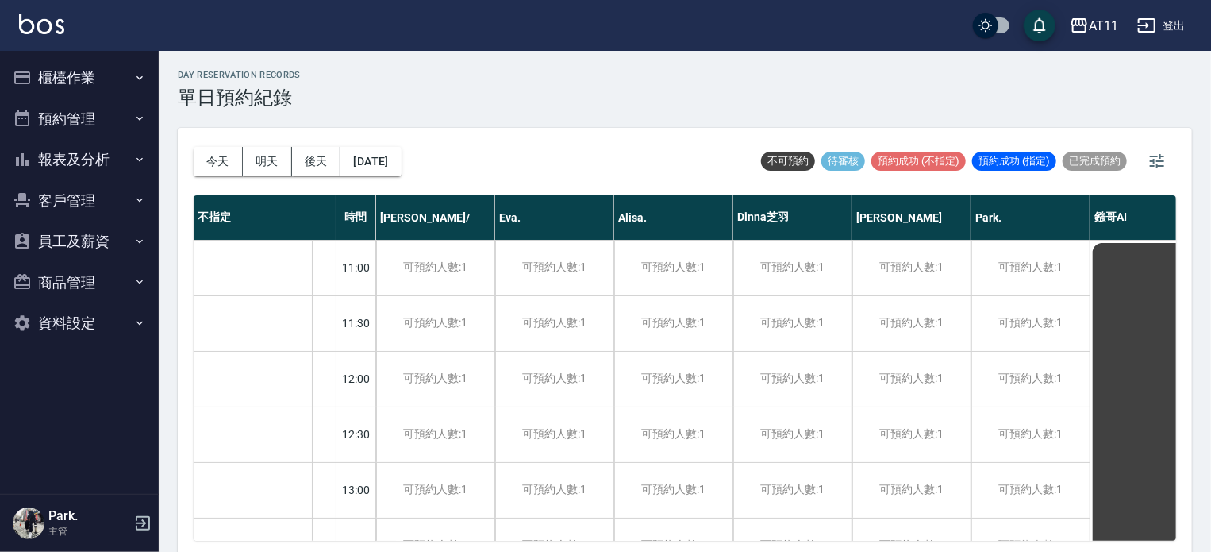
click at [70, 75] on button "櫃檯作業" at bounding box center [79, 77] width 146 height 41
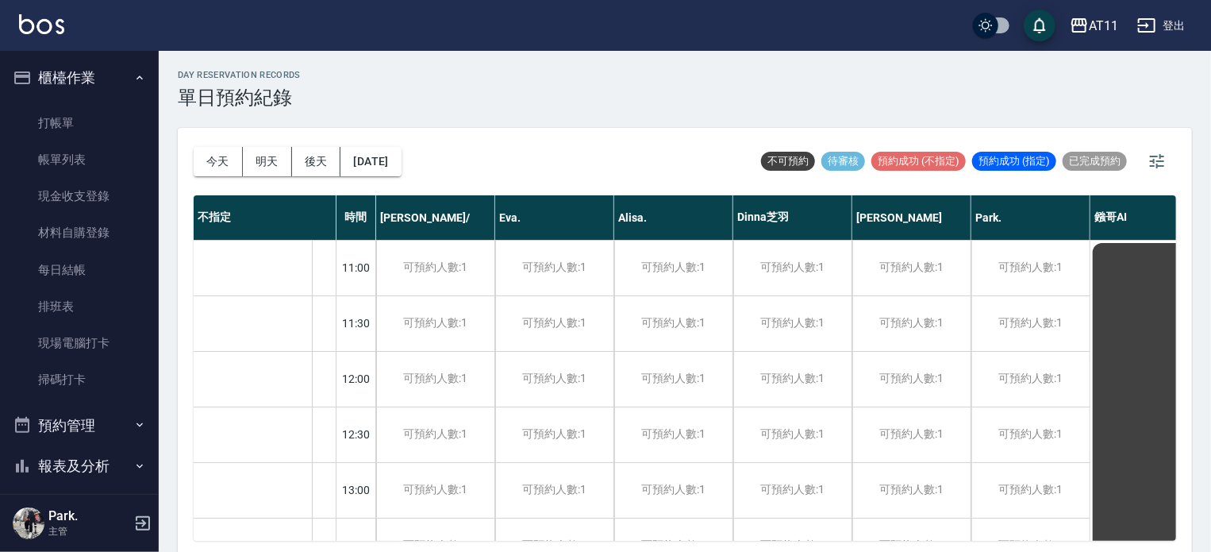
click at [64, 69] on button "櫃檯作業" at bounding box center [79, 77] width 146 height 41
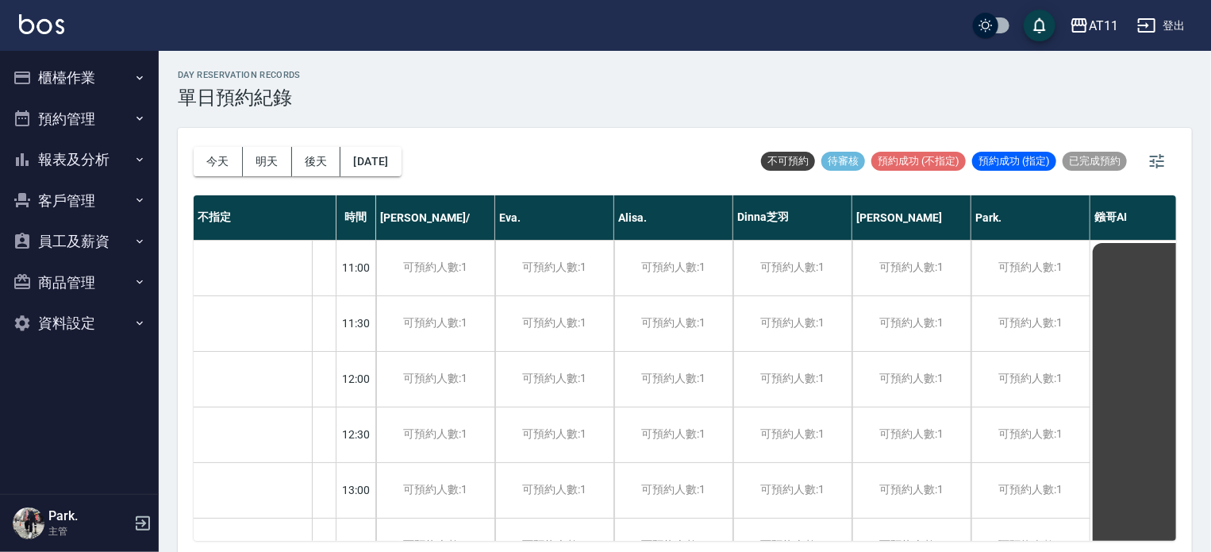
click at [53, 82] on button "櫃檯作業" at bounding box center [79, 77] width 146 height 41
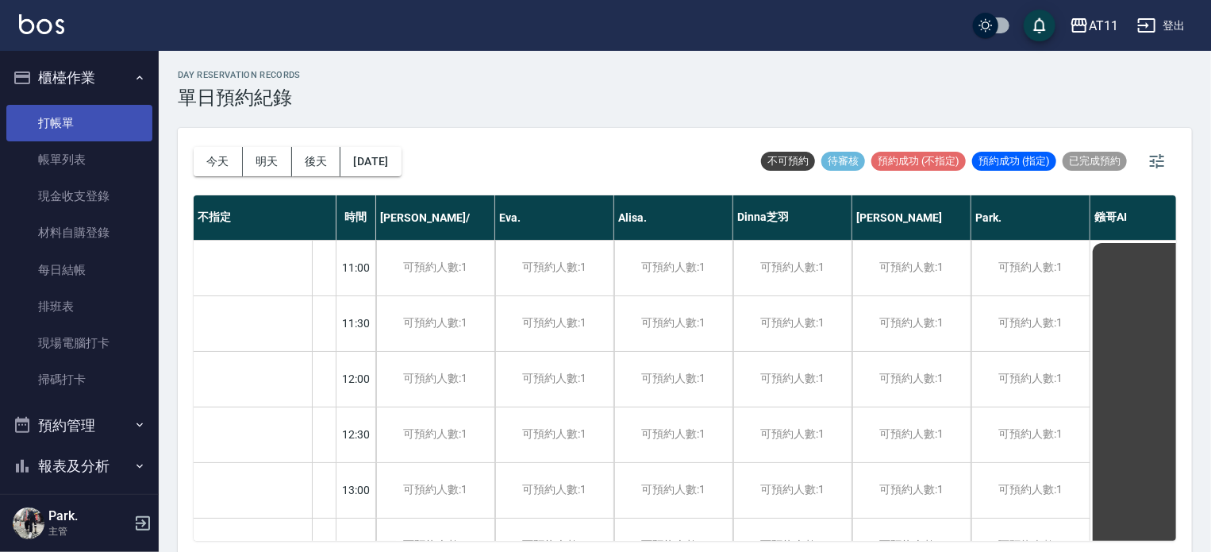
click at [59, 110] on link "打帳單" at bounding box center [79, 123] width 146 height 37
